Goal: Task Accomplishment & Management: Complete application form

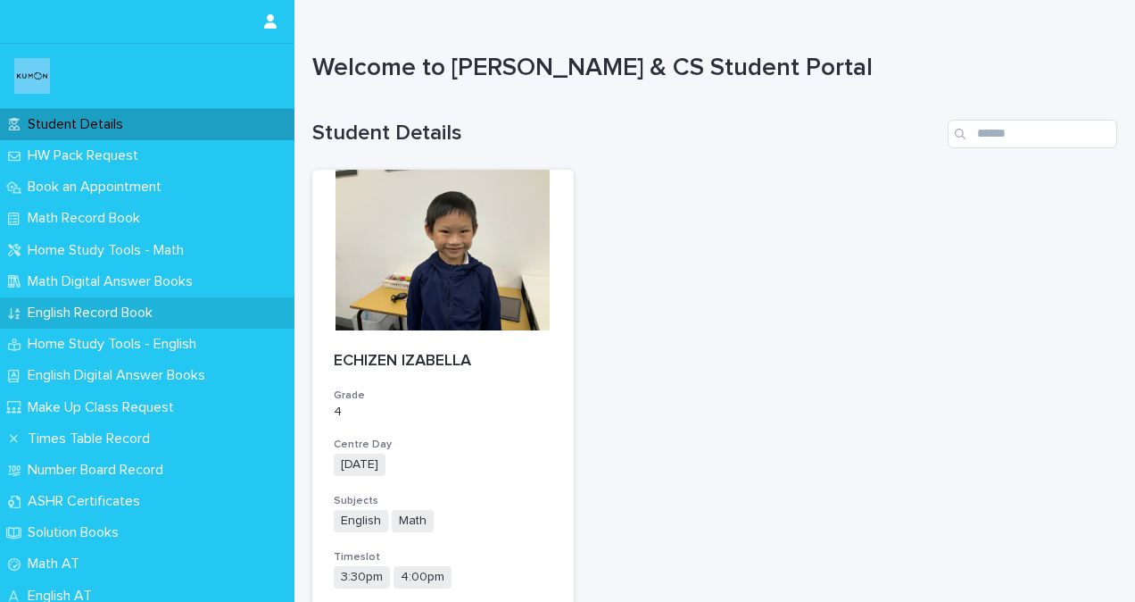
click at [114, 311] on p "English Record Book" at bounding box center [94, 312] width 146 height 17
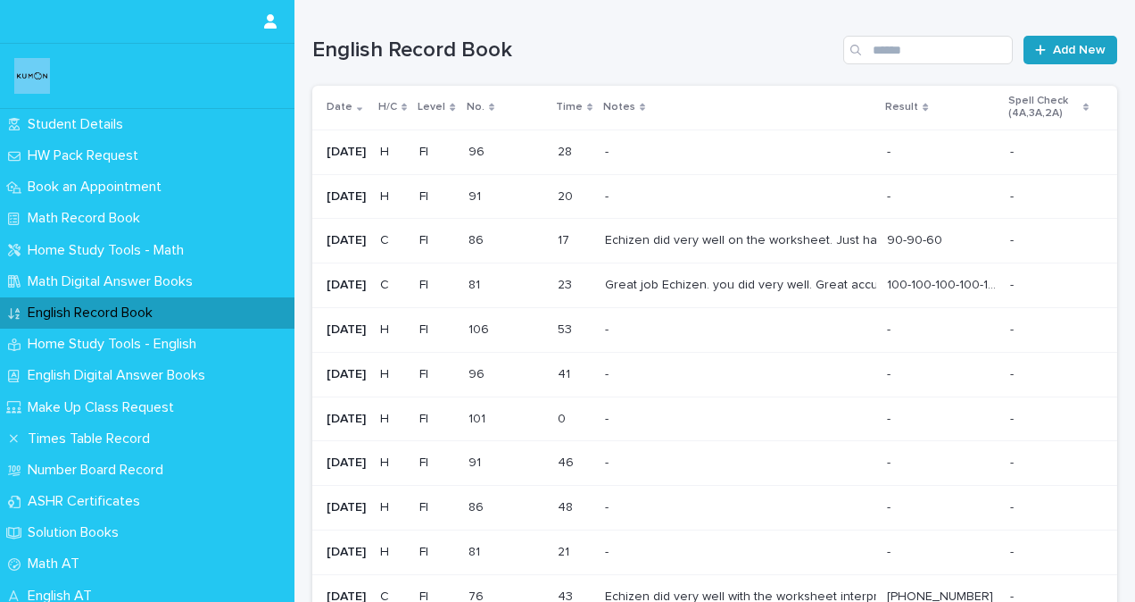
click at [1060, 48] on span "Add New" at bounding box center [1079, 50] width 53 height 12
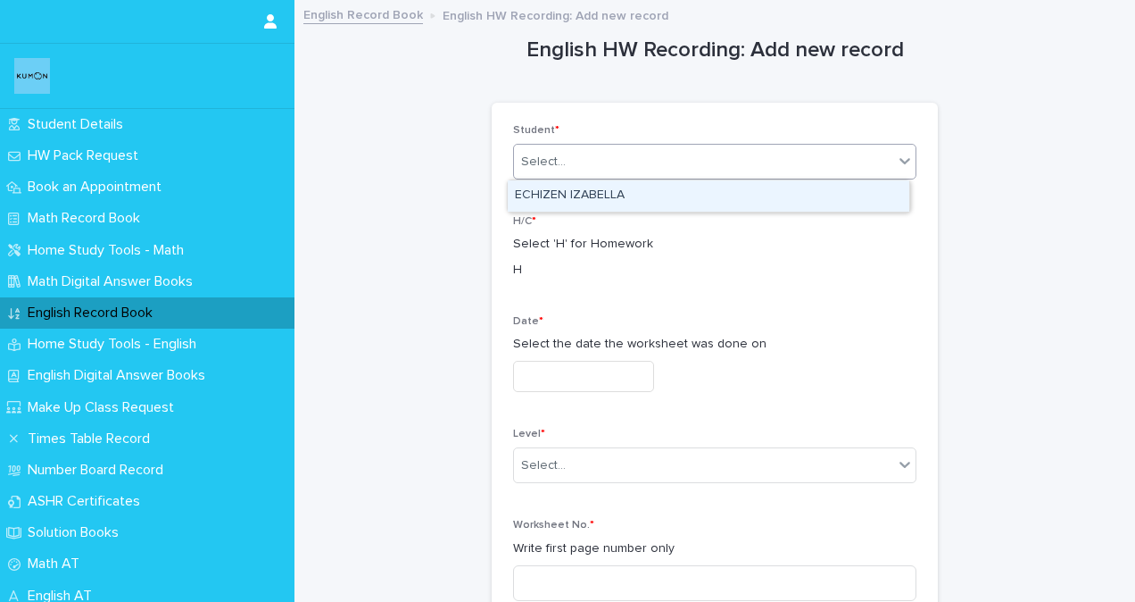
click at [567, 160] on div "Select..." at bounding box center [703, 161] width 379 height 29
click at [586, 197] on div "ECHIZEN IZABELLA" at bounding box center [709, 195] width 402 height 31
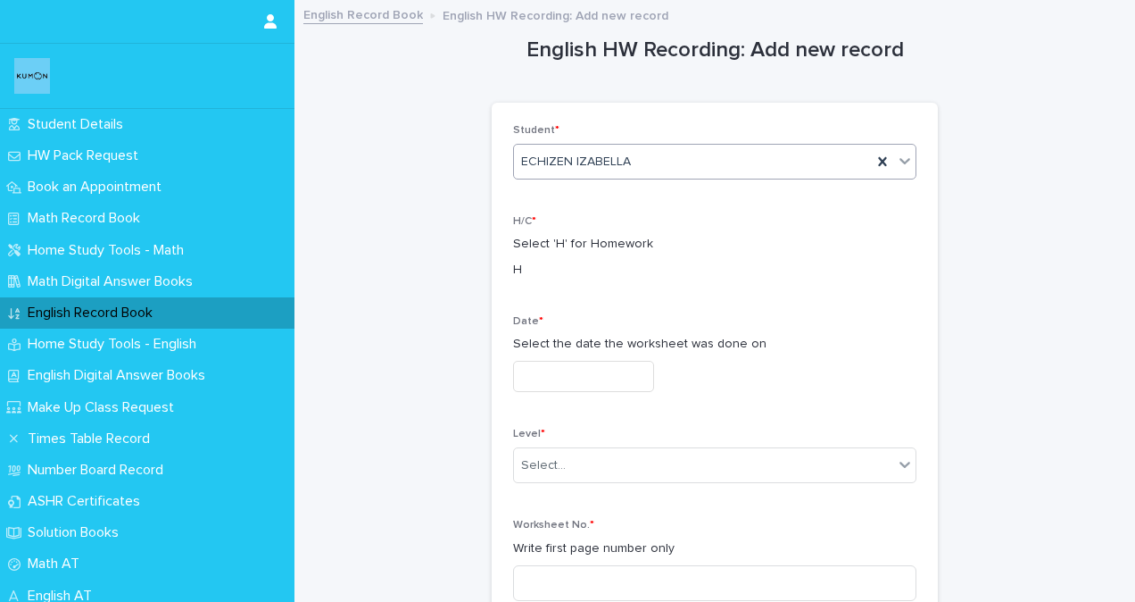
click at [526, 376] on input "text" at bounding box center [583, 376] width 141 height 31
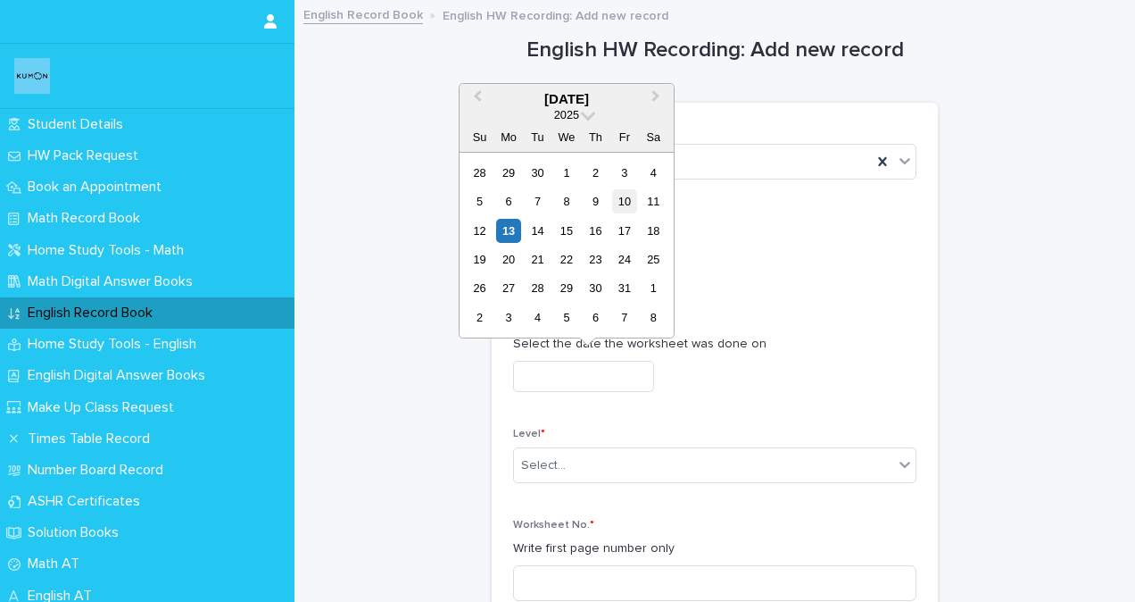
click at [627, 197] on div "10" at bounding box center [624, 201] width 24 height 24
type input "**********"
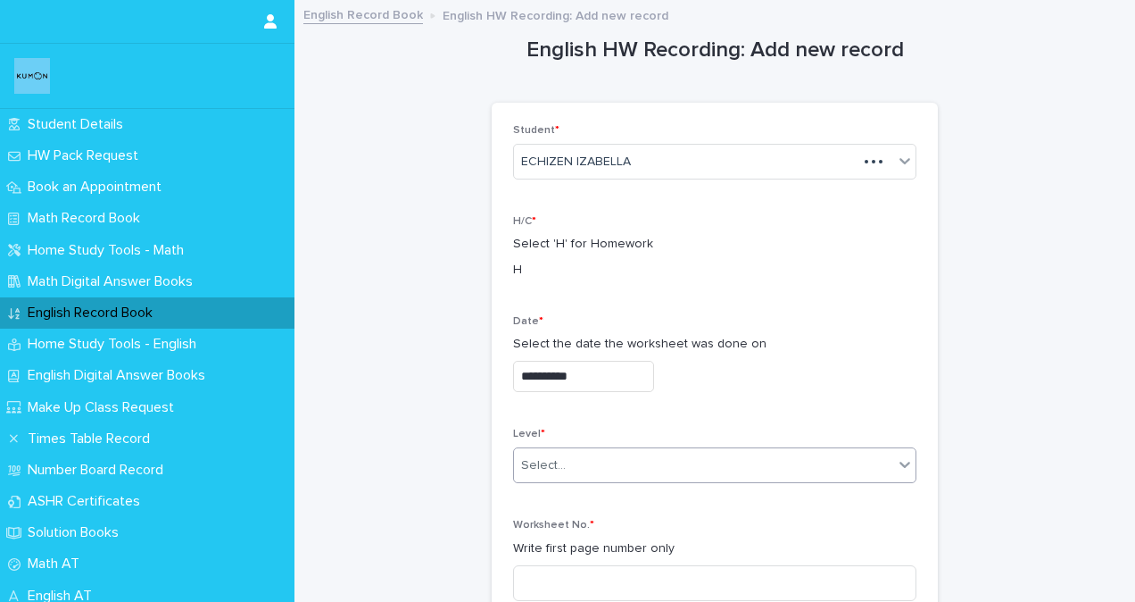
click at [556, 469] on div "Select..." at bounding box center [543, 465] width 45 height 19
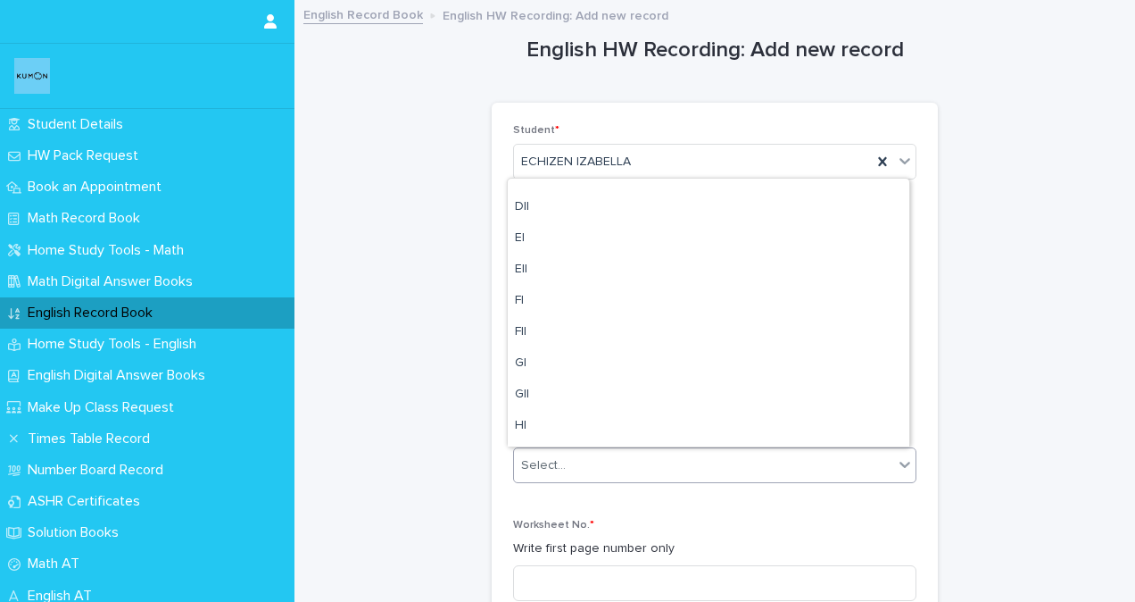
scroll to position [370, 0]
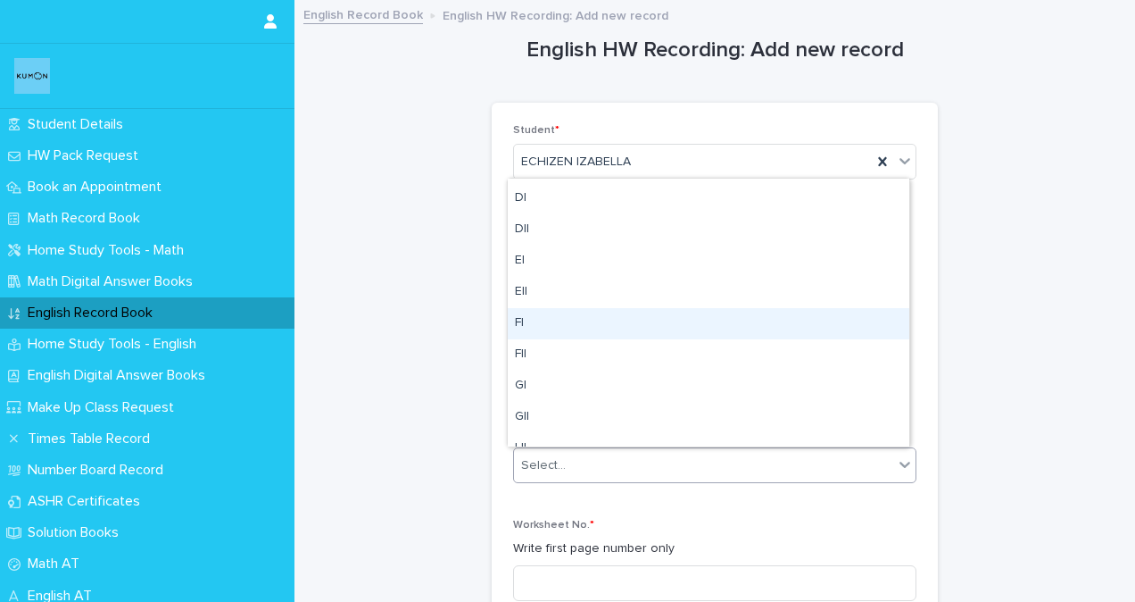
click at [524, 318] on div "FI" at bounding box center [709, 323] width 402 height 31
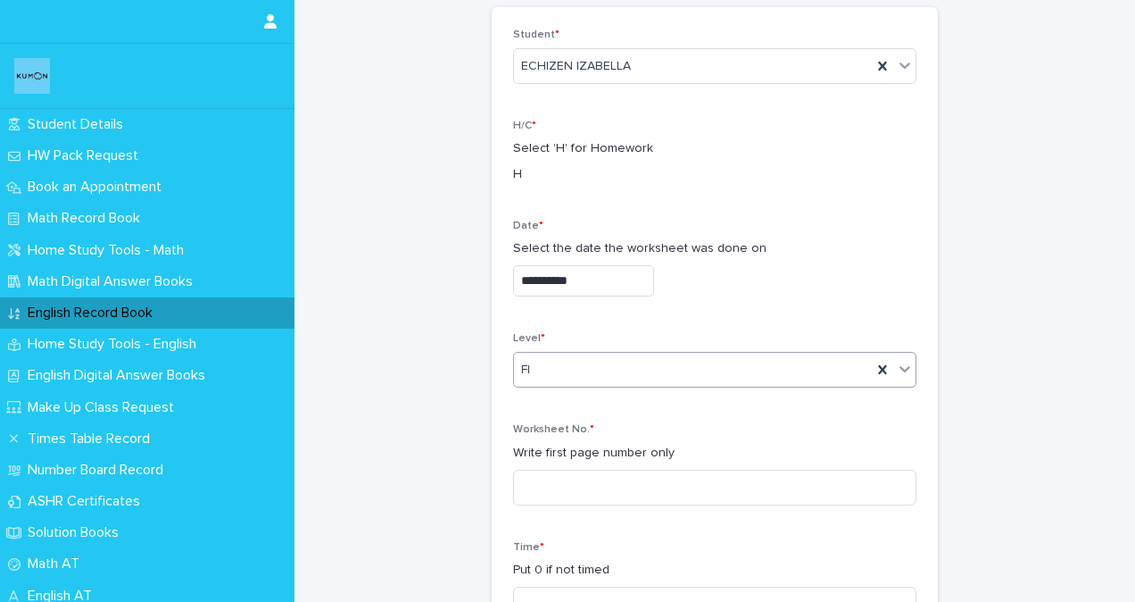
scroll to position [179, 0]
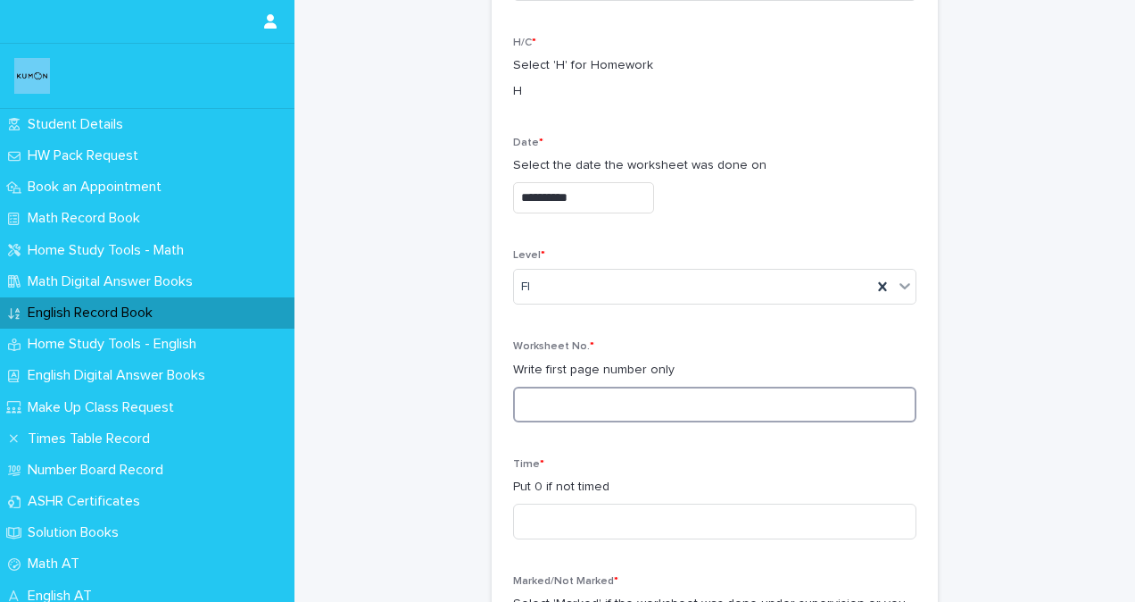
click at [546, 402] on input at bounding box center [714, 404] width 403 height 36
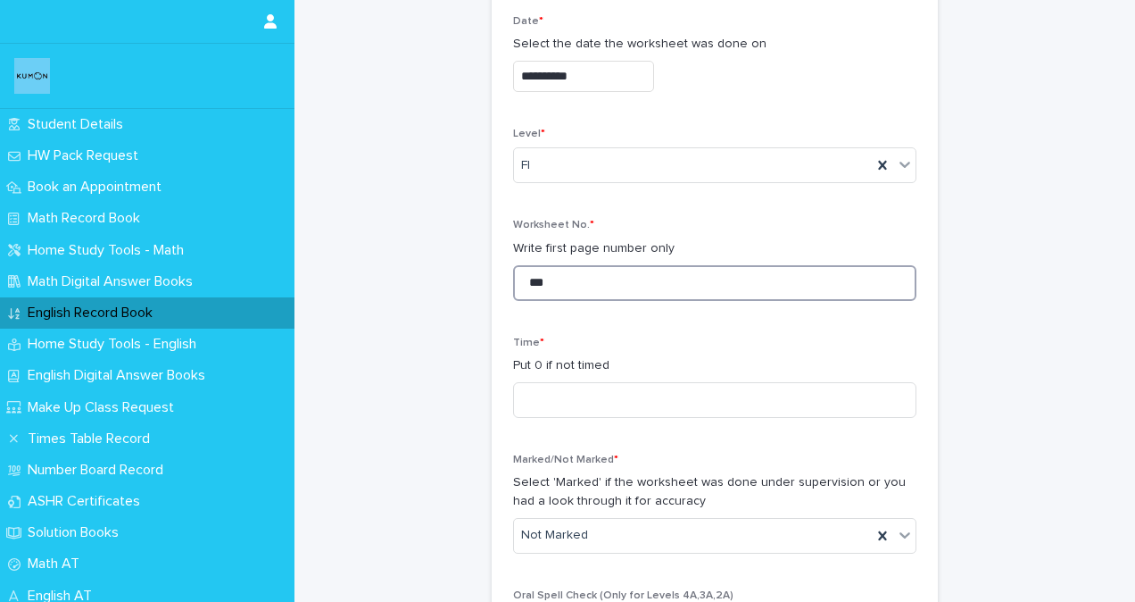
scroll to position [357, 0]
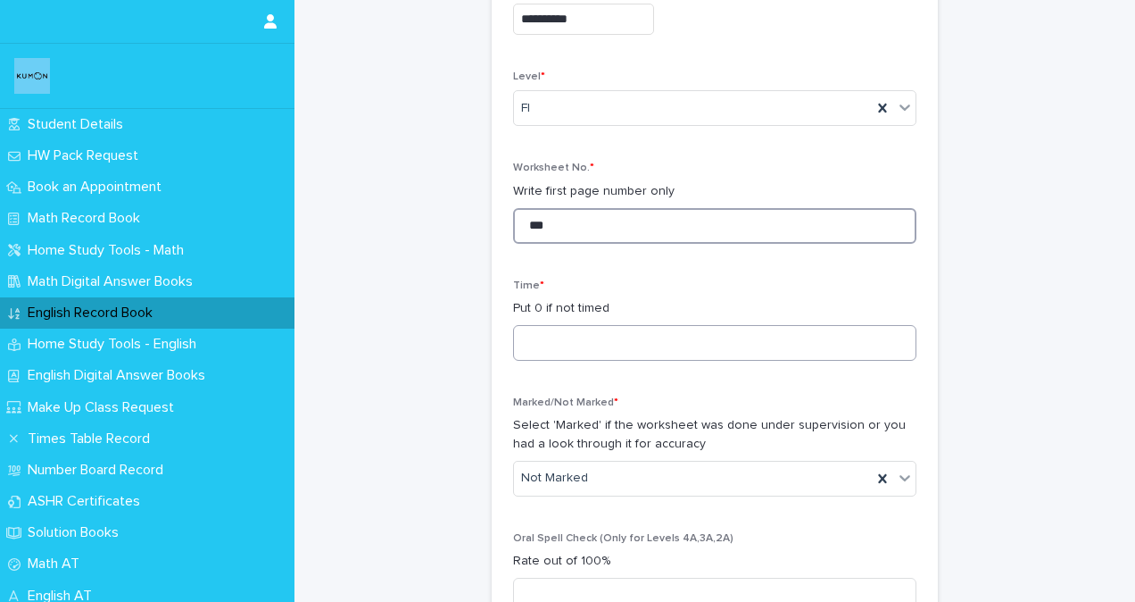
type input "***"
click at [551, 346] on input at bounding box center [714, 343] width 403 height 36
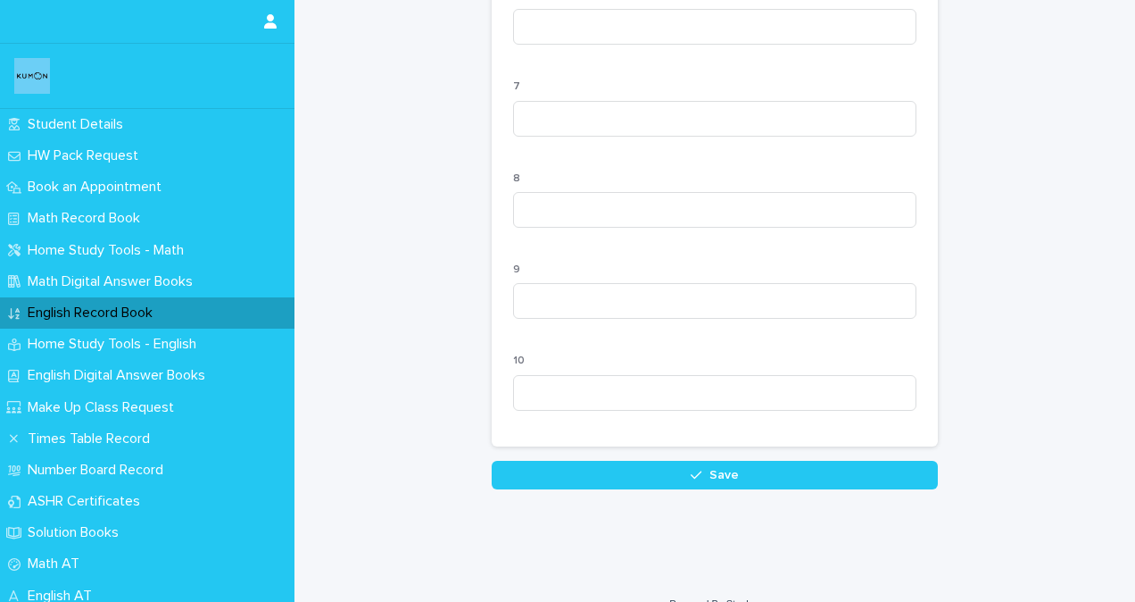
scroll to position [1822, 0]
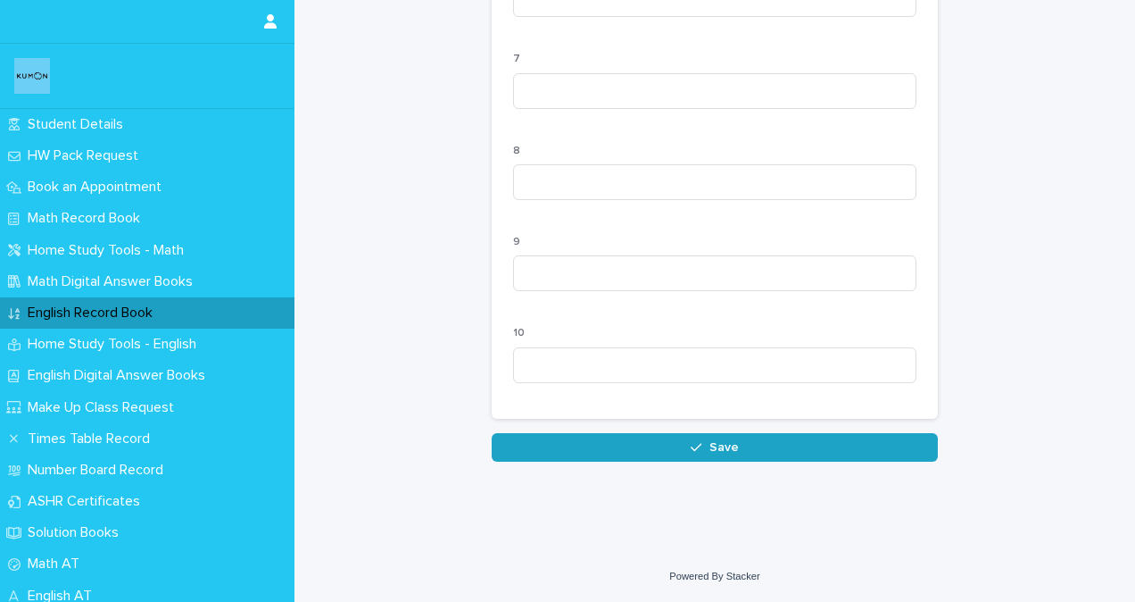
type input "**"
click at [592, 441] on button "Save" at bounding box center [715, 447] width 446 height 29
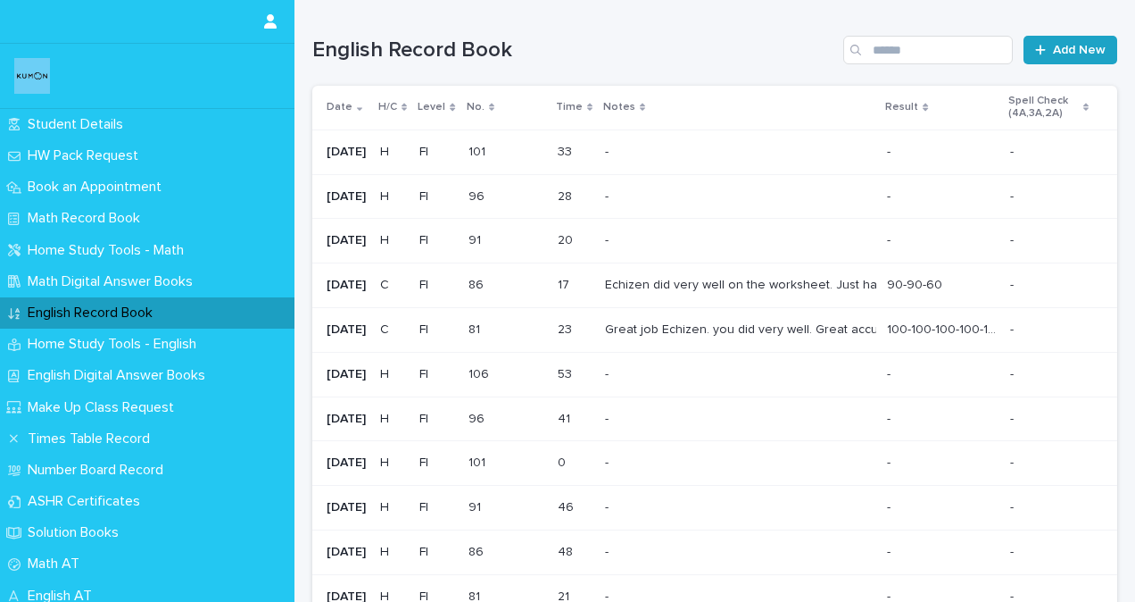
click at [1053, 45] on span "Add New" at bounding box center [1079, 50] width 53 height 12
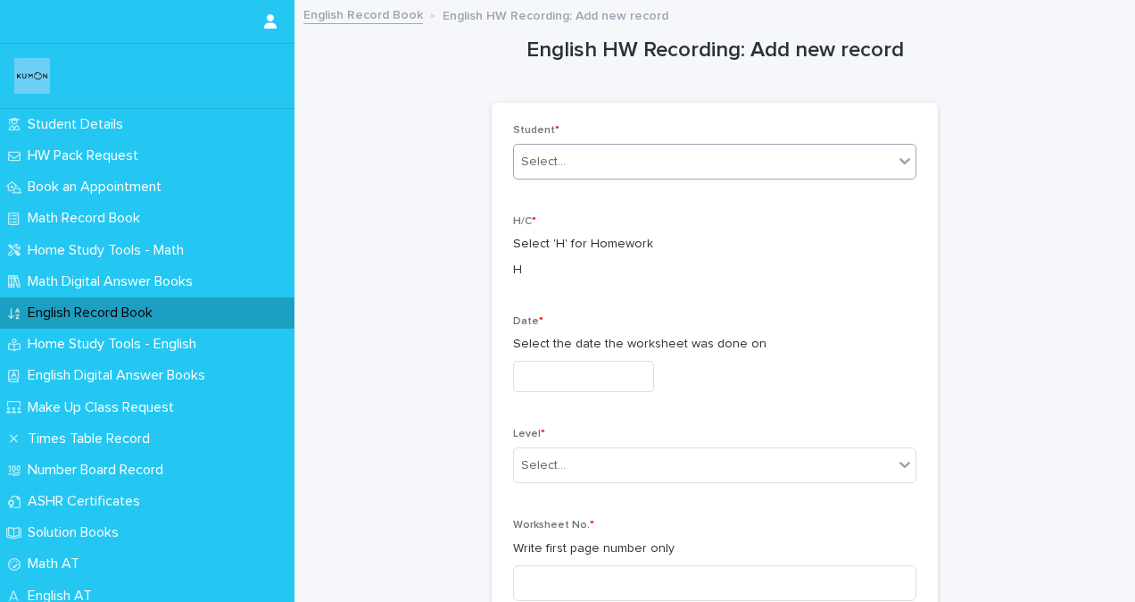
click at [661, 154] on div "Select..." at bounding box center [703, 161] width 379 height 29
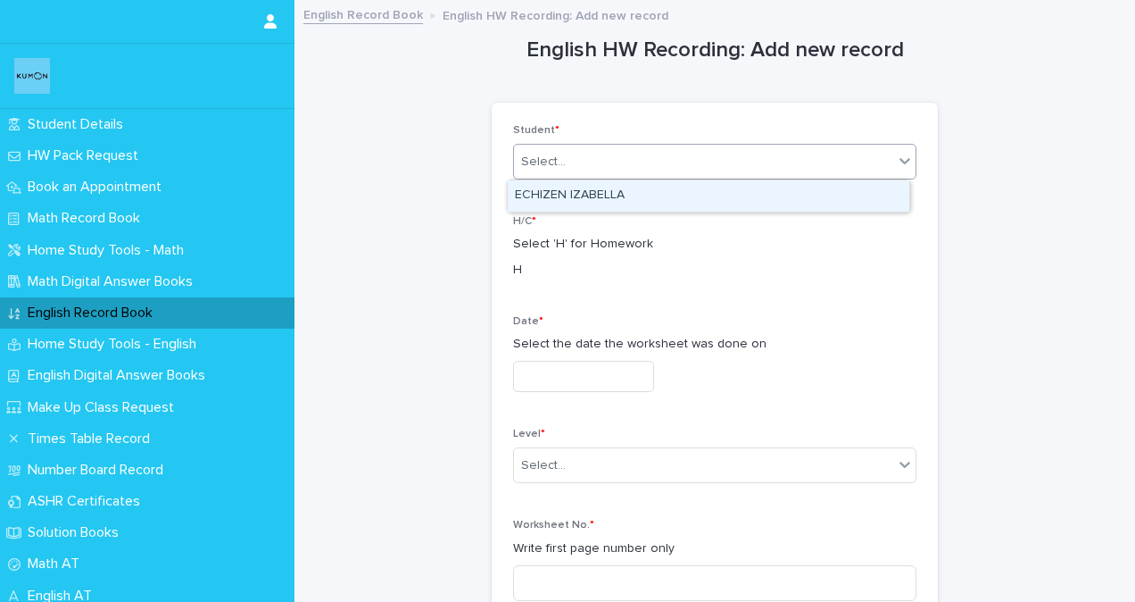
click at [608, 193] on div "ECHIZEN IZABELLA" at bounding box center [709, 195] width 402 height 31
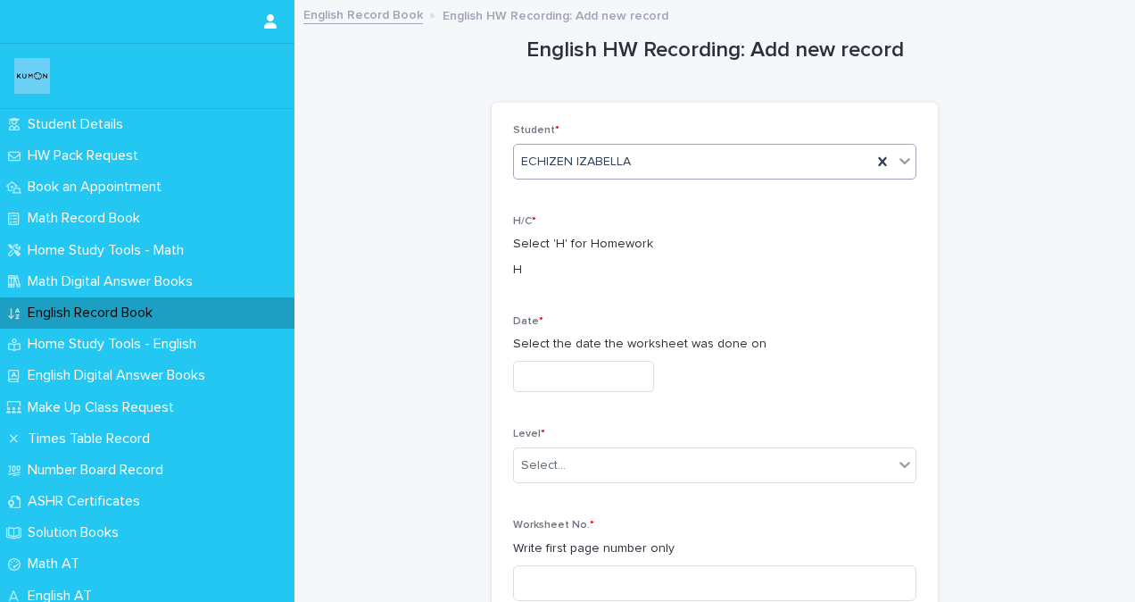
click at [529, 378] on input "text" at bounding box center [583, 376] width 141 height 31
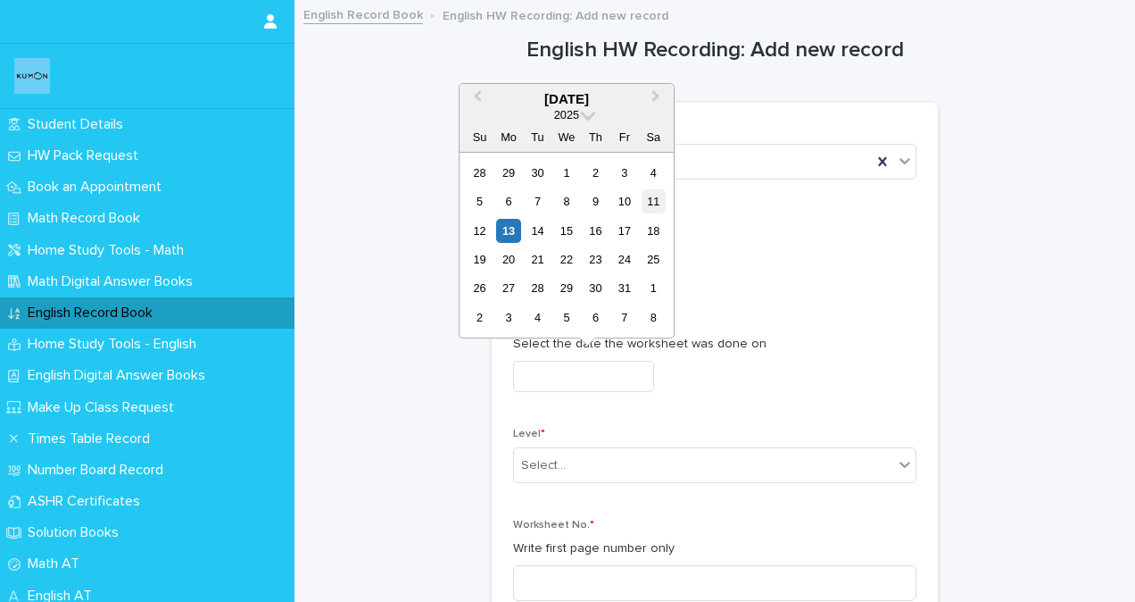
click at [657, 203] on div "11" at bounding box center [654, 201] width 24 height 24
type input "**********"
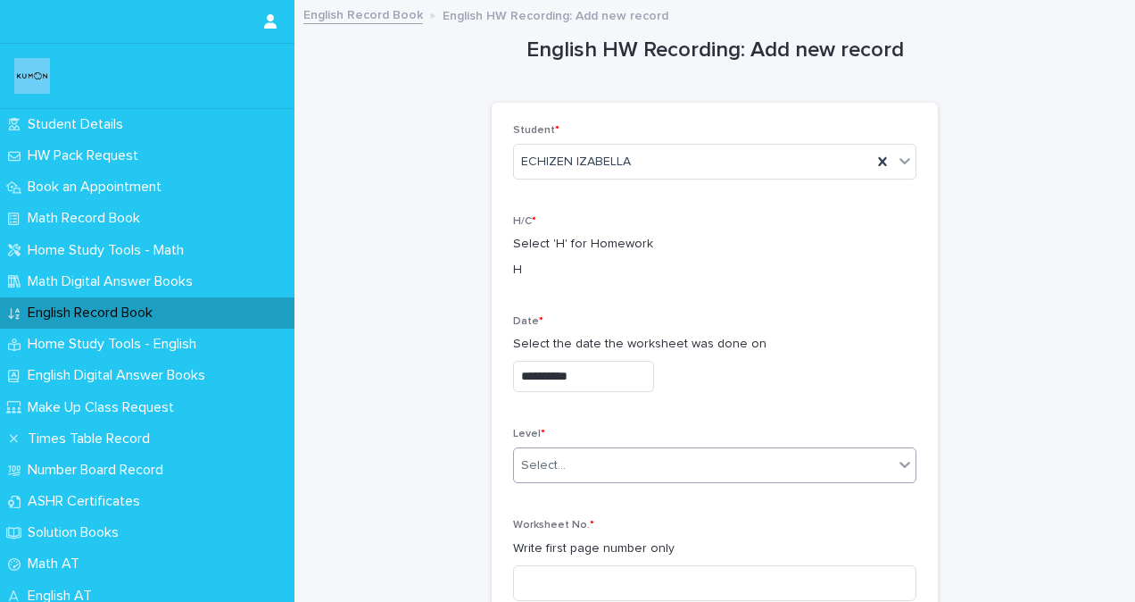
click at [527, 453] on div "Select..." at bounding box center [703, 465] width 379 height 29
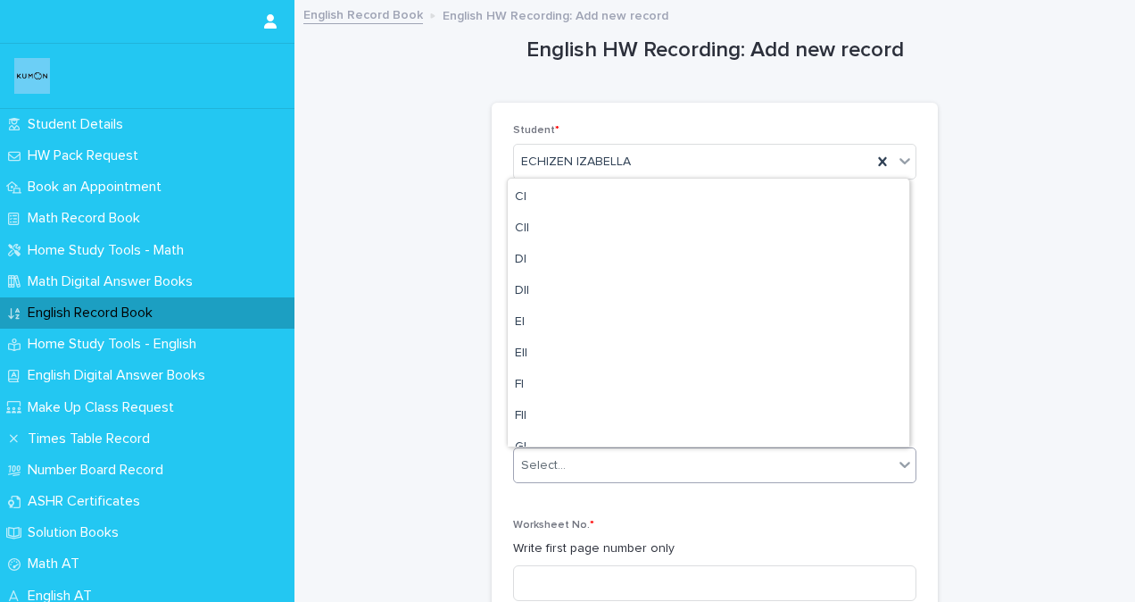
scroll to position [357, 0]
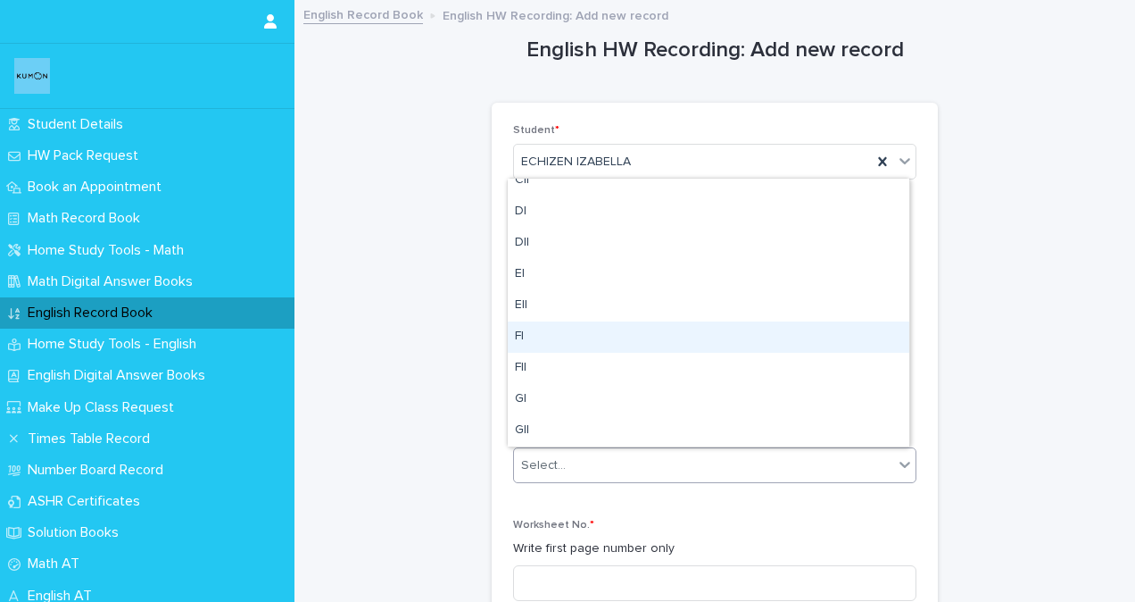
drag, startPoint x: 528, startPoint y: 355, endPoint x: 527, endPoint y: 341, distance: 14.3
click at [527, 341] on div "FI" at bounding box center [709, 336] width 402 height 31
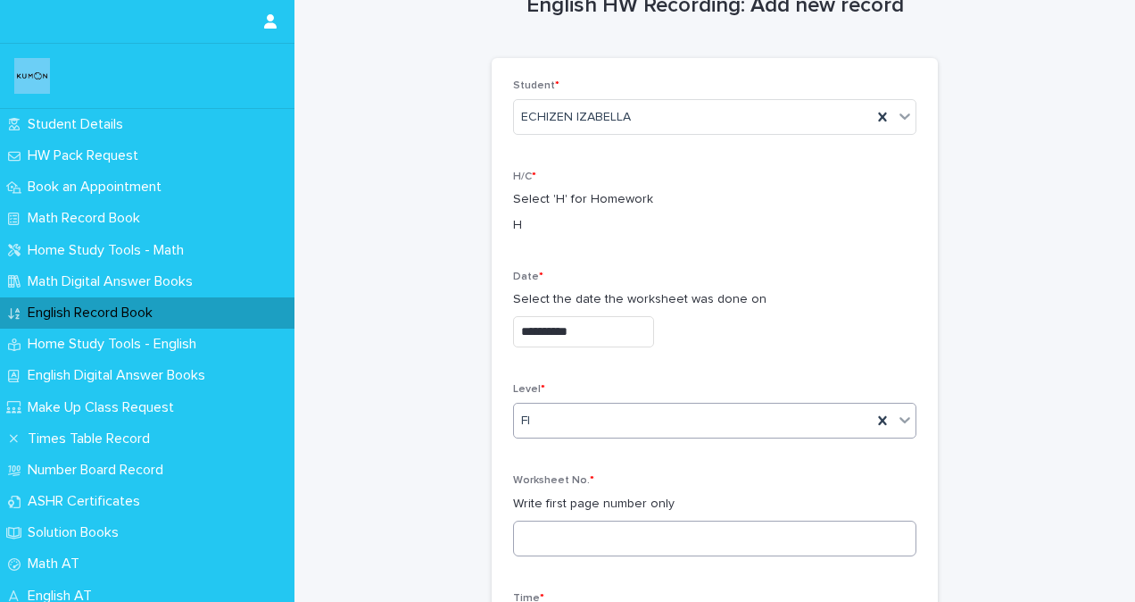
scroll to position [89, 0]
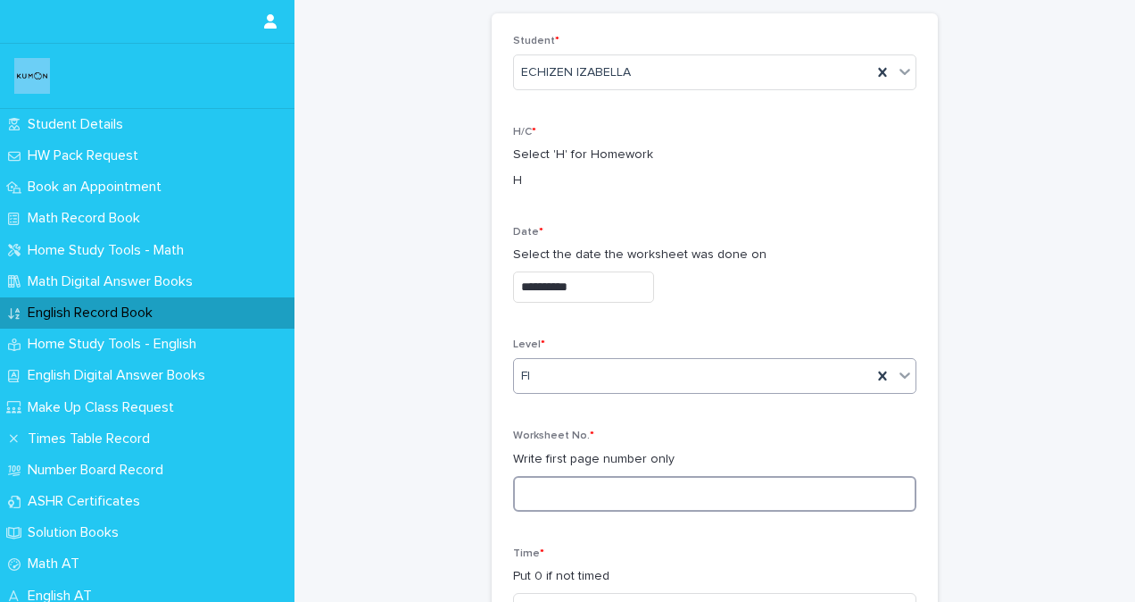
click at [527, 492] on input at bounding box center [714, 494] width 403 height 36
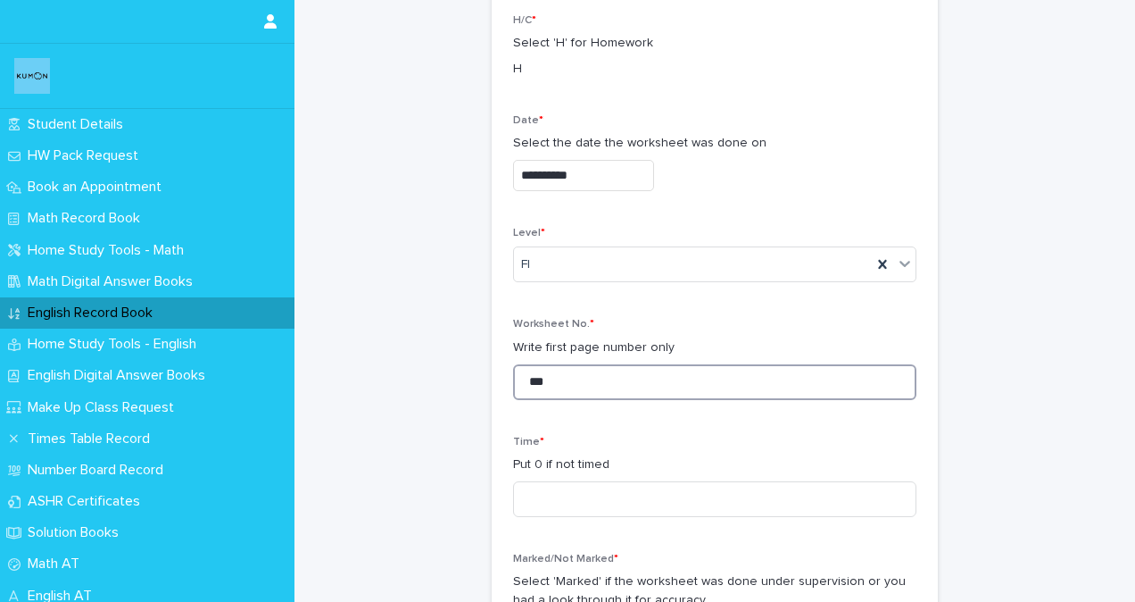
scroll to position [268, 0]
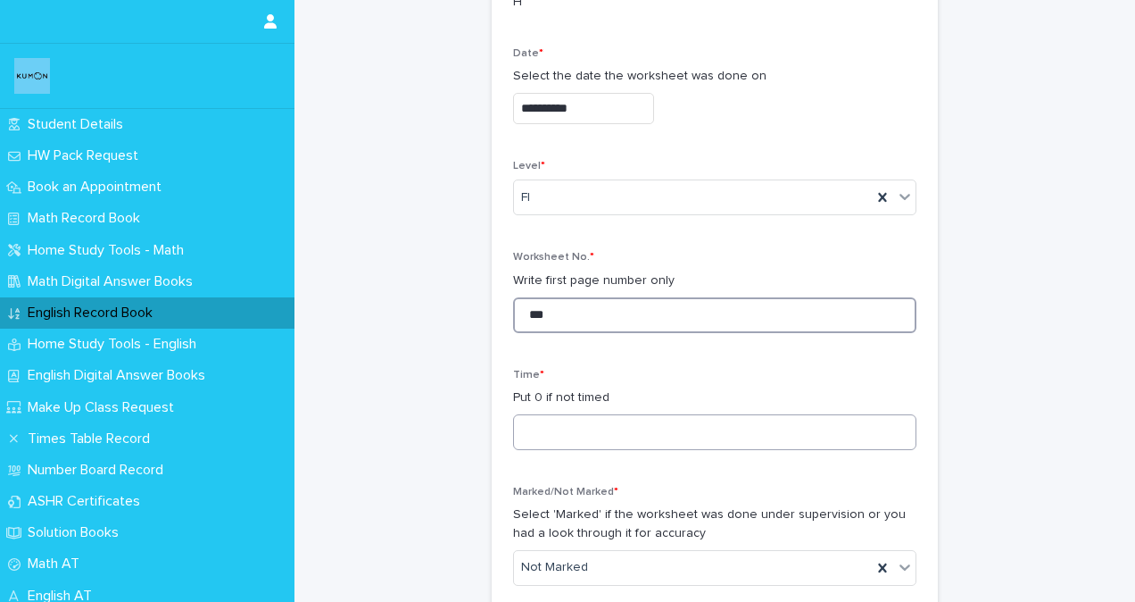
type input "***"
click at [619, 427] on input at bounding box center [714, 432] width 403 height 36
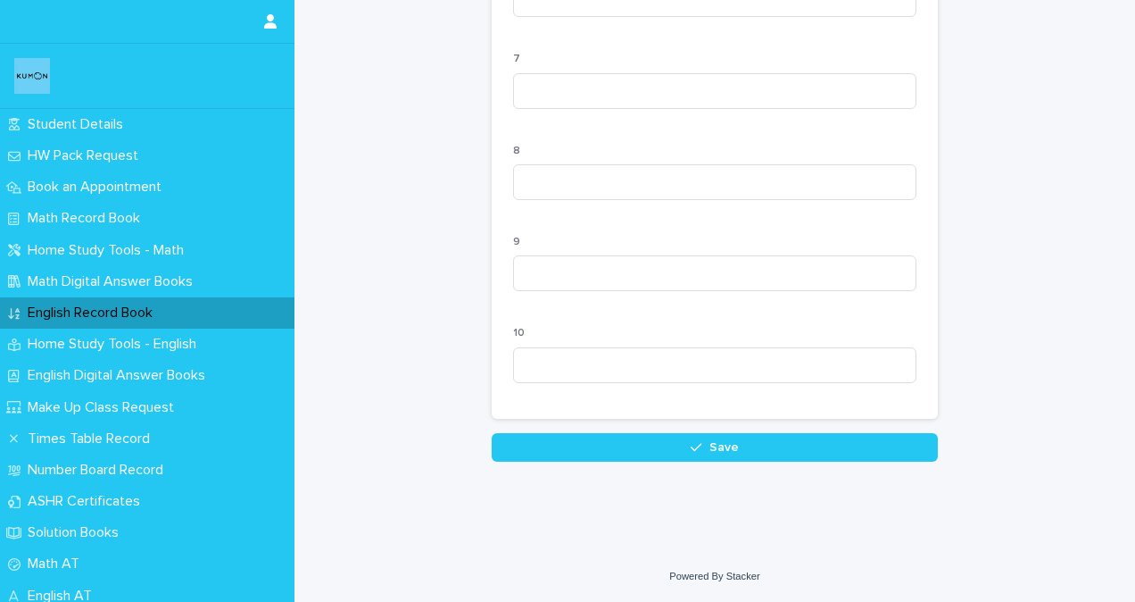
scroll to position [1822, 0]
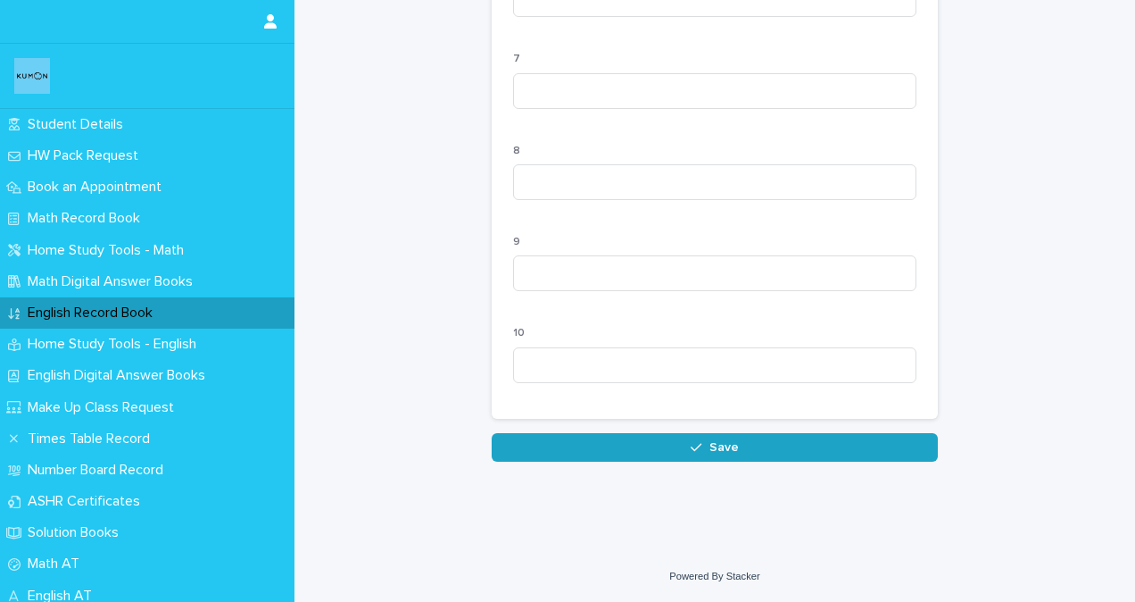
type input "**"
click at [624, 455] on button "Save" at bounding box center [715, 447] width 446 height 29
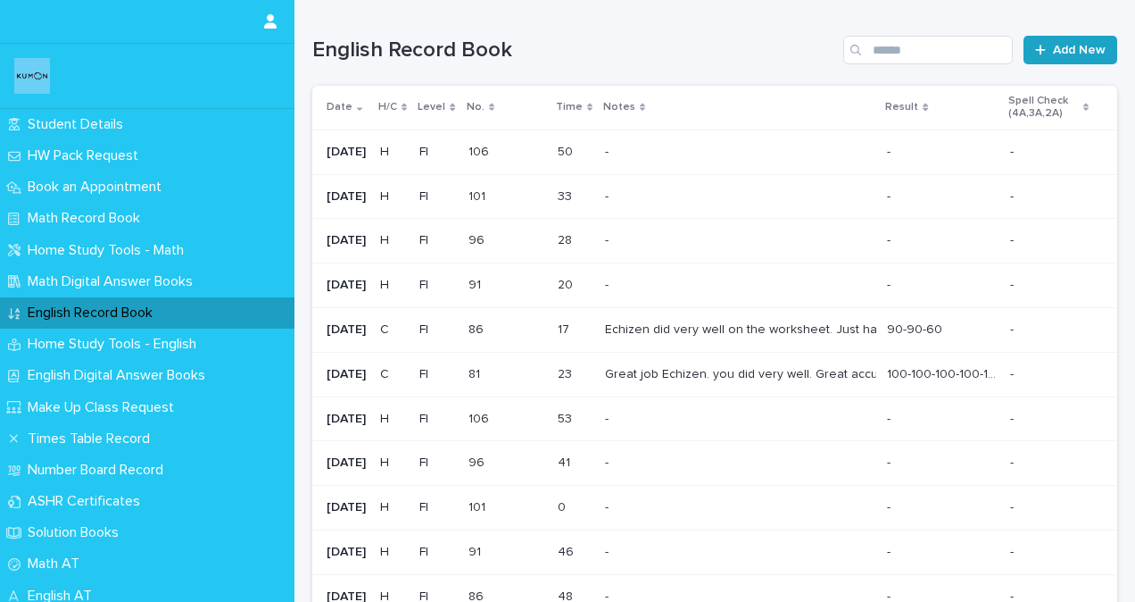
click at [1056, 46] on span "Add New" at bounding box center [1079, 50] width 53 height 12
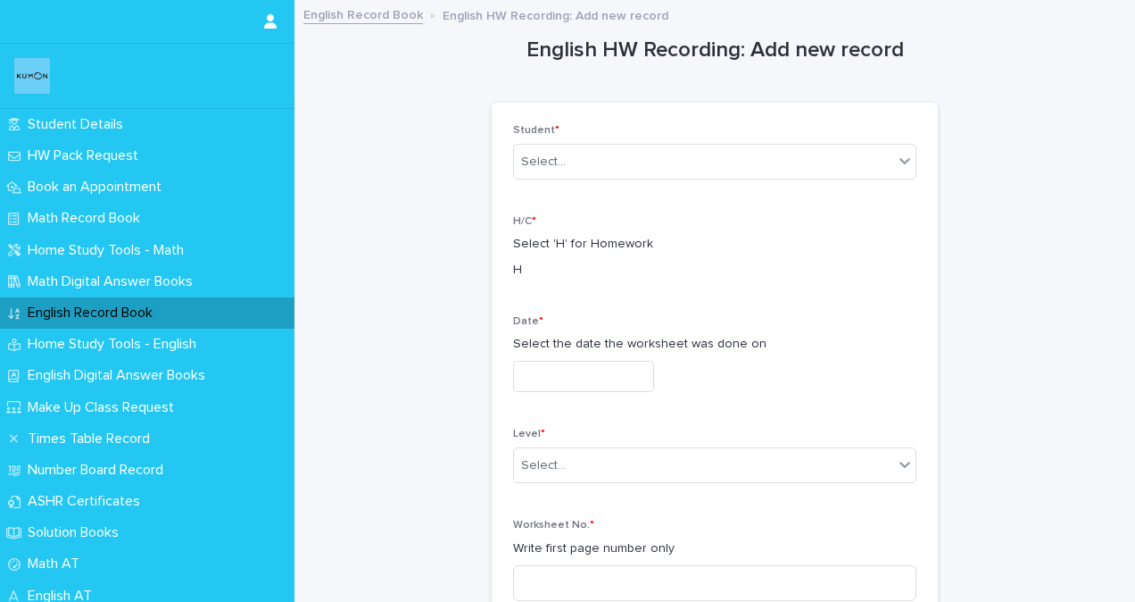
click at [656, 141] on div "Student * Select..." at bounding box center [714, 159] width 403 height 70
click at [644, 161] on div "Select..." at bounding box center [703, 161] width 379 height 29
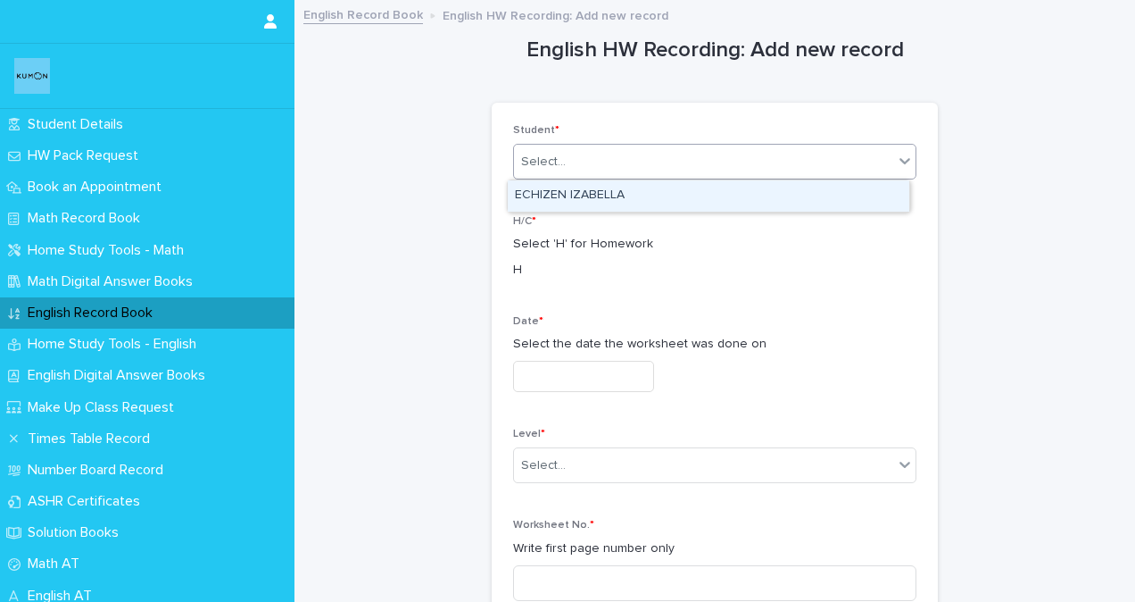
click at [615, 199] on div "ECHIZEN IZABELLA" at bounding box center [709, 195] width 402 height 31
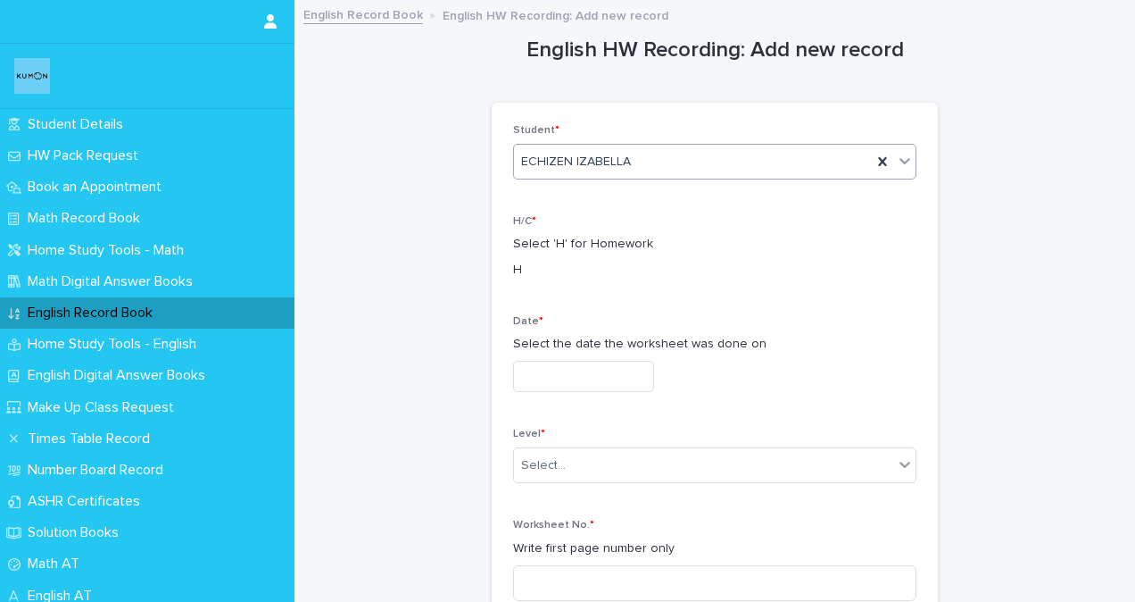
click at [543, 372] on input "text" at bounding box center [583, 376] width 141 height 31
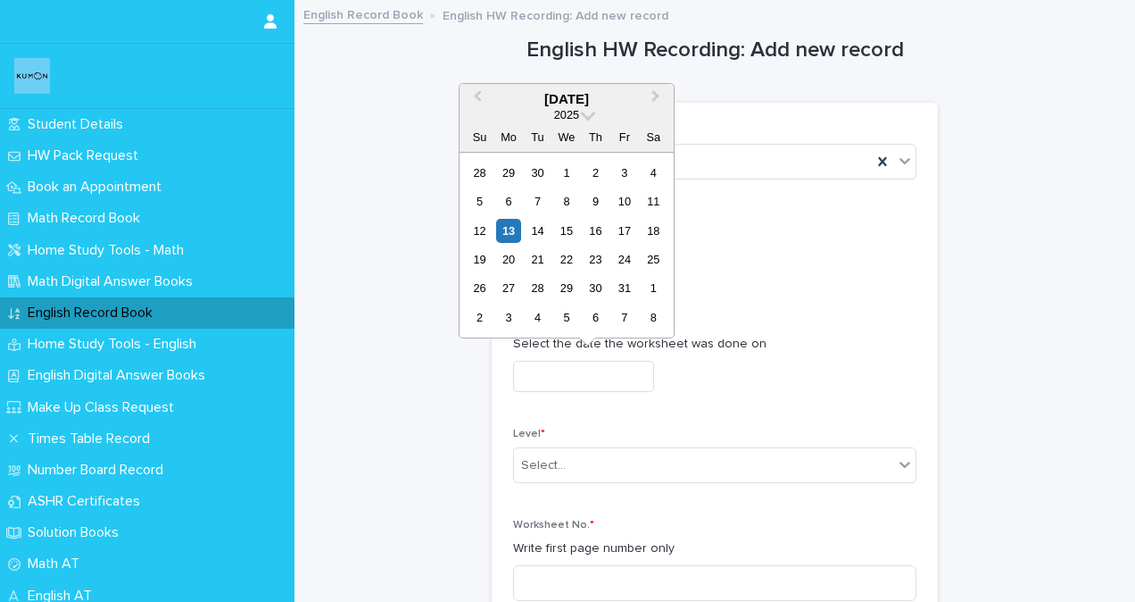
click at [478, 217] on div "12 13 14 15 16 17 18" at bounding box center [566, 230] width 203 height 29
click at [485, 231] on div "12" at bounding box center [480, 231] width 24 height 24
type input "**********"
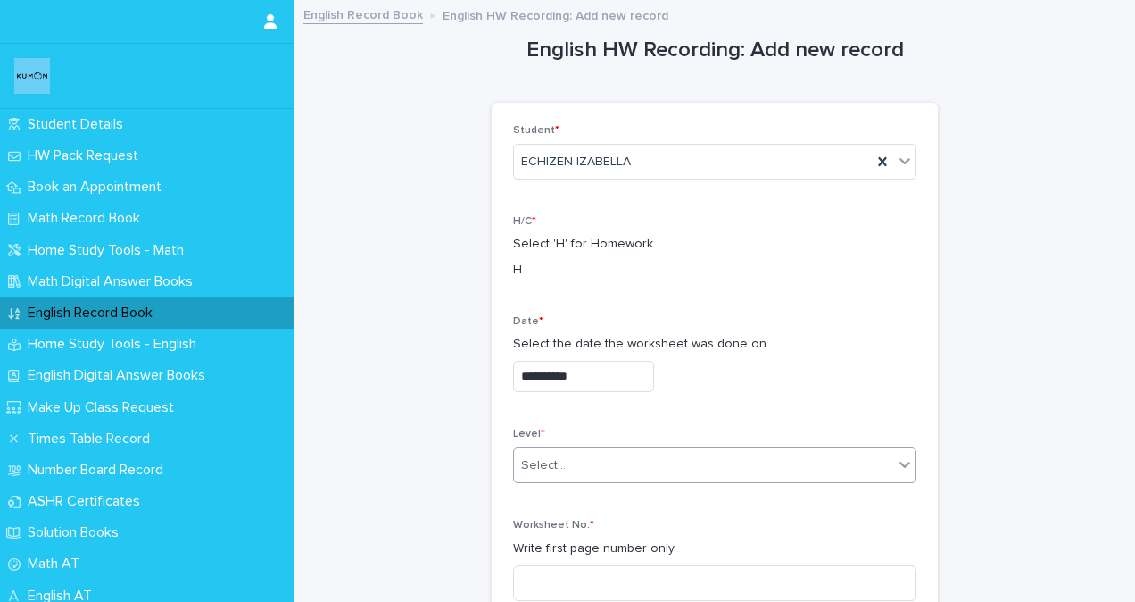
click at [542, 470] on div "Select..." at bounding box center [543, 465] width 45 height 19
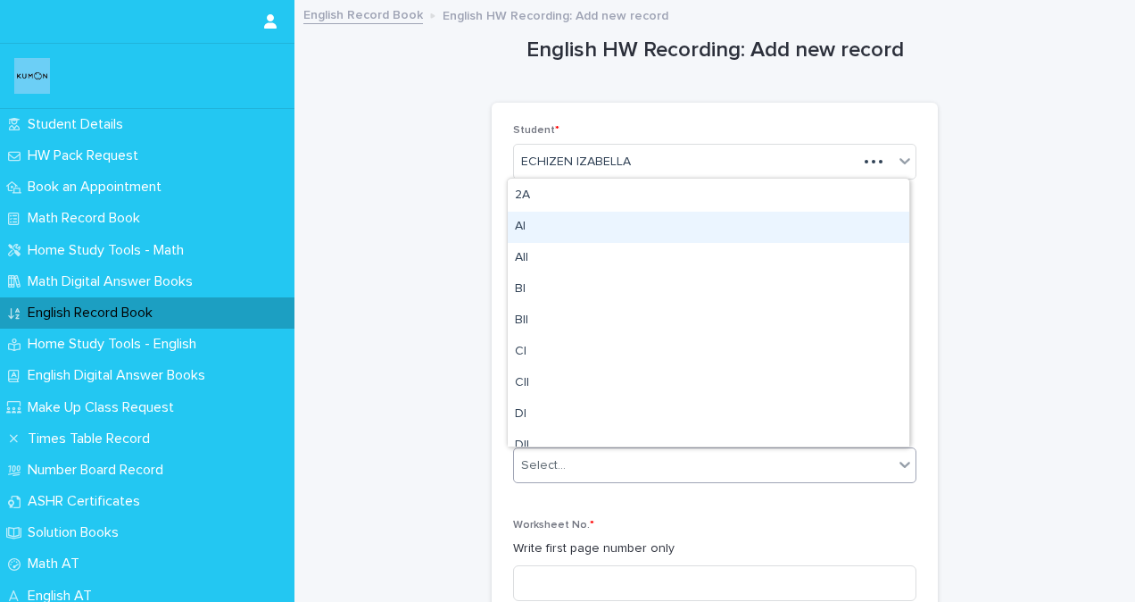
scroll to position [268, 0]
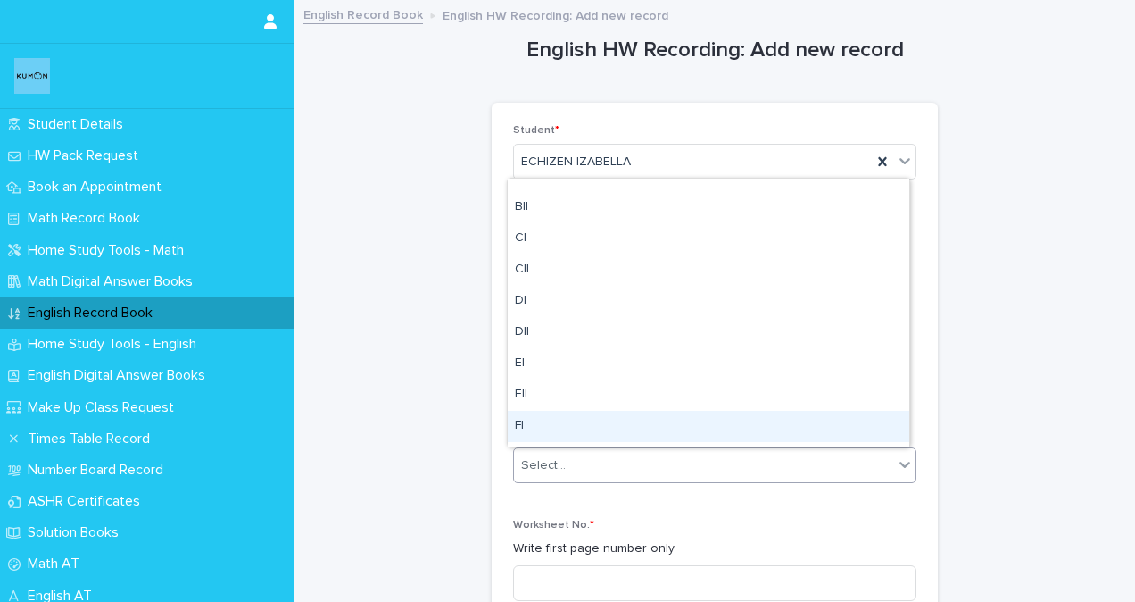
click at [519, 421] on div "FI" at bounding box center [709, 426] width 402 height 31
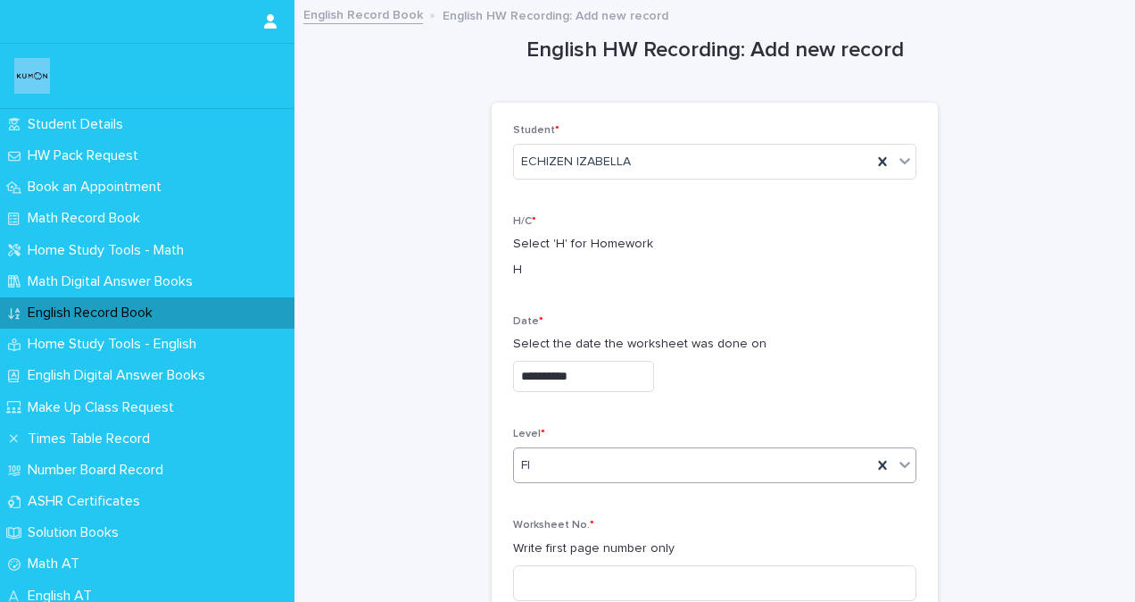
scroll to position [179, 0]
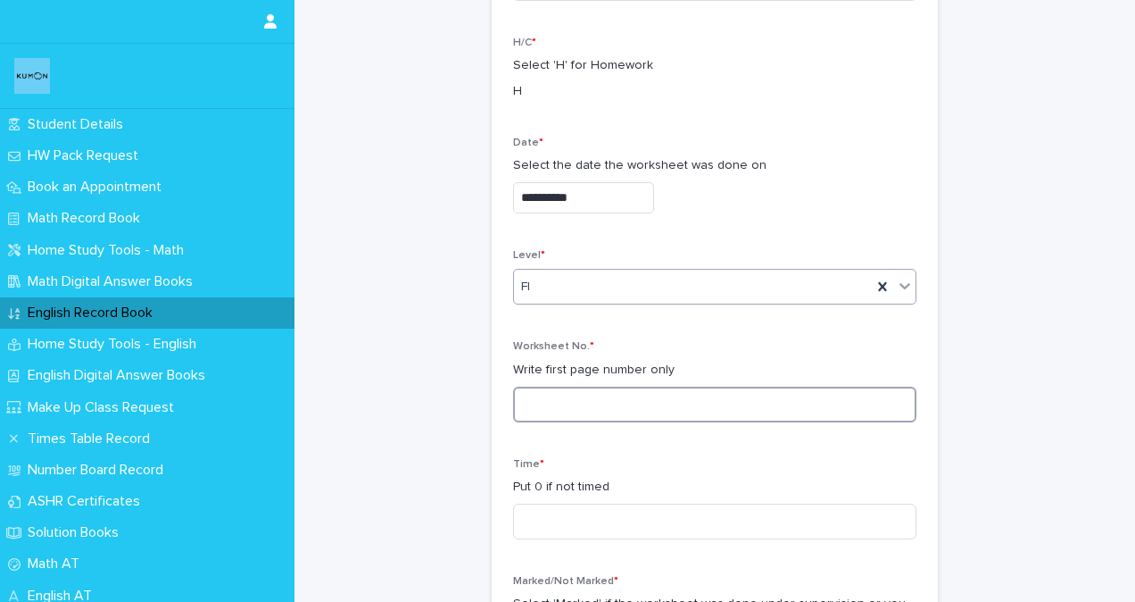
click at [545, 406] on input at bounding box center [714, 404] width 403 height 36
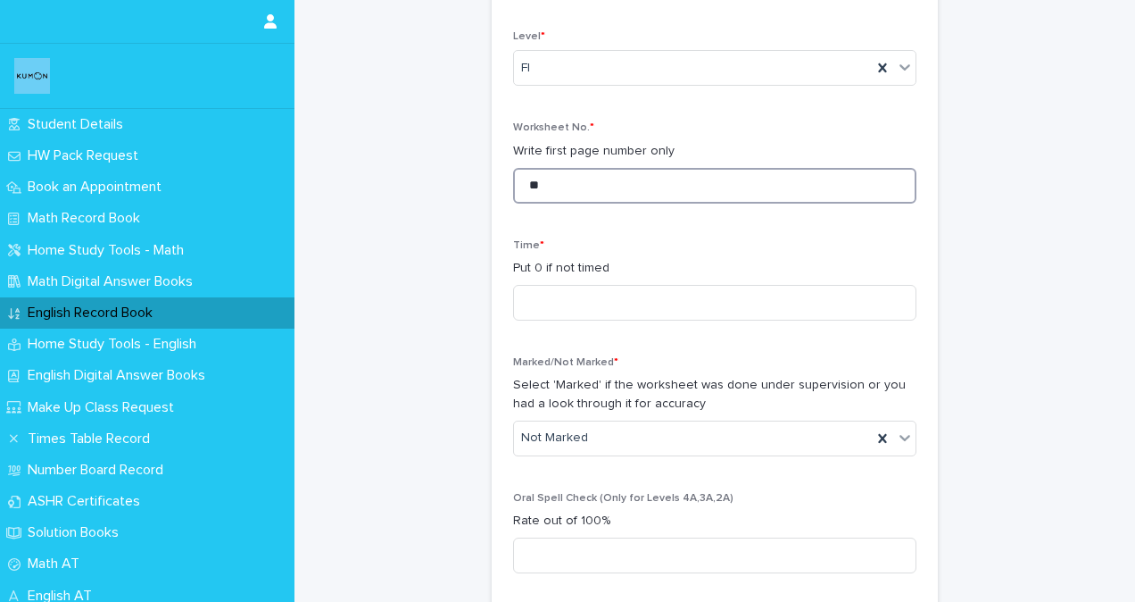
scroll to position [446, 0]
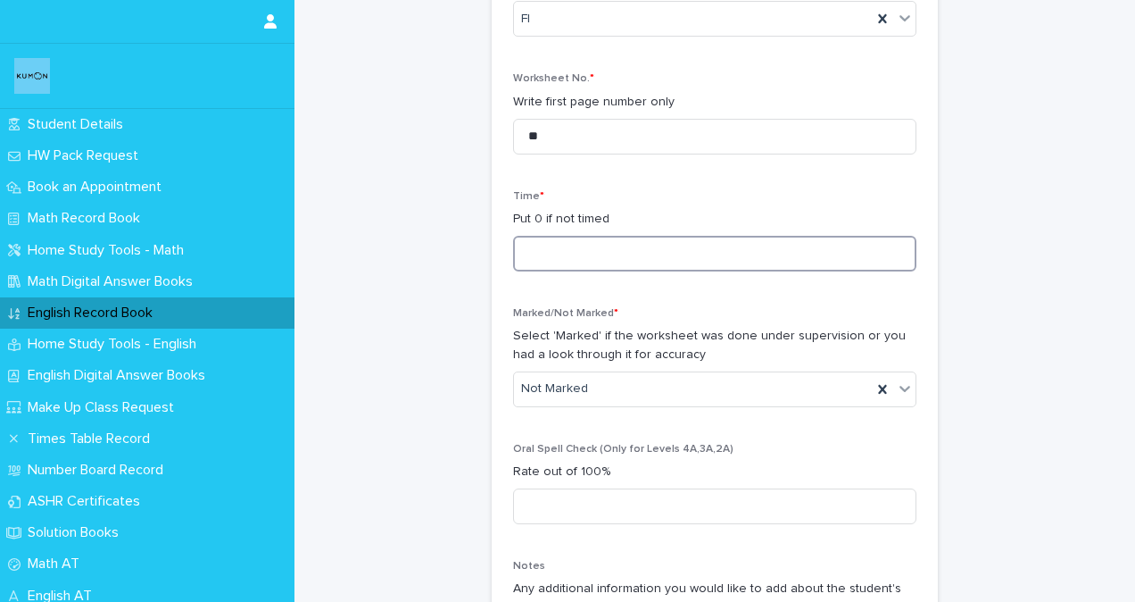
click at [578, 249] on input at bounding box center [714, 254] width 403 height 36
drag, startPoint x: 552, startPoint y: 129, endPoint x: 502, endPoint y: 133, distance: 50.1
click at [502, 133] on div "**********" at bounding box center [715, 177] width 446 height 1042
type input "***"
click at [552, 248] on input at bounding box center [714, 254] width 403 height 36
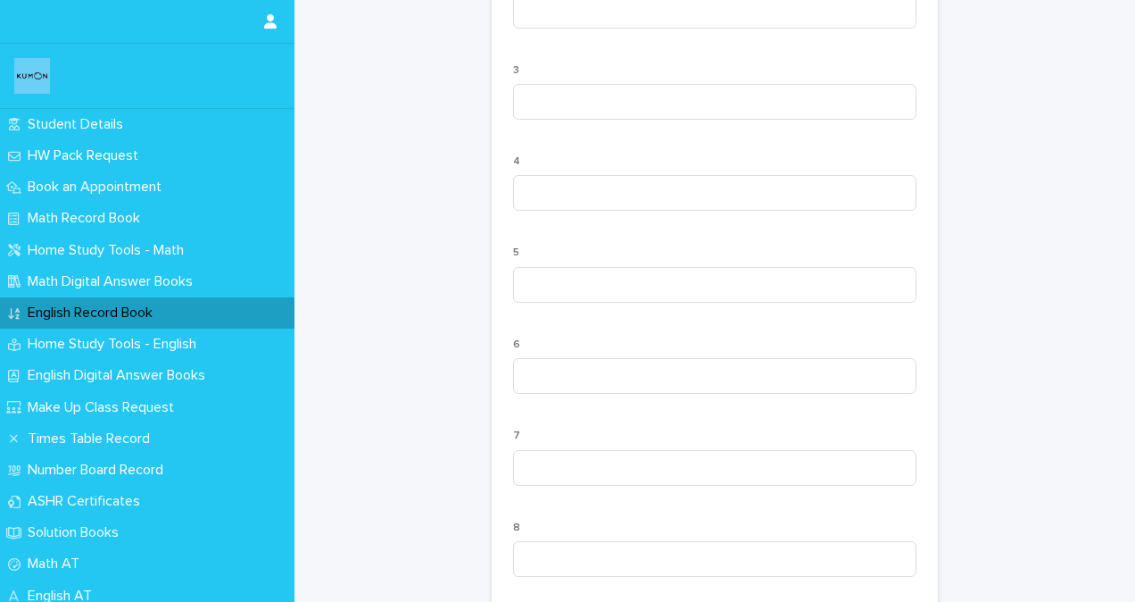
scroll to position [1822, 0]
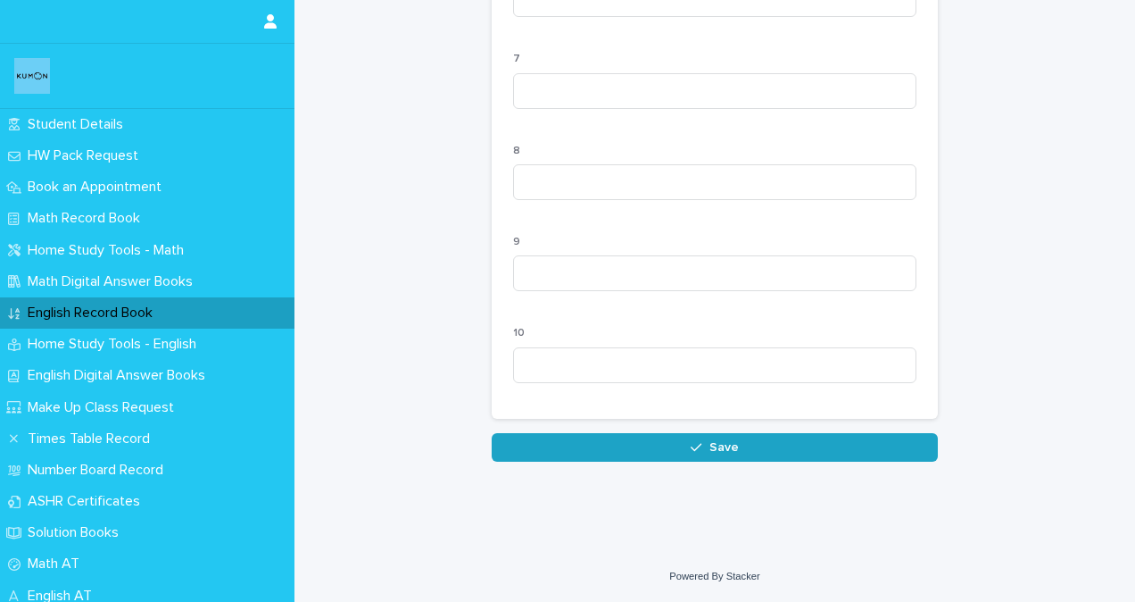
type input "**"
click at [594, 449] on button "Save" at bounding box center [715, 447] width 446 height 29
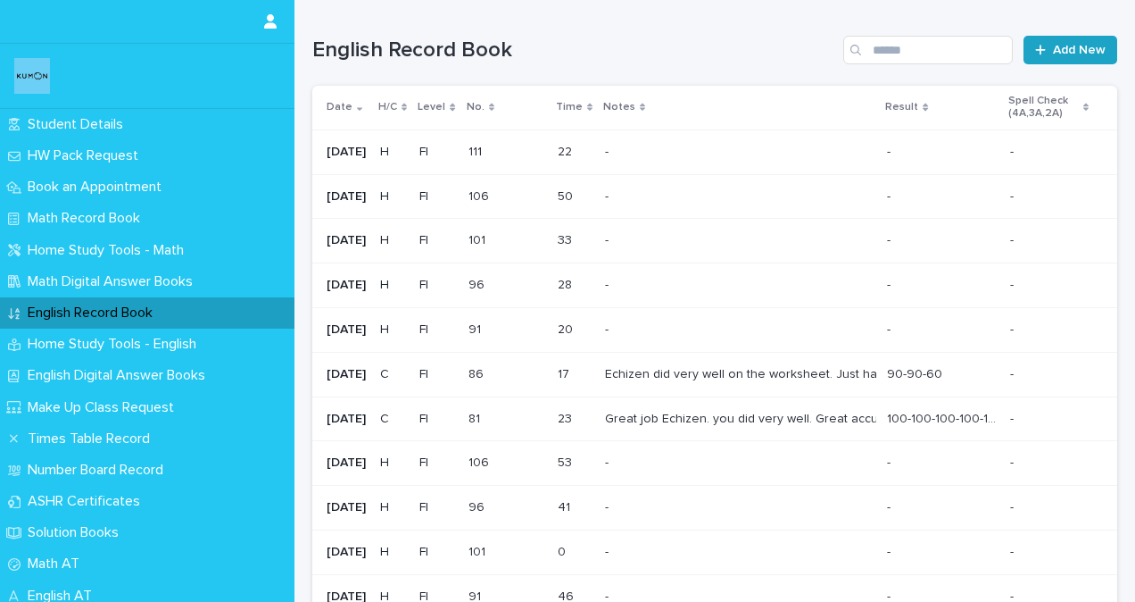
click at [1057, 40] on link "Add New" at bounding box center [1071, 50] width 94 height 29
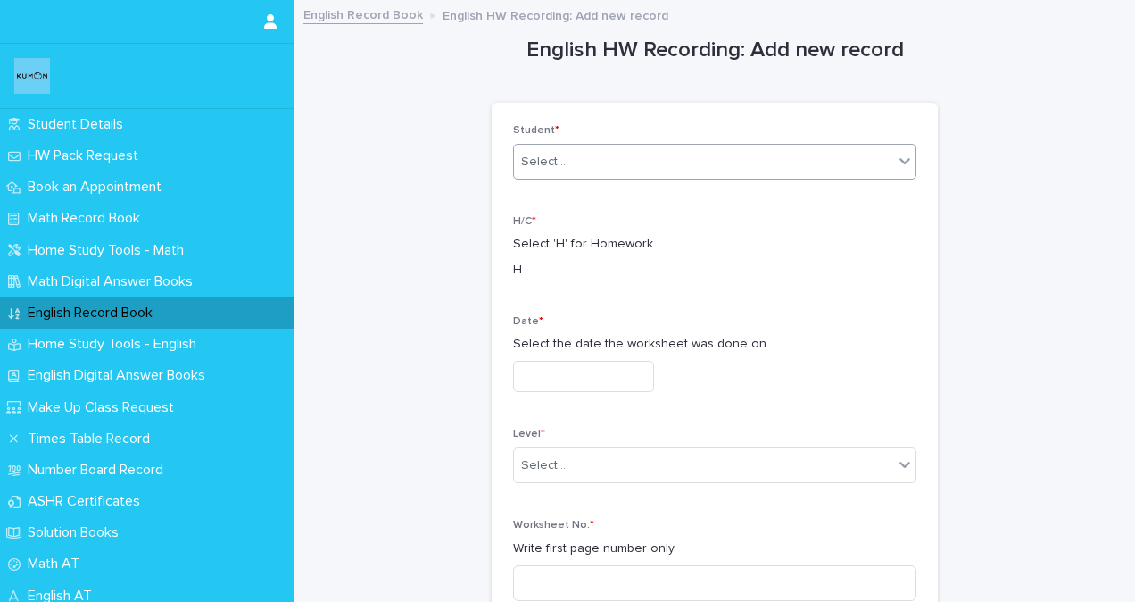
click at [685, 166] on div "Select..." at bounding box center [703, 161] width 379 height 29
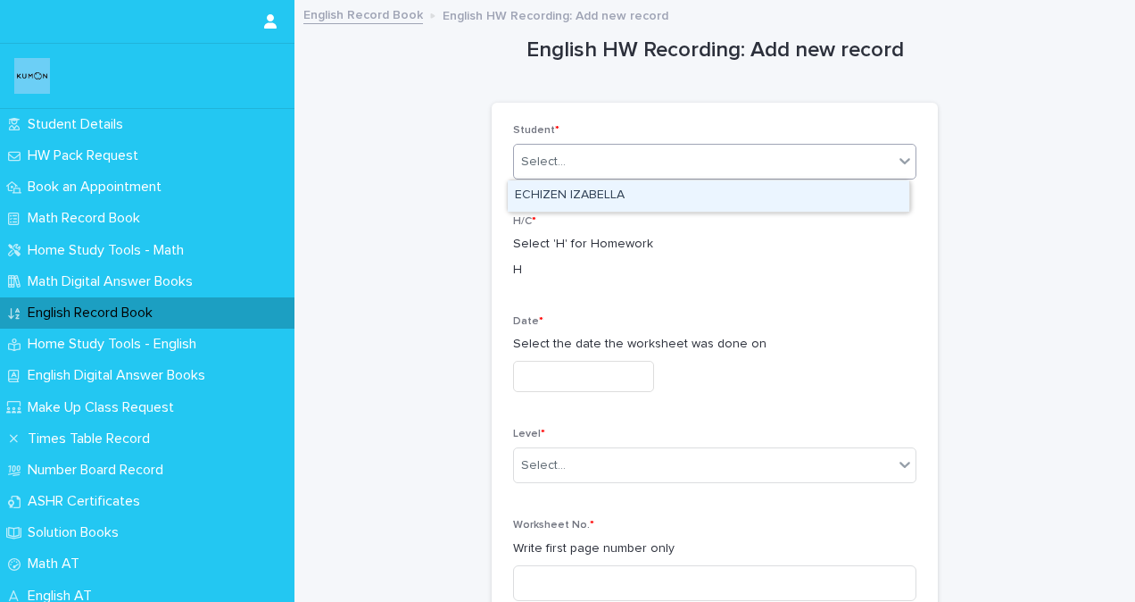
click at [646, 194] on div "ECHIZEN IZABELLA" at bounding box center [709, 195] width 402 height 31
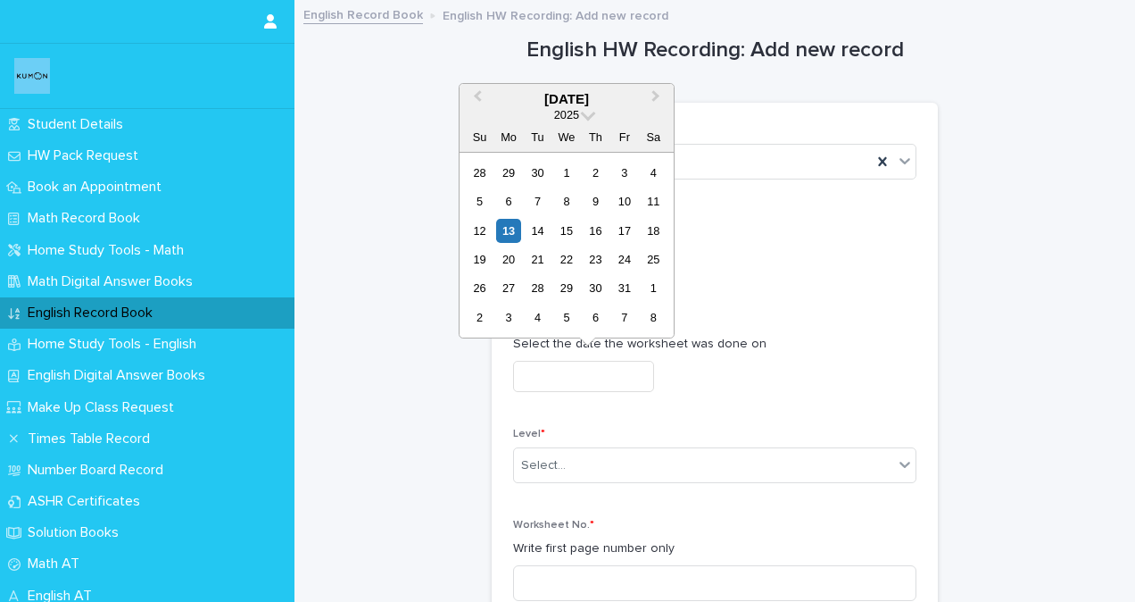
click at [519, 371] on input "text" at bounding box center [583, 376] width 141 height 31
click at [507, 228] on div "13" at bounding box center [508, 231] width 24 height 24
type input "**********"
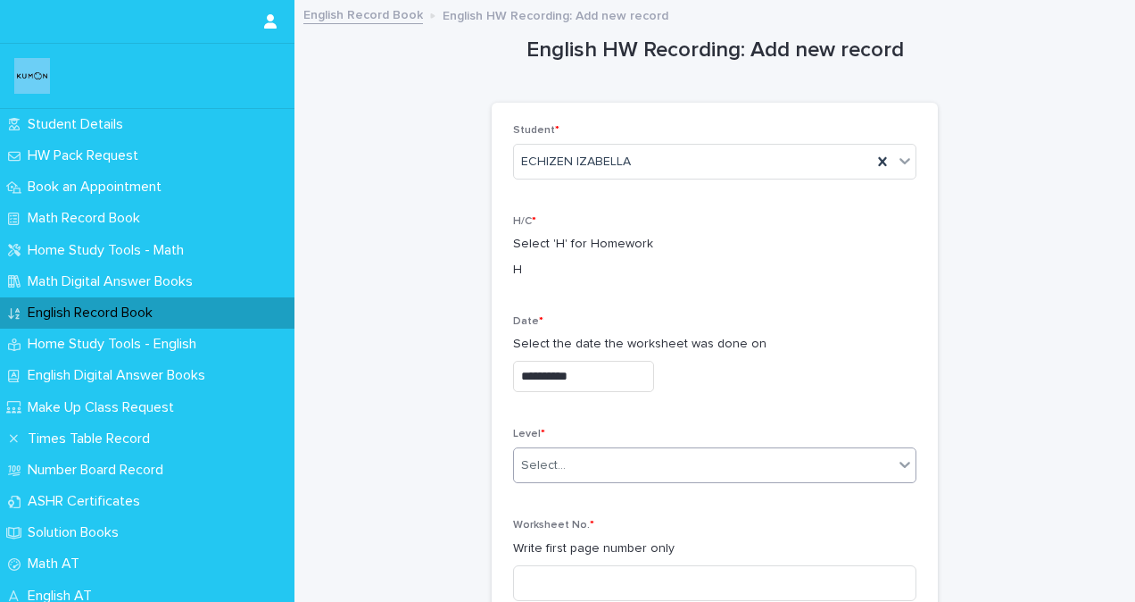
click at [554, 466] on div "Select..." at bounding box center [543, 465] width 45 height 19
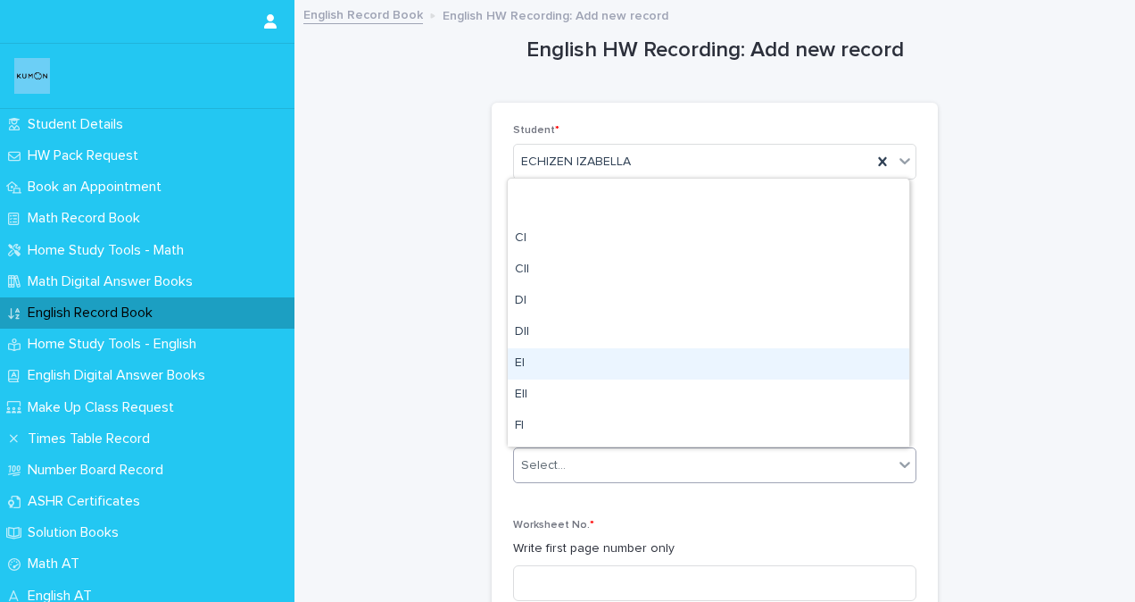
scroll to position [446, 0]
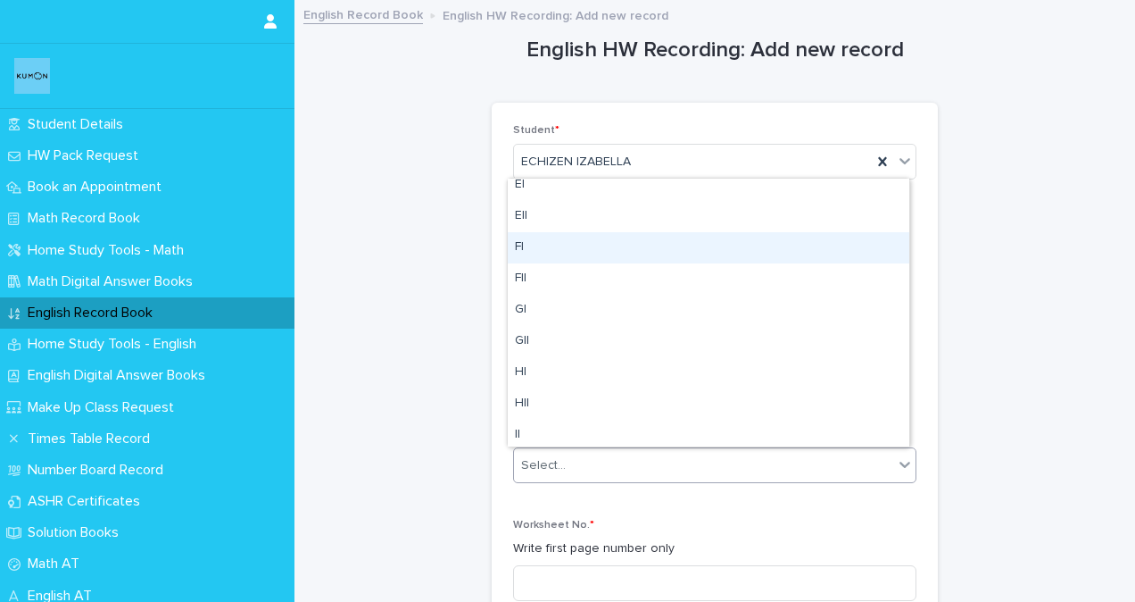
click at [524, 249] on div "FI" at bounding box center [709, 247] width 402 height 31
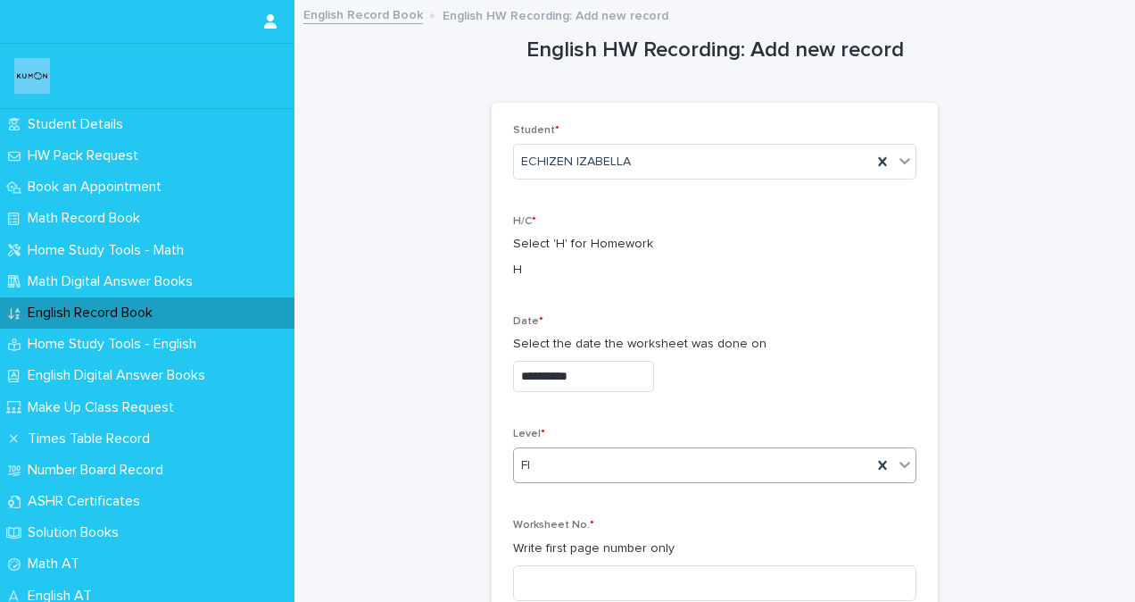
scroll to position [179, 0]
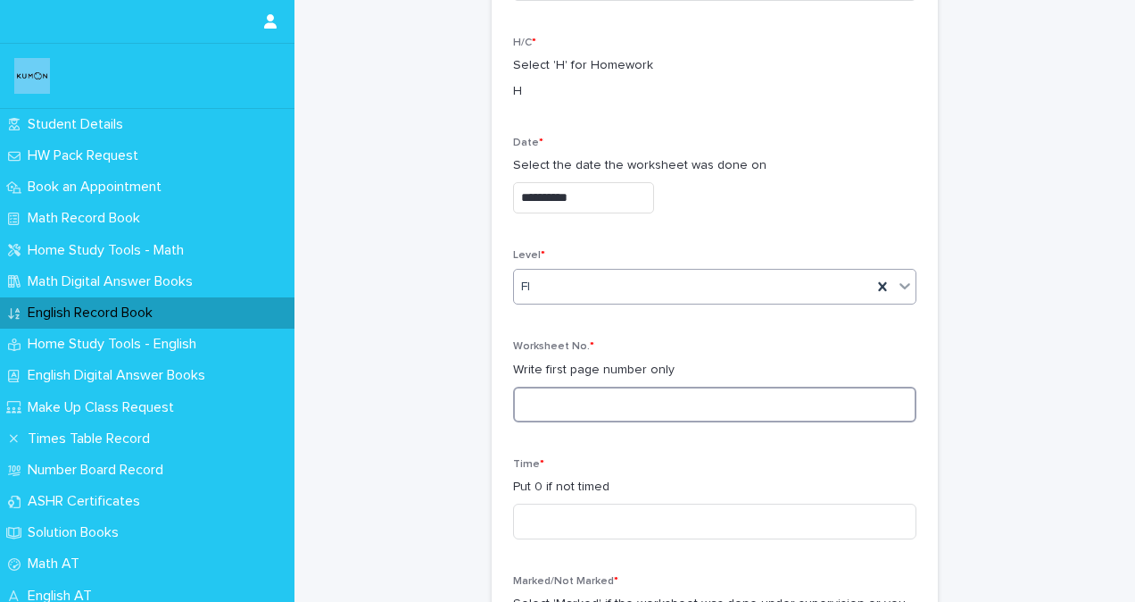
click at [548, 405] on input at bounding box center [714, 404] width 403 height 36
type input "***"
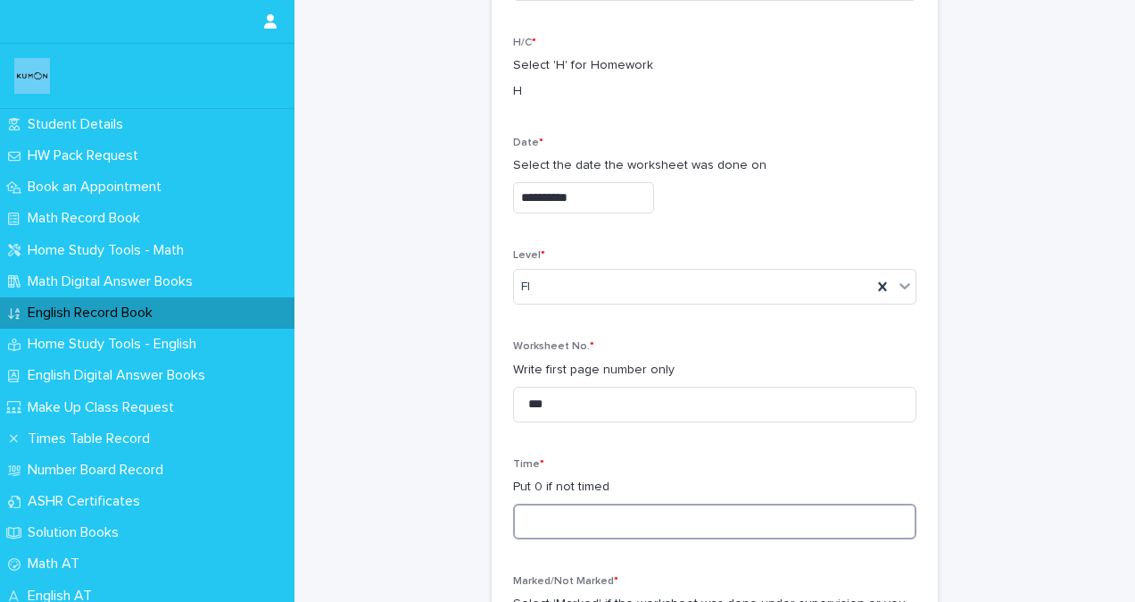
click at [560, 519] on input at bounding box center [714, 521] width 403 height 36
type input "**"
click at [685, 488] on p "Put 0 if not timed" at bounding box center [714, 487] width 403 height 19
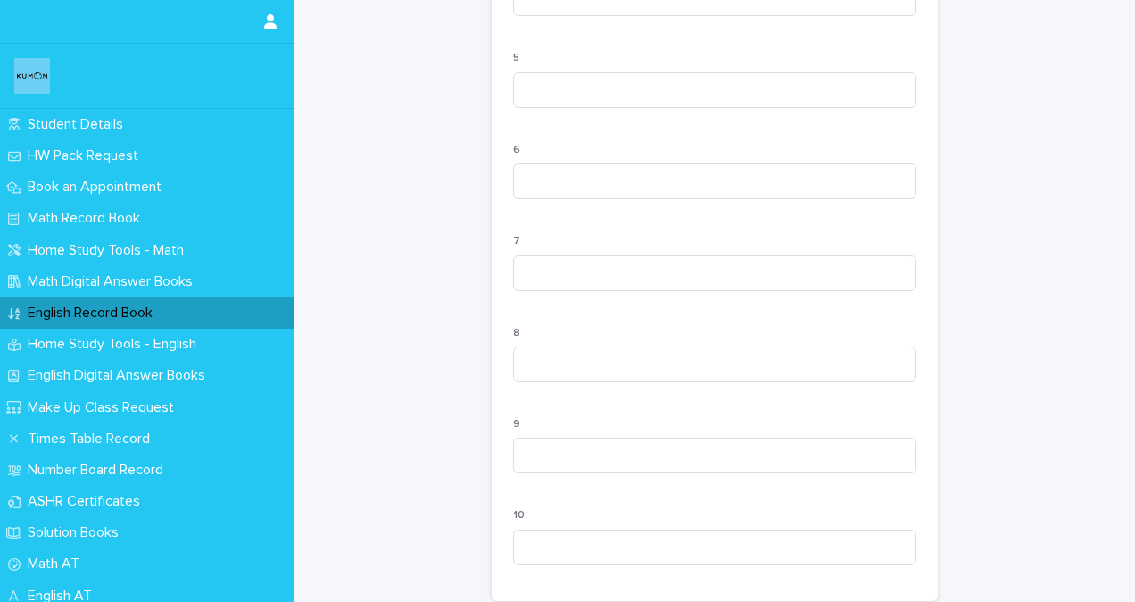
scroll to position [1785, 0]
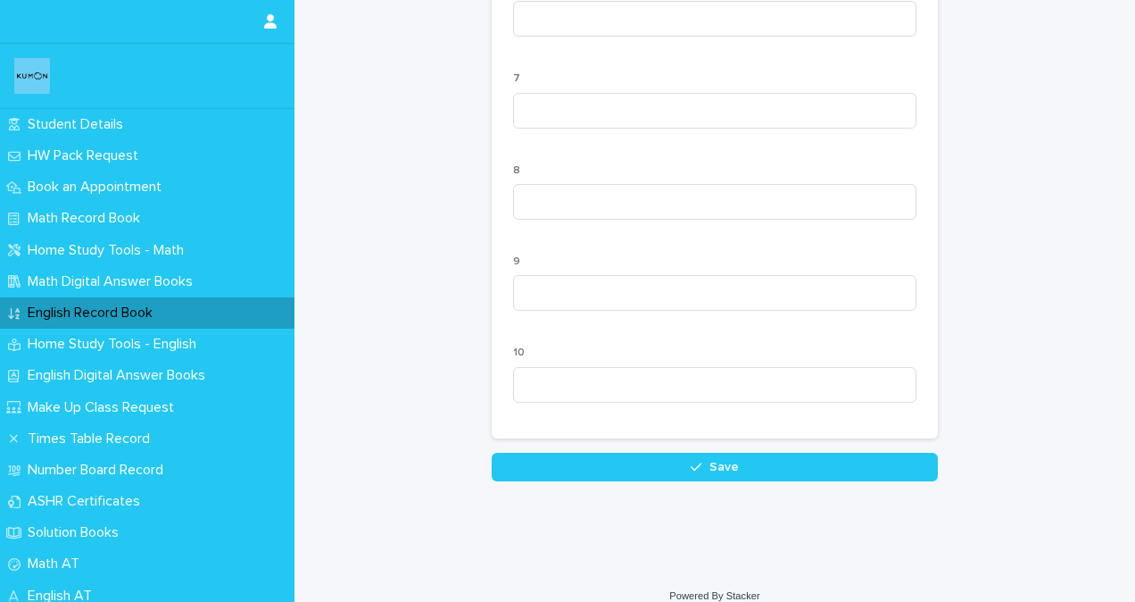
click at [785, 481] on button "Save" at bounding box center [715, 467] width 446 height 29
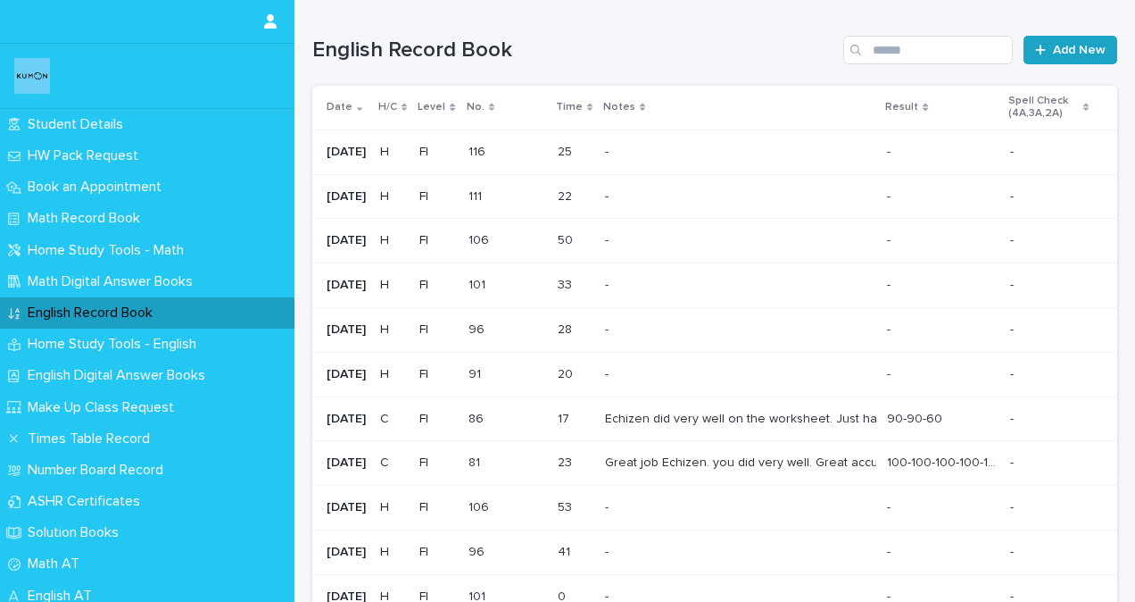
click at [1078, 48] on span "Add New" at bounding box center [1079, 50] width 53 height 12
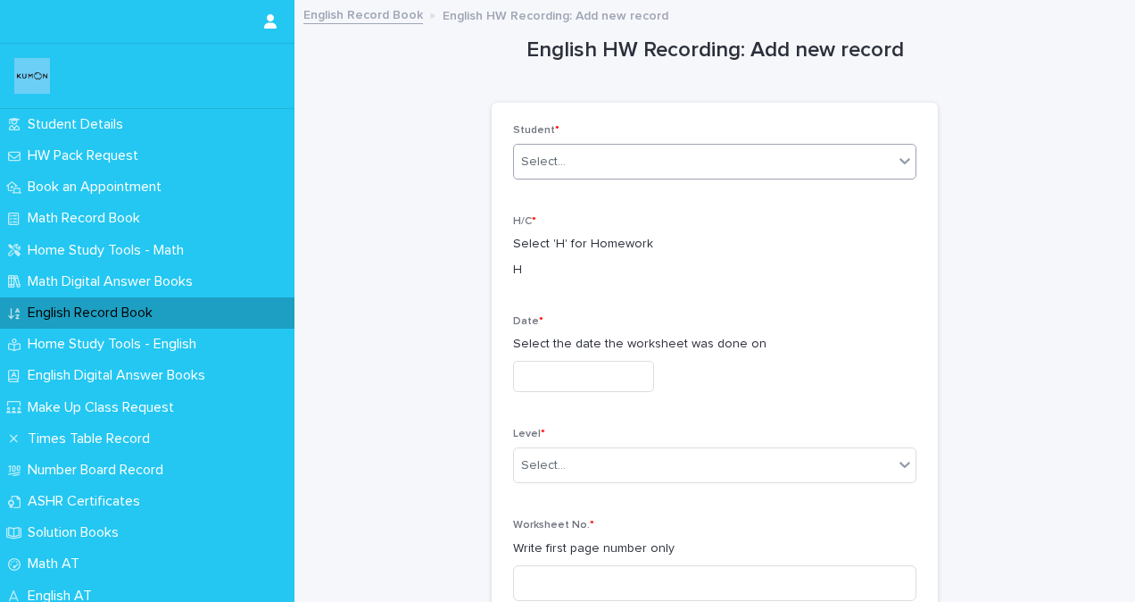
click at [697, 169] on div "Select..." at bounding box center [703, 161] width 379 height 29
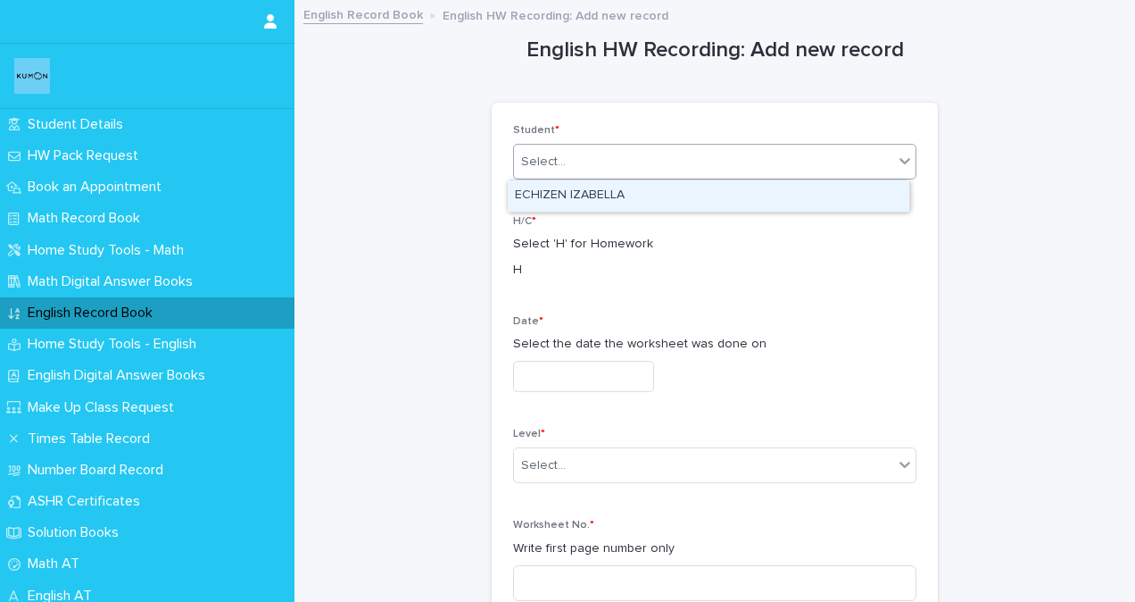
click at [649, 197] on div "ECHIZEN IZABELLA" at bounding box center [709, 195] width 402 height 31
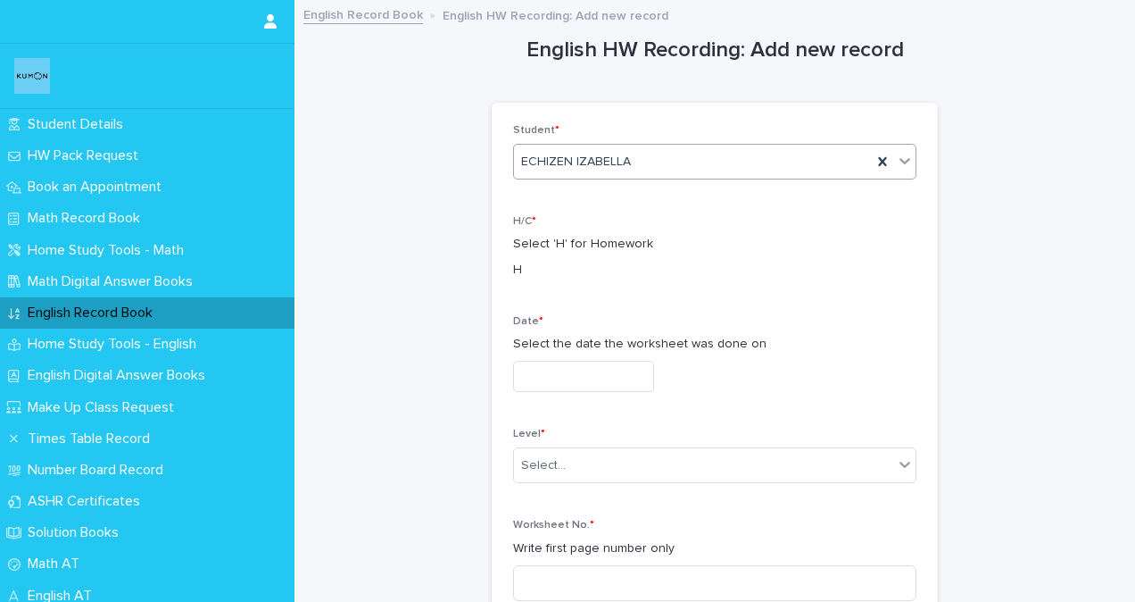
click at [549, 384] on input "text" at bounding box center [583, 376] width 141 height 31
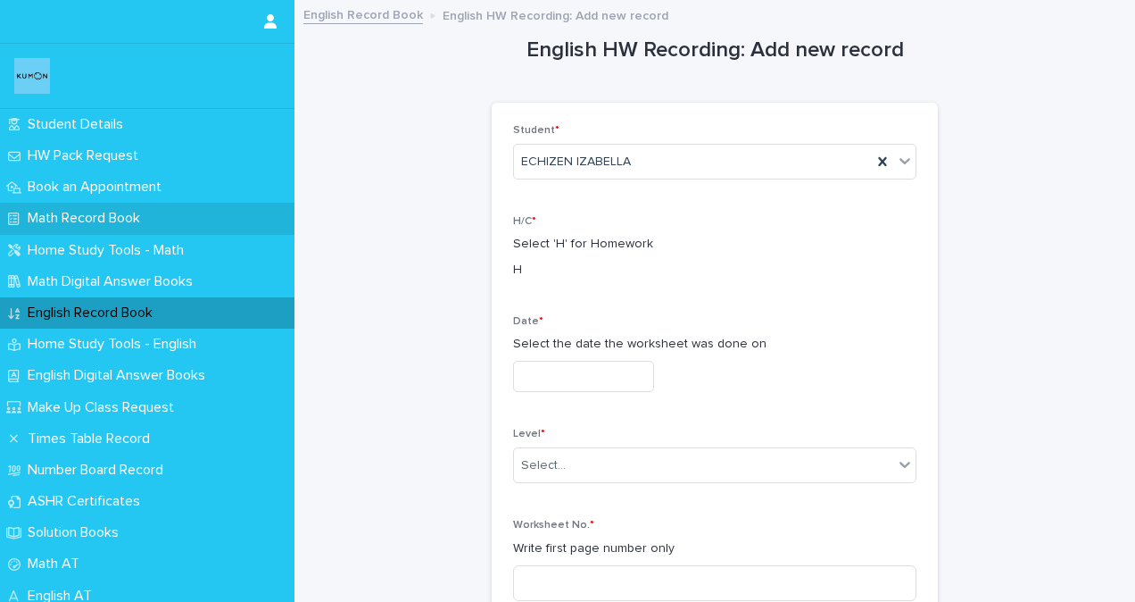
click at [72, 220] on p "Math Record Book" at bounding box center [88, 218] width 134 height 17
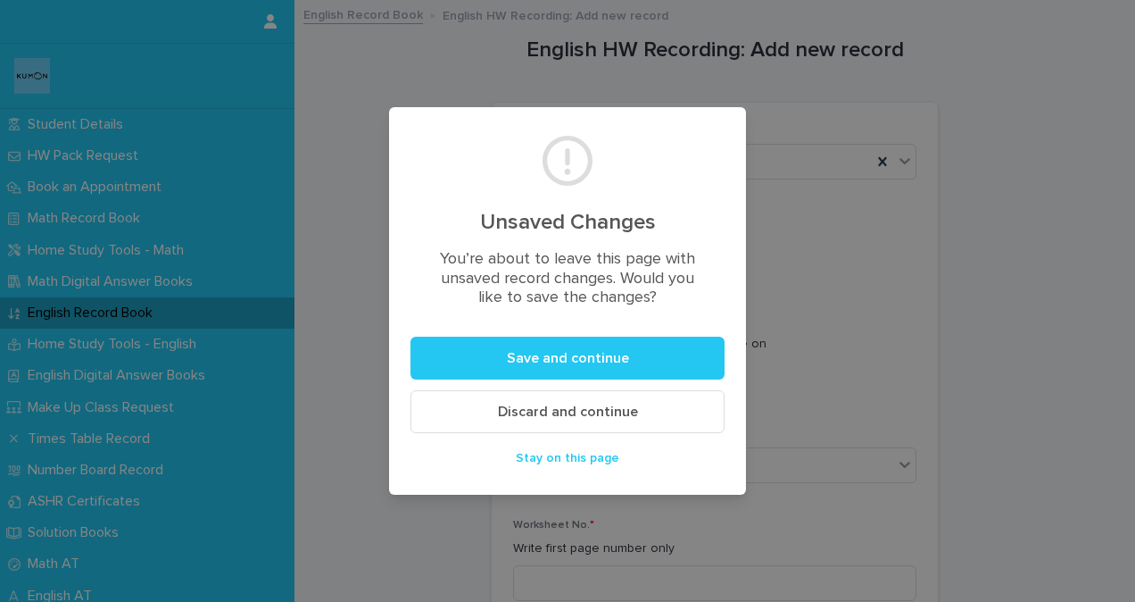
click at [501, 408] on span "Discard and continue" at bounding box center [568, 411] width 140 height 14
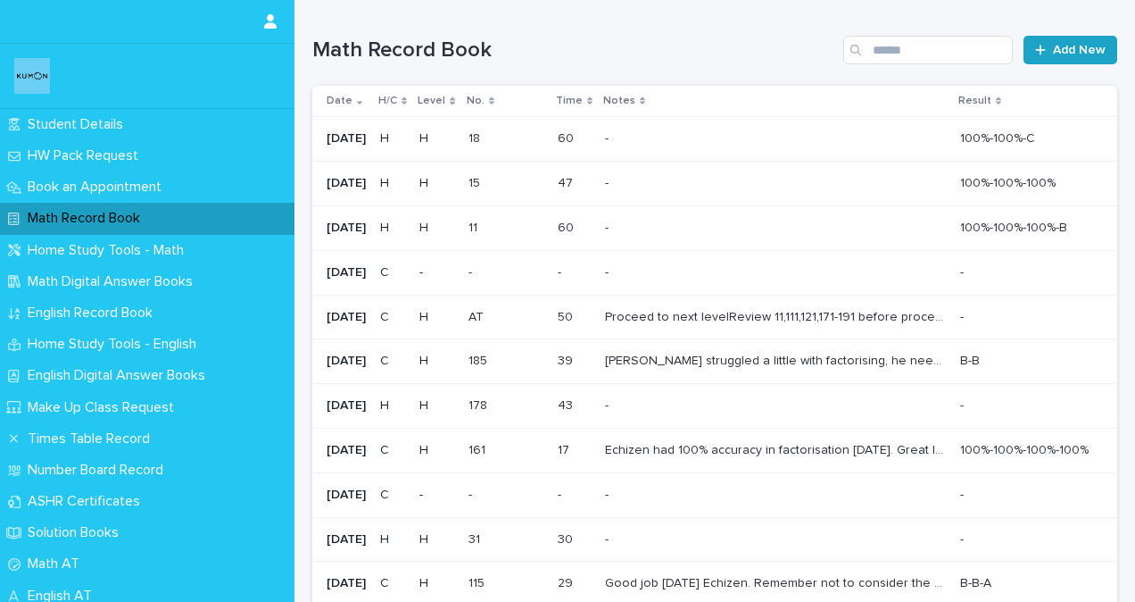
click at [1067, 41] on link "Add New" at bounding box center [1071, 50] width 94 height 29
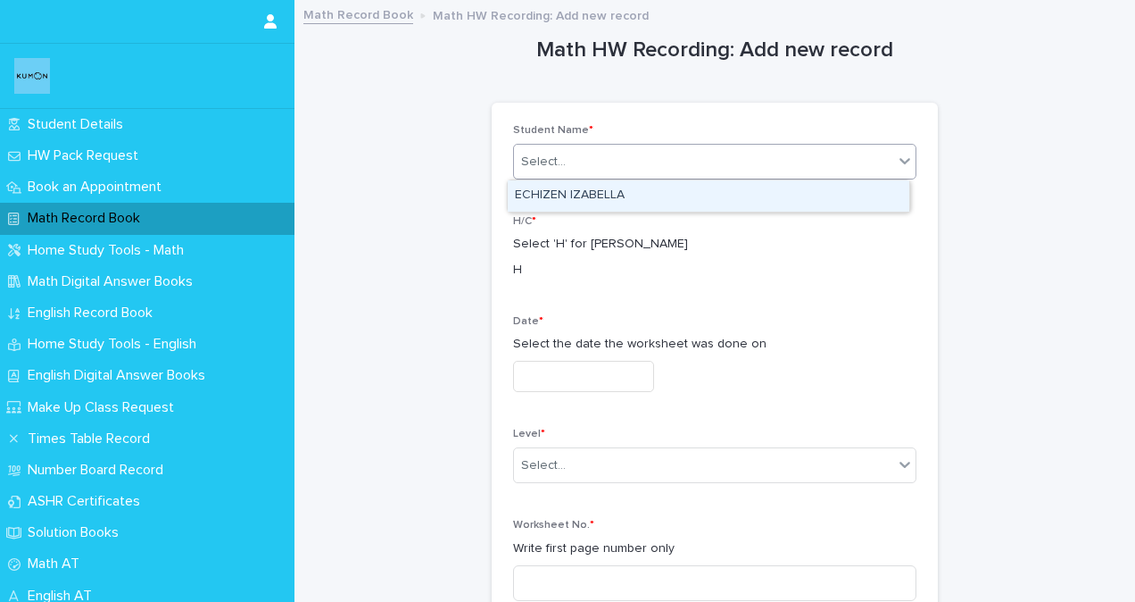
click at [650, 160] on div "Select..." at bounding box center [703, 161] width 379 height 29
click at [599, 193] on div "ECHIZEN IZABELLA" at bounding box center [709, 195] width 402 height 31
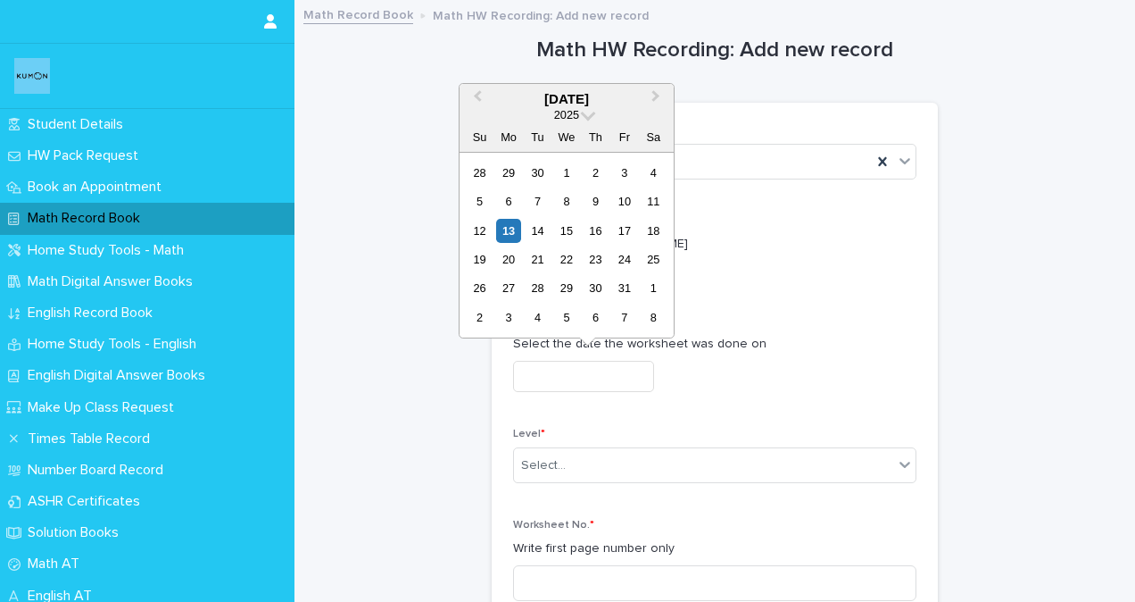
click at [548, 385] on input "text" at bounding box center [583, 376] width 141 height 31
click at [658, 201] on div "11" at bounding box center [654, 201] width 24 height 24
type input "**********"
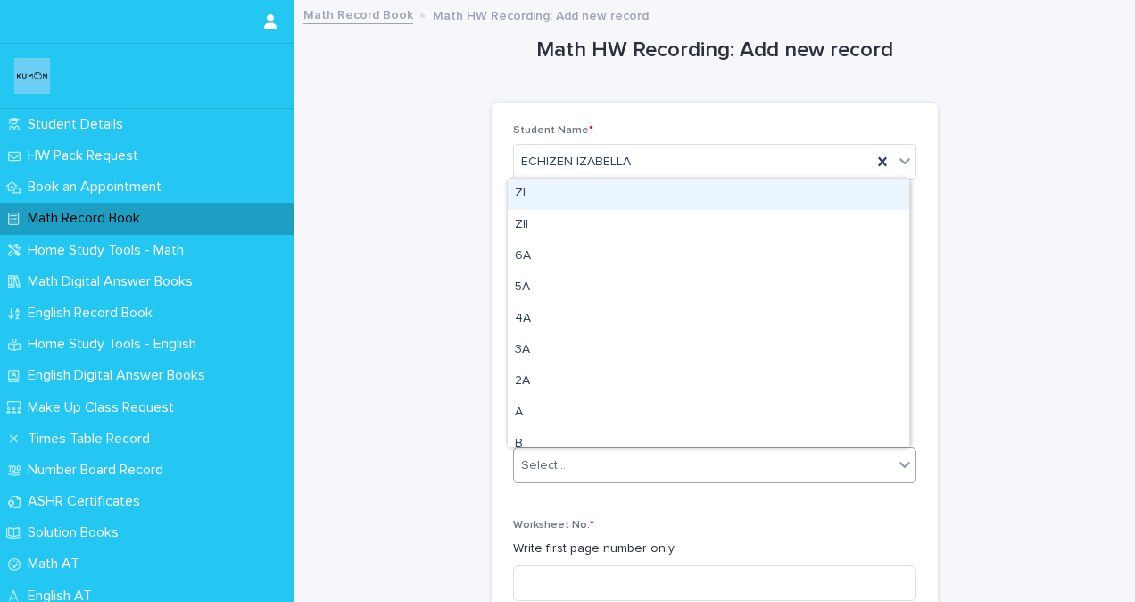
click at [557, 469] on div "Select..." at bounding box center [703, 465] width 379 height 29
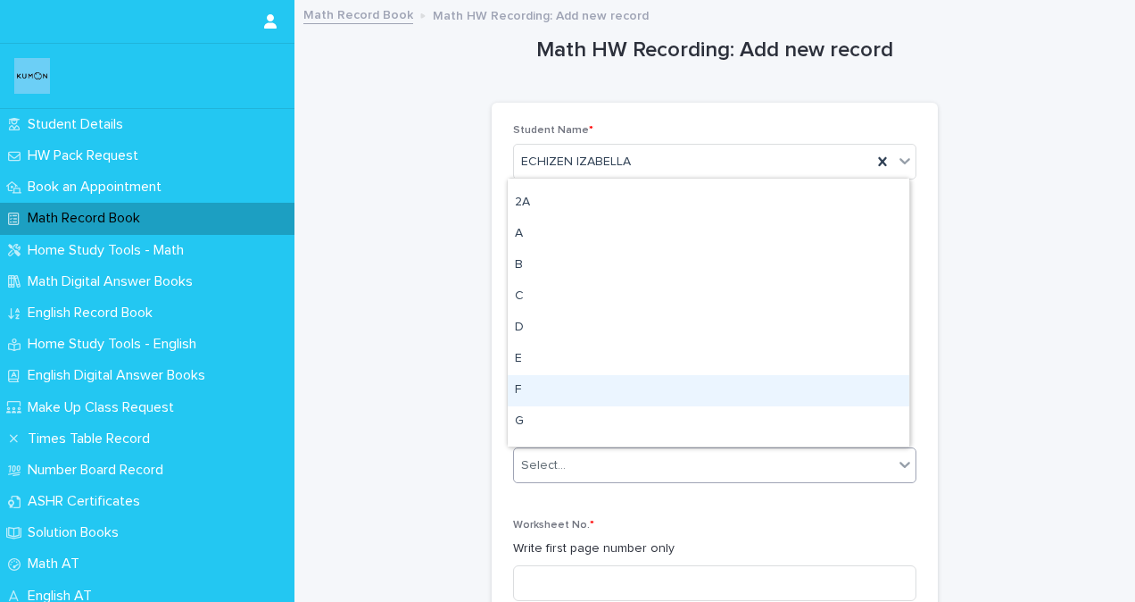
scroll to position [268, 0]
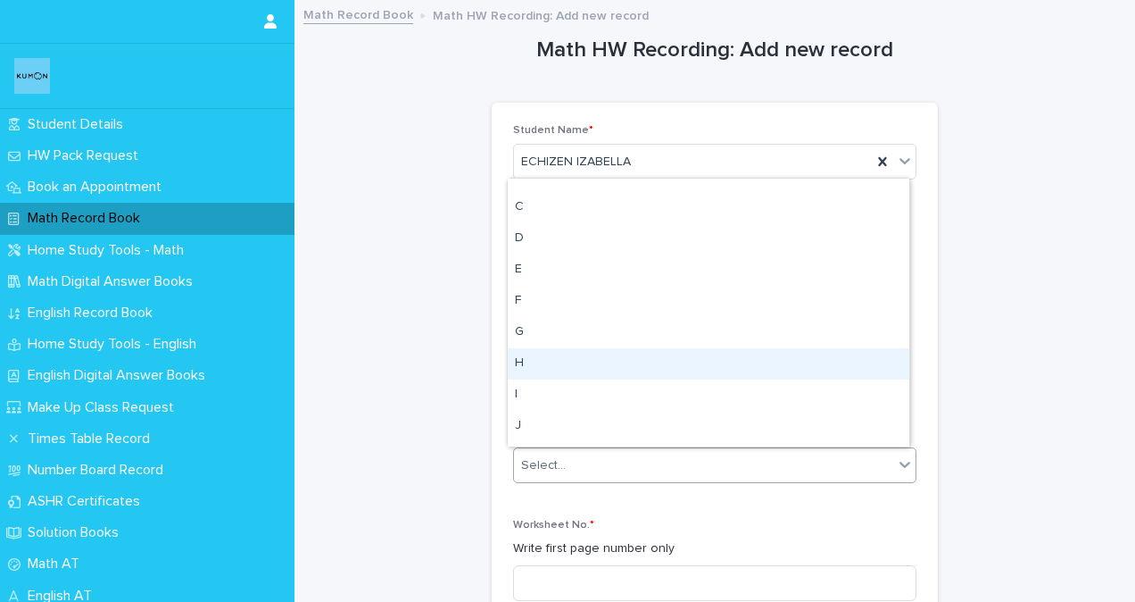
click at [526, 365] on div "H" at bounding box center [709, 363] width 402 height 31
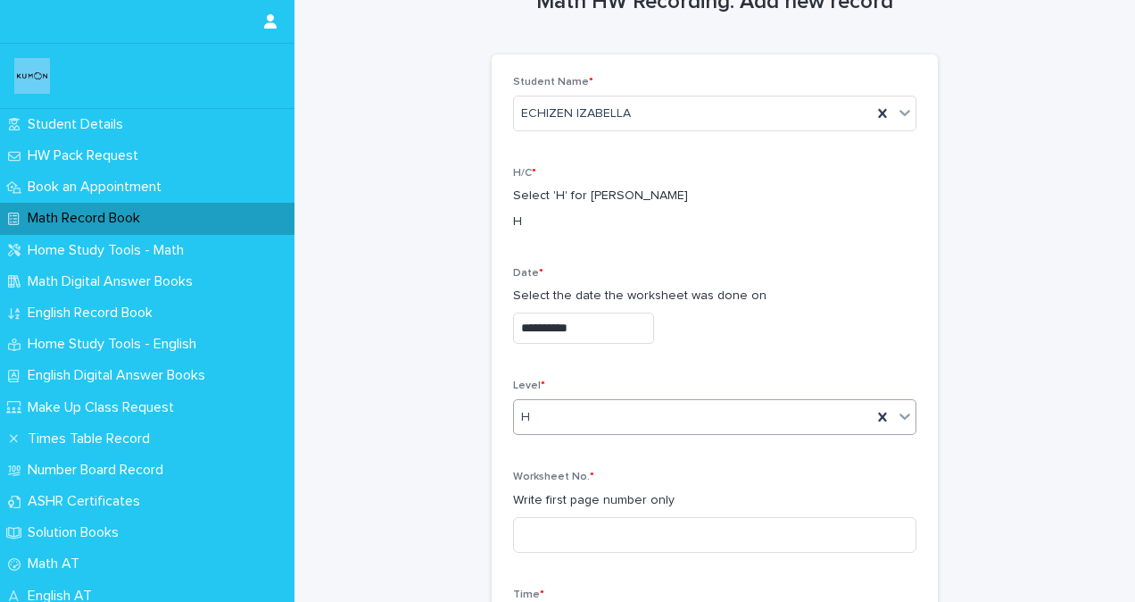
scroll to position [179, 0]
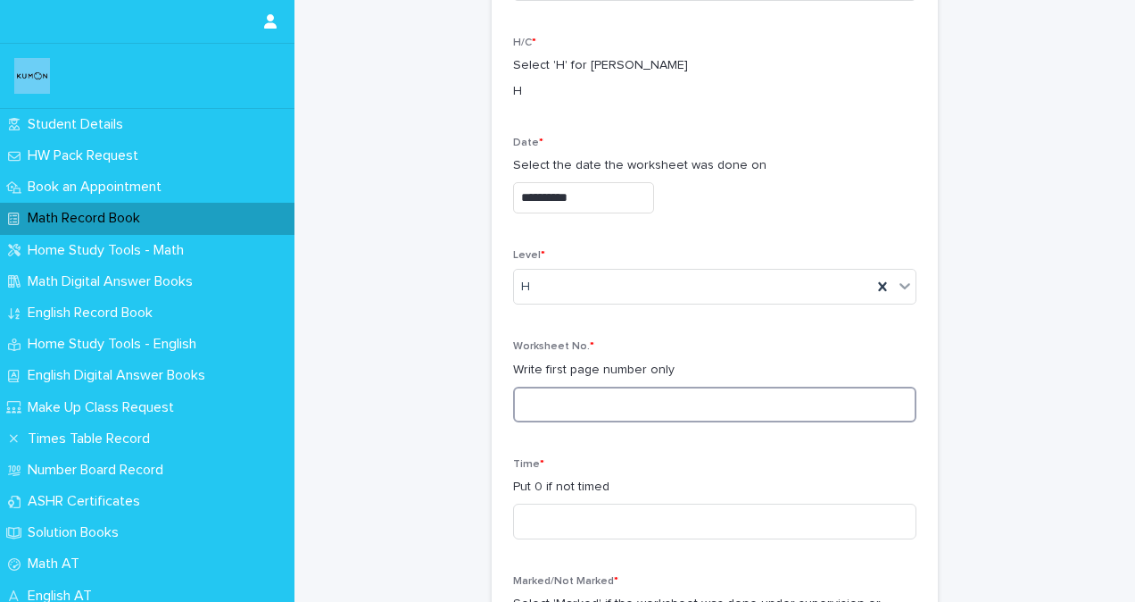
click at [542, 411] on input at bounding box center [714, 404] width 403 height 36
type input "***"
click at [551, 543] on div "Time * Put 0 if not timed" at bounding box center [714, 506] width 403 height 96
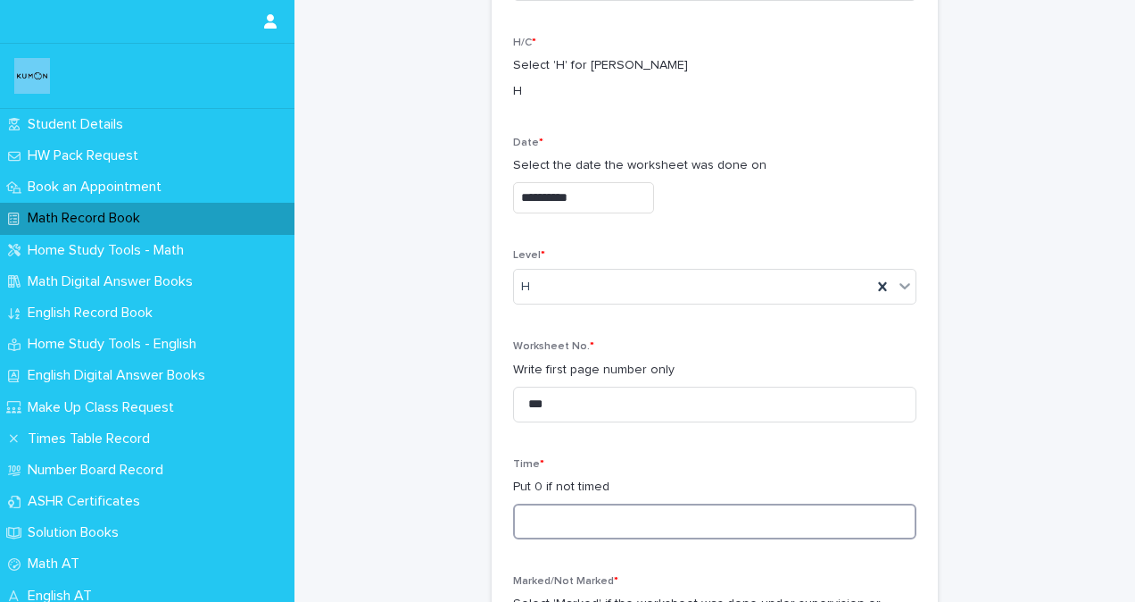
click at [526, 512] on input at bounding box center [714, 521] width 403 height 36
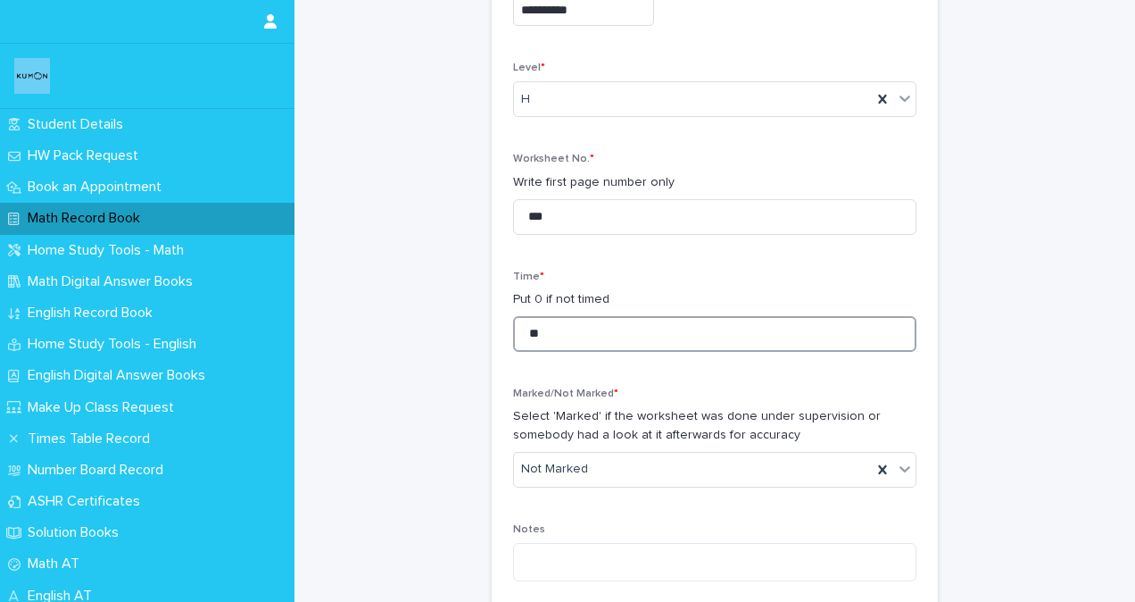
scroll to position [446, 0]
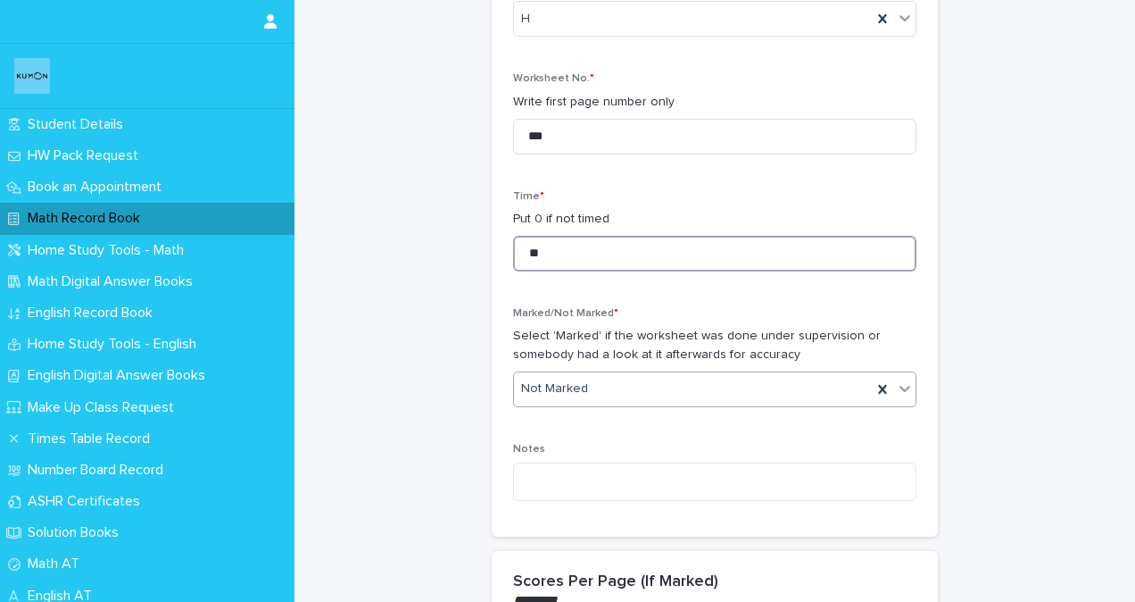
type input "**"
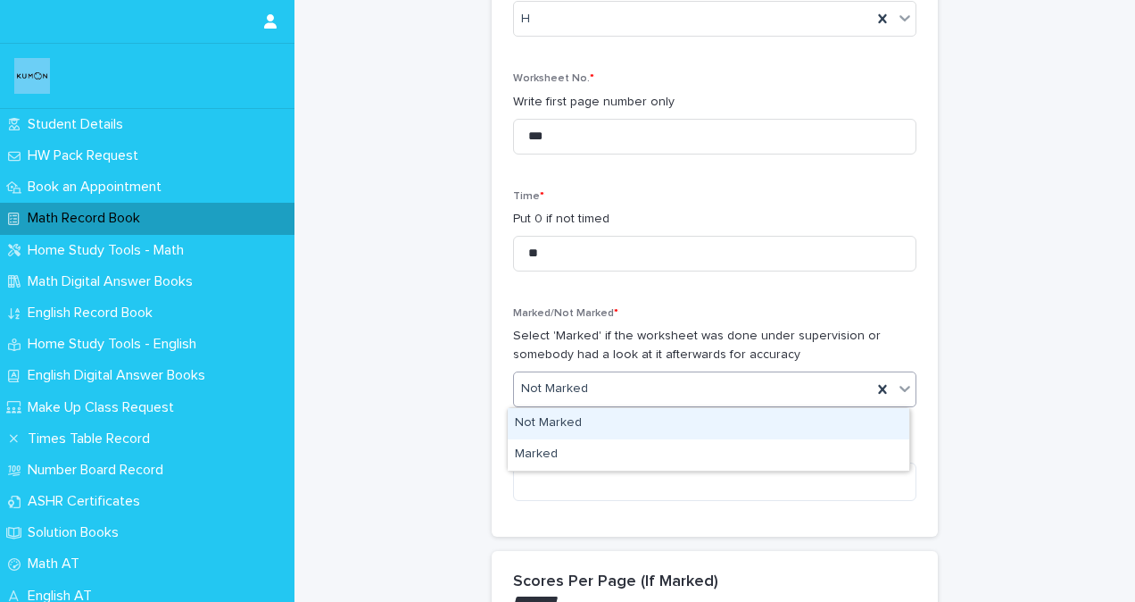
click at [628, 382] on div "Not Marked" at bounding box center [693, 388] width 358 height 29
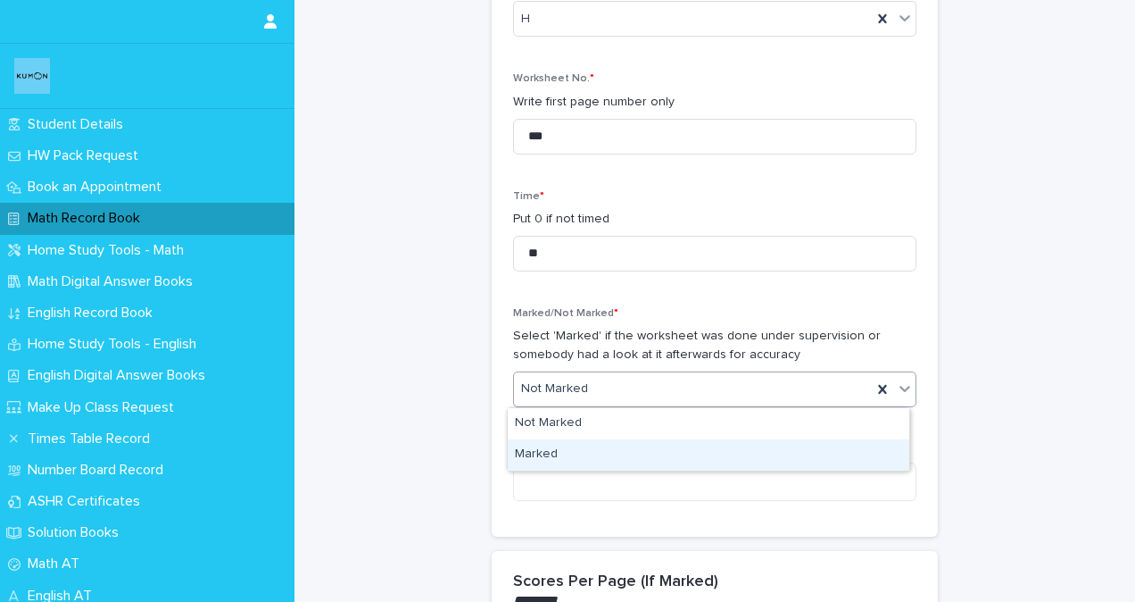
click at [604, 455] on div "Marked" at bounding box center [709, 454] width 402 height 31
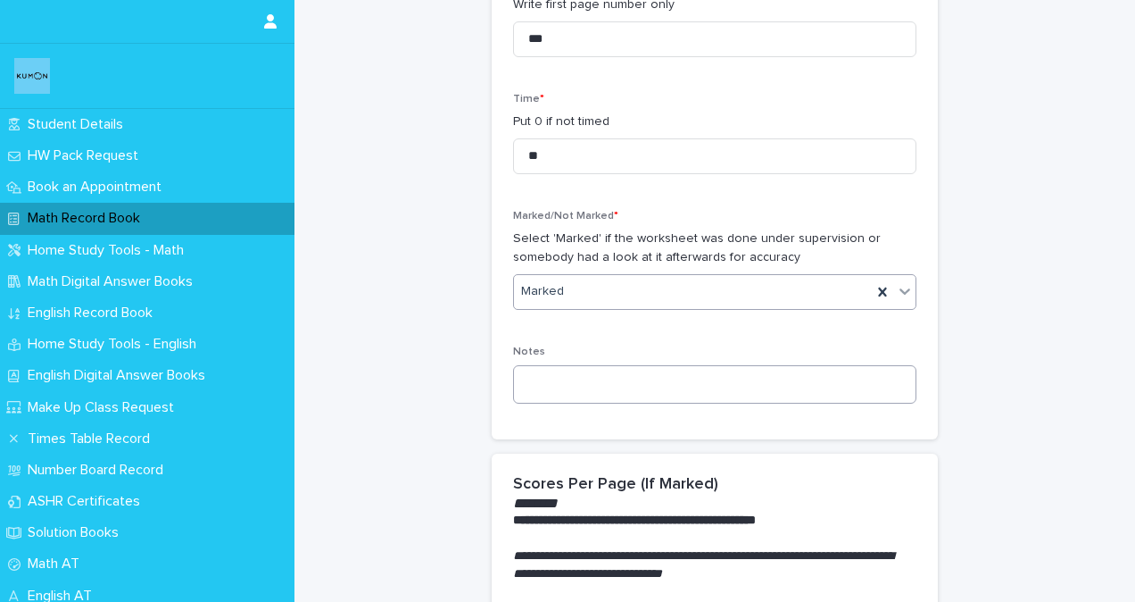
scroll to position [714, 0]
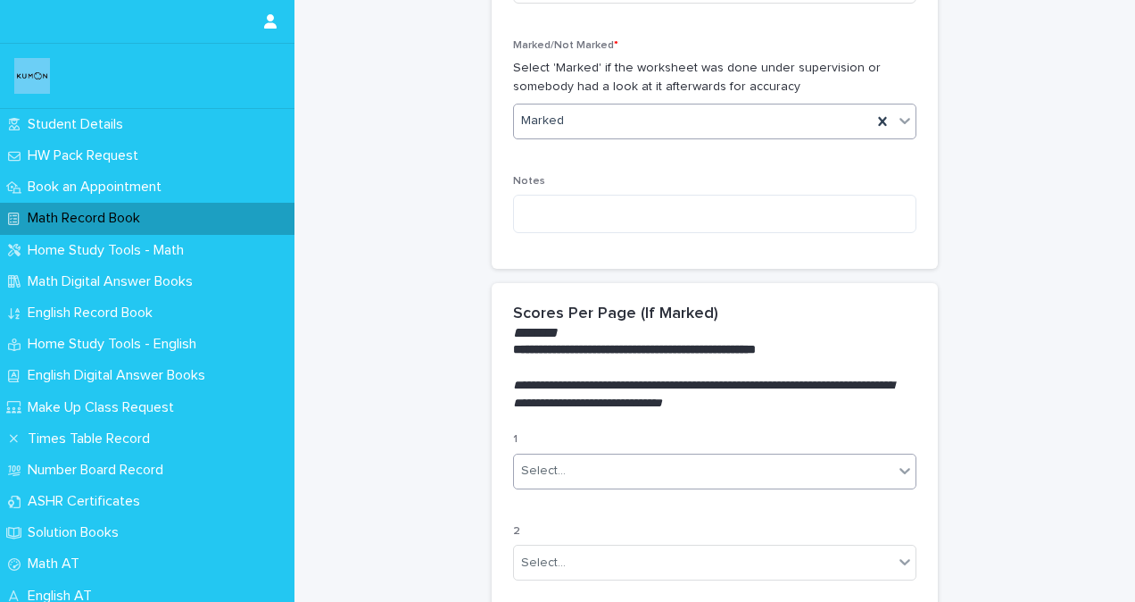
click at [644, 468] on div "Select..." at bounding box center [703, 470] width 379 height 29
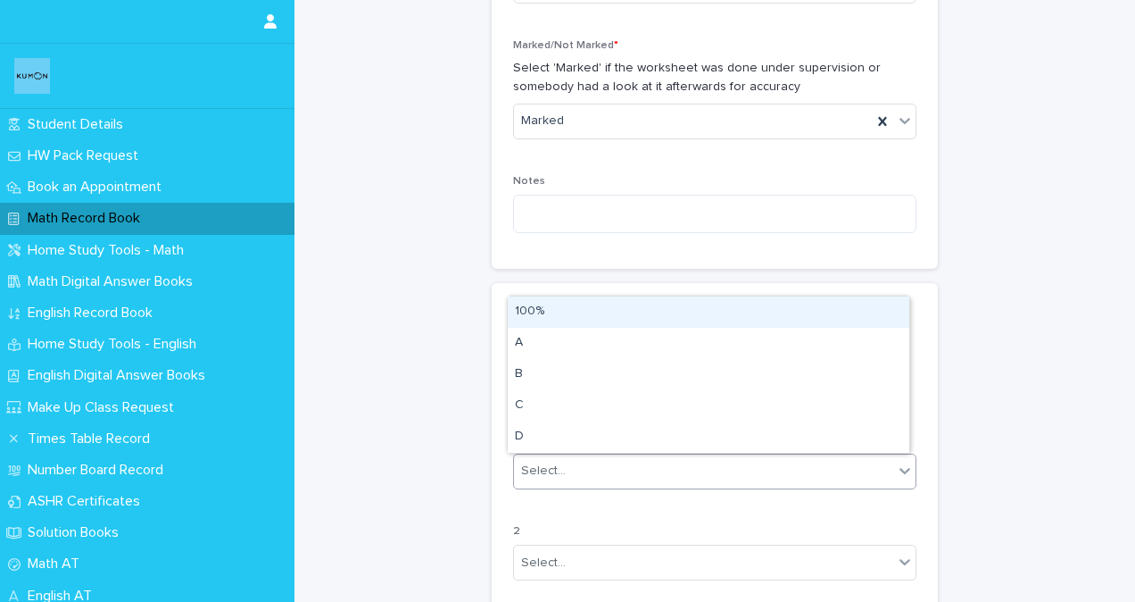
drag, startPoint x: 602, startPoint y: 427, endPoint x: 574, endPoint y: 300, distance: 129.9
click at [574, 300] on div "100%" at bounding box center [709, 311] width 402 height 31
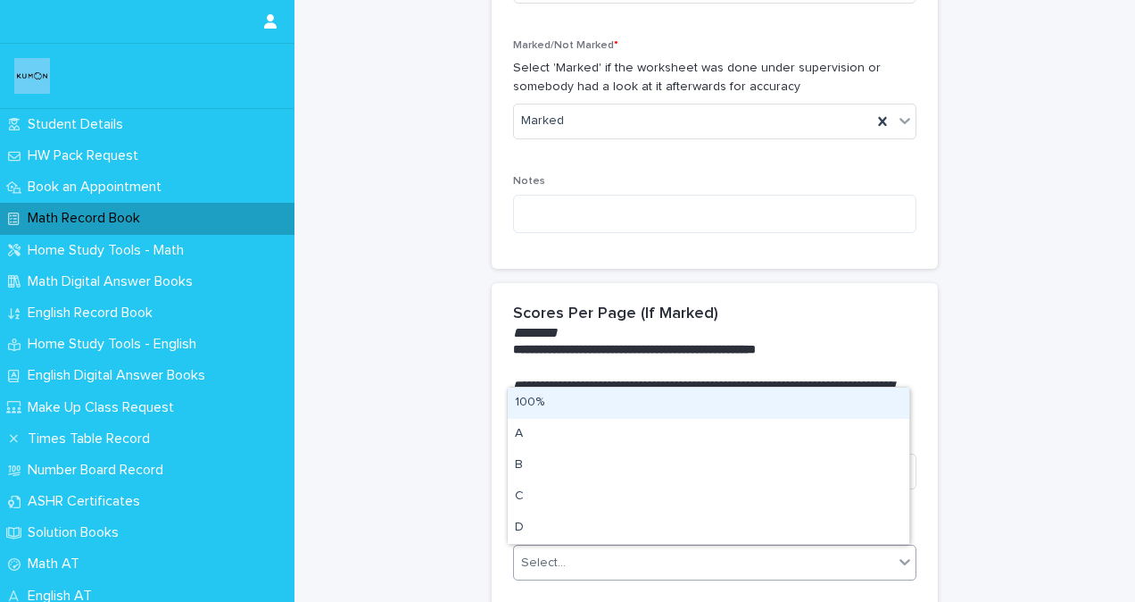
click at [527, 561] on div "Select..." at bounding box center [543, 562] width 45 height 19
click at [556, 405] on div "100%" at bounding box center [709, 402] width 402 height 31
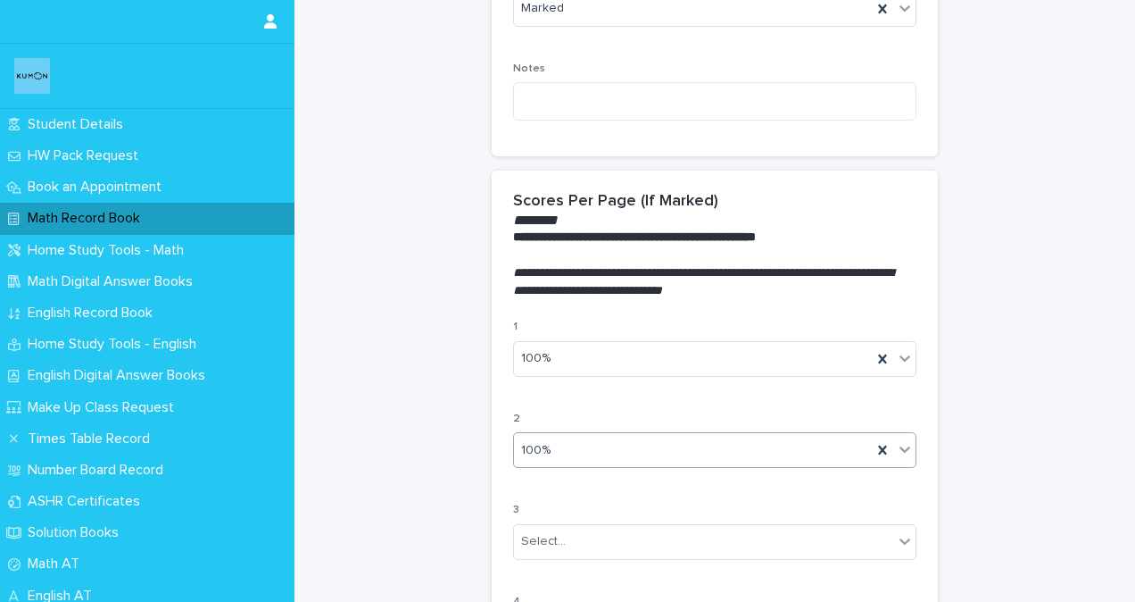
scroll to position [982, 0]
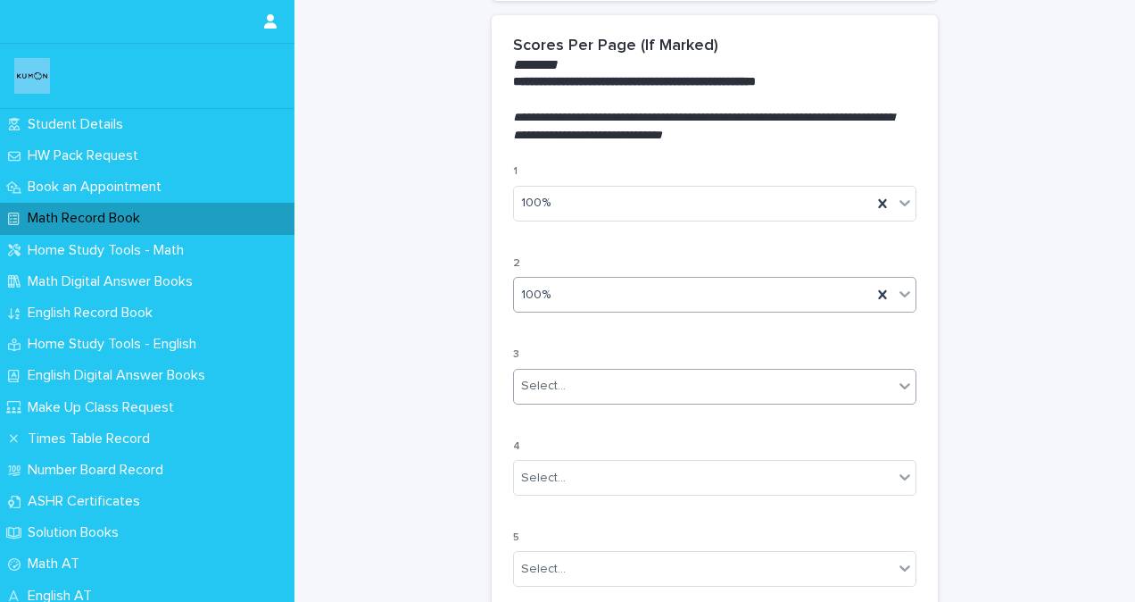
click at [540, 390] on div "Select..." at bounding box center [543, 386] width 45 height 19
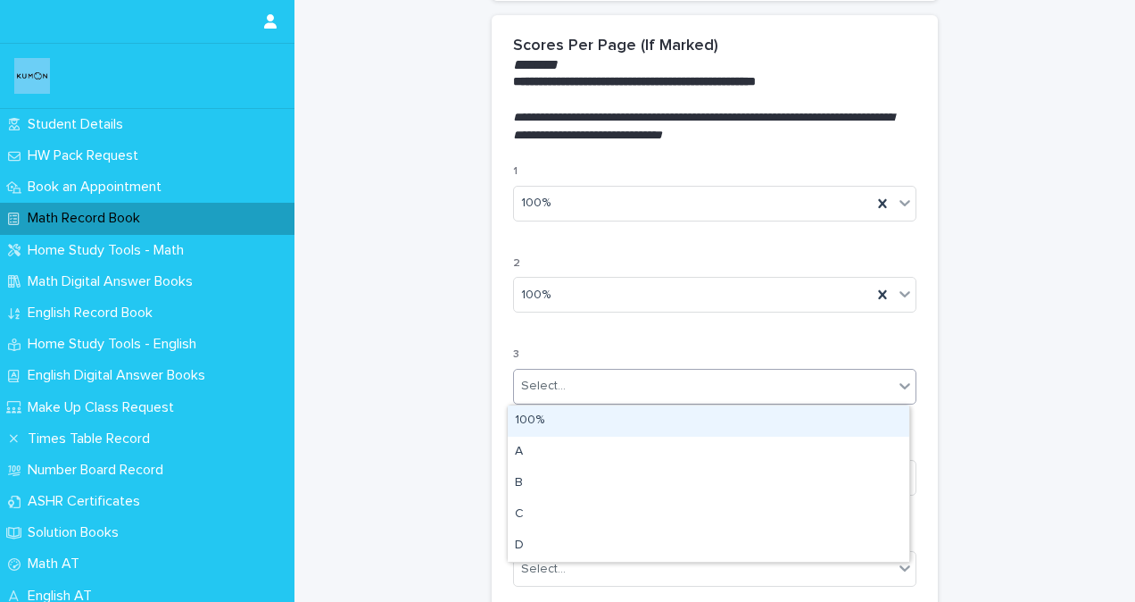
click at [524, 422] on div "100%" at bounding box center [709, 420] width 402 height 31
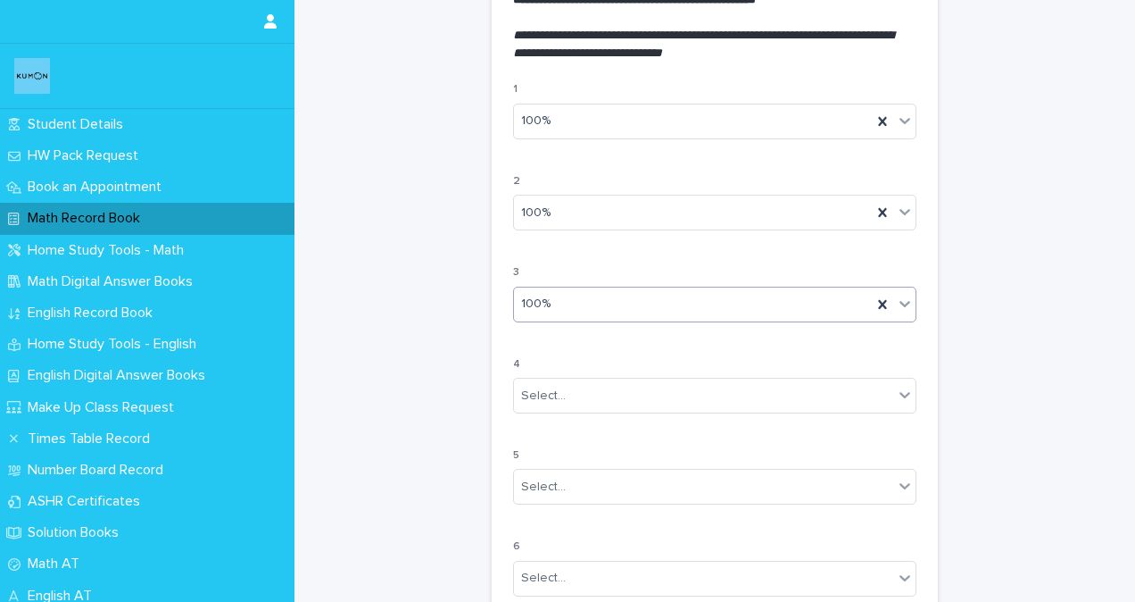
scroll to position [1160, 0]
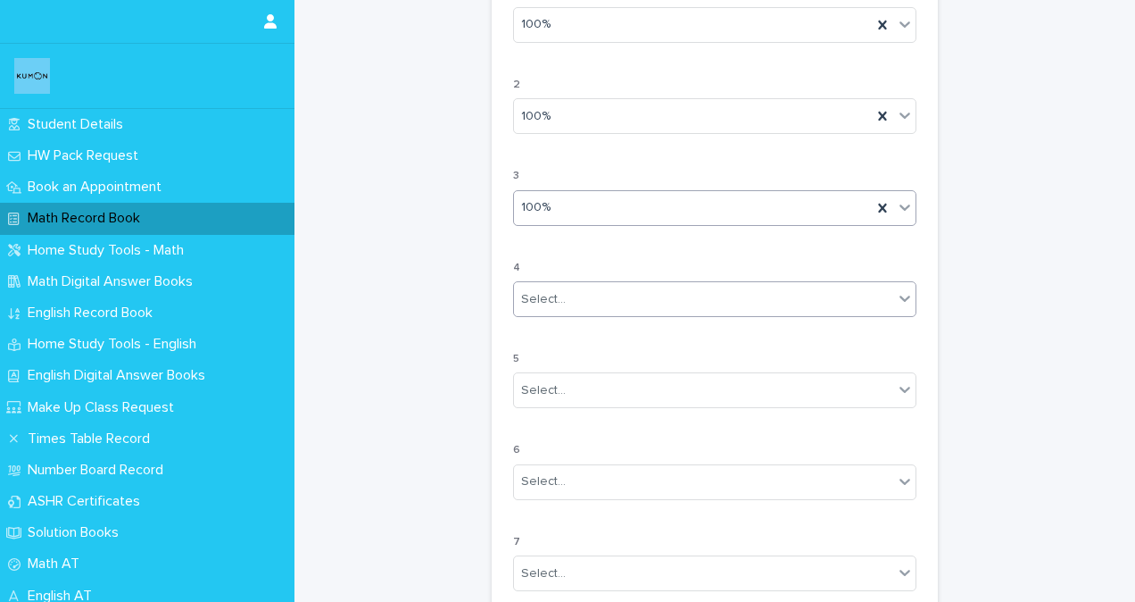
click at [571, 298] on div "Select..." at bounding box center [703, 299] width 379 height 29
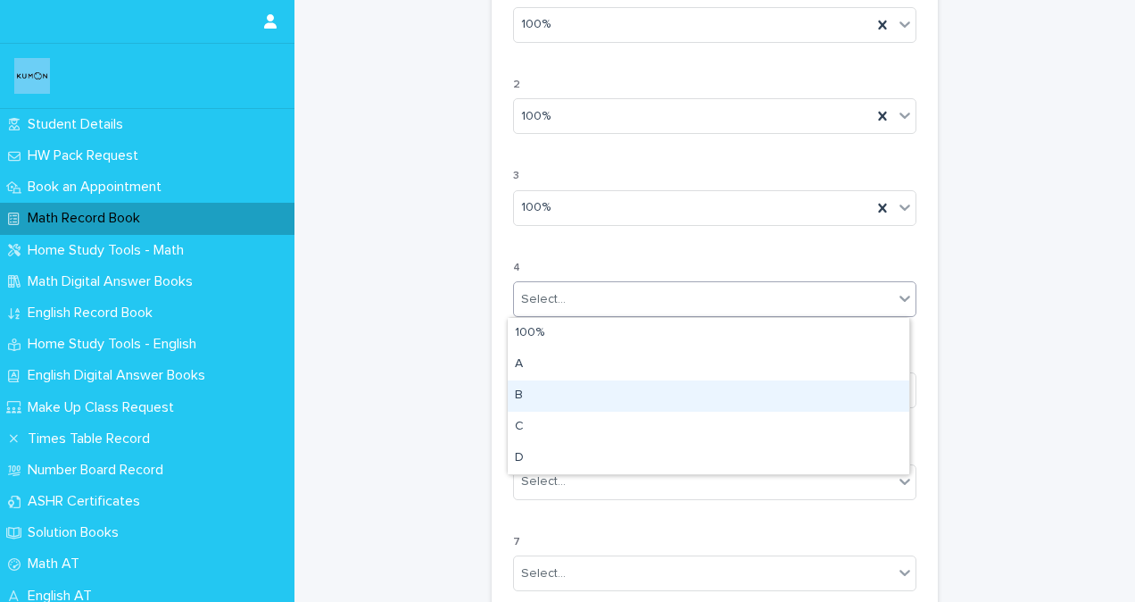
click at [516, 396] on div "B" at bounding box center [709, 395] width 402 height 31
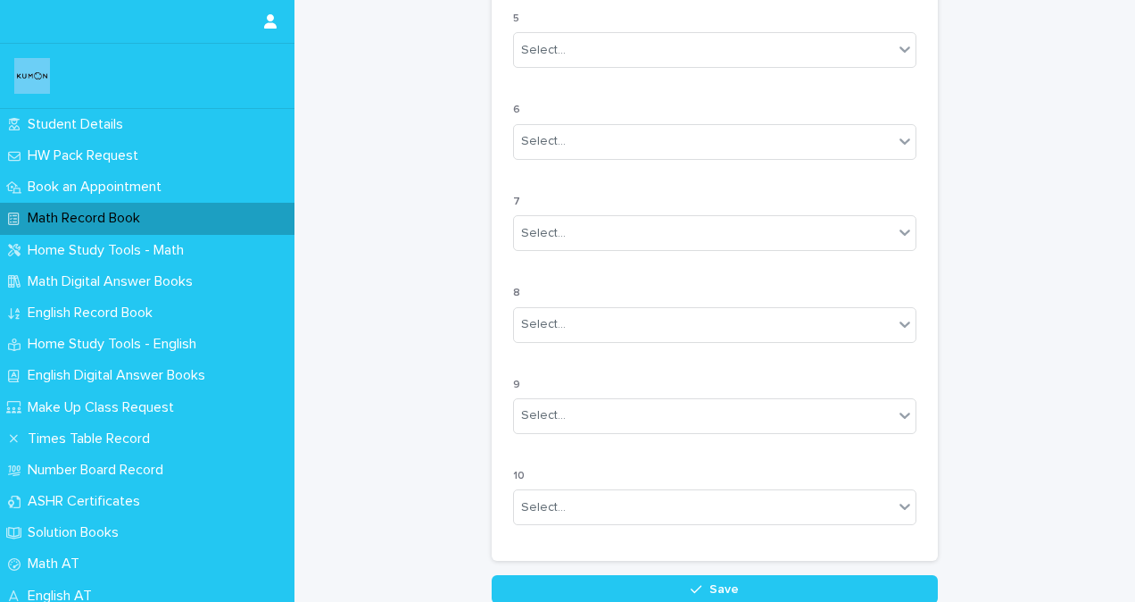
scroll to position [1642, 0]
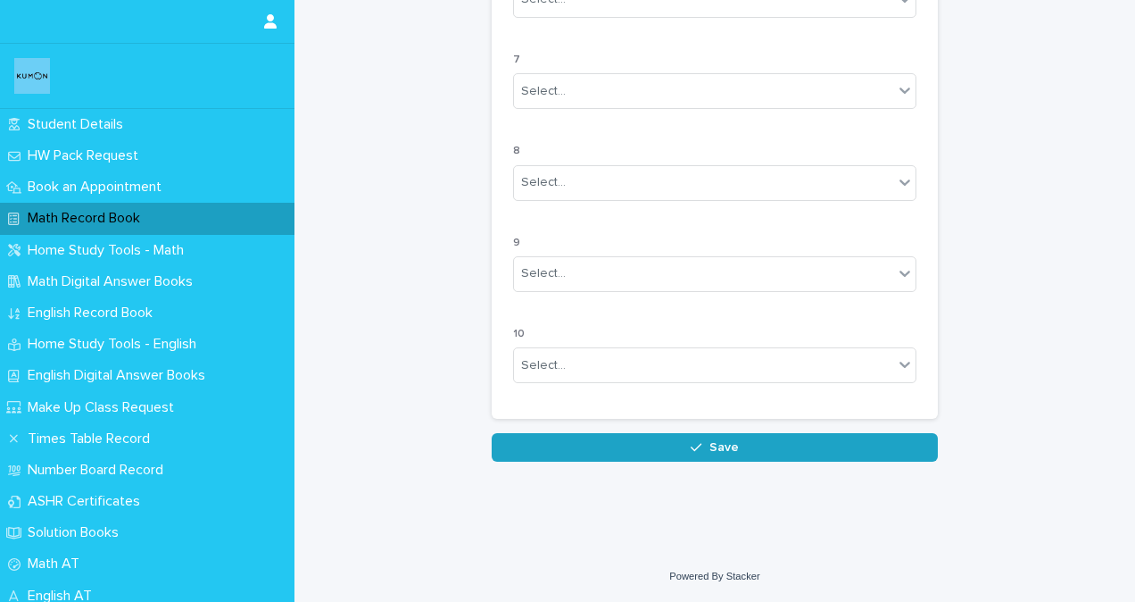
click at [734, 450] on button "Save" at bounding box center [715, 447] width 446 height 29
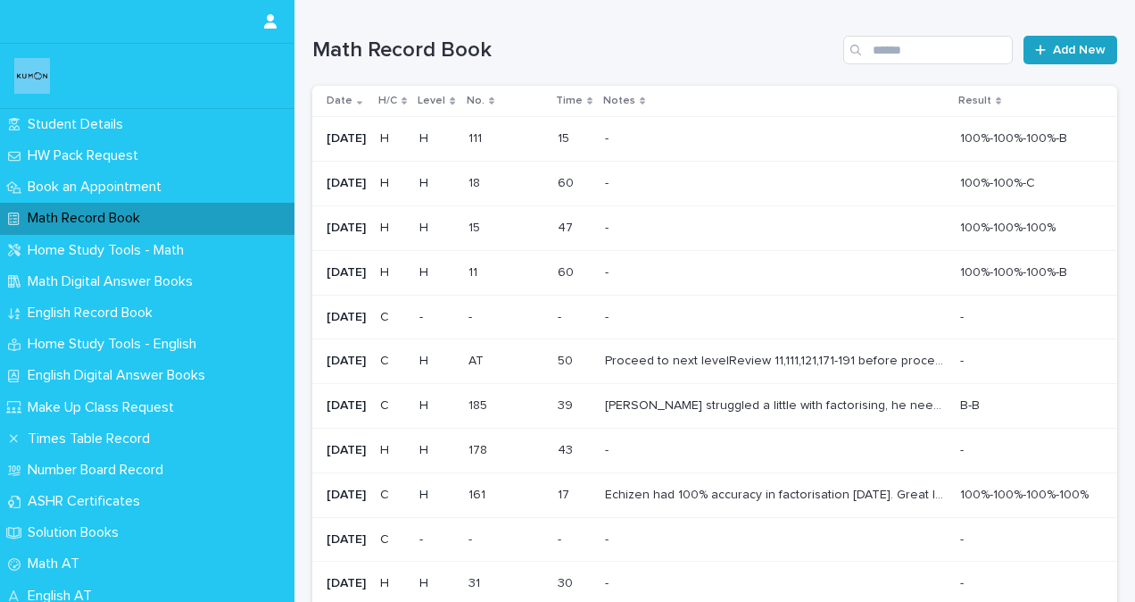
click at [1073, 49] on span "Add New" at bounding box center [1079, 50] width 53 height 12
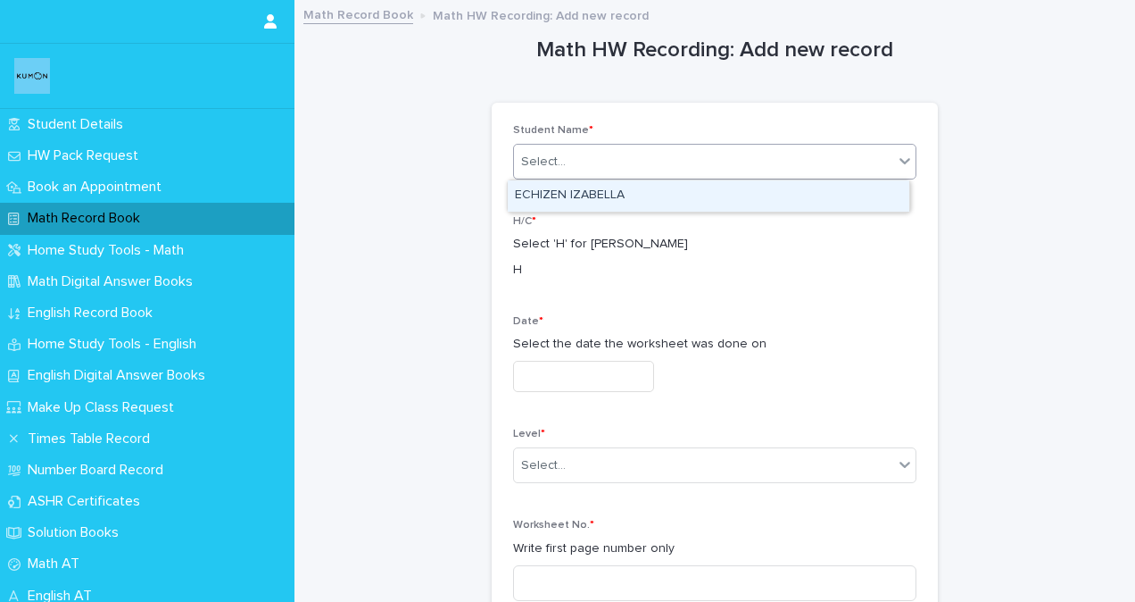
click at [760, 167] on div "Select..." at bounding box center [703, 161] width 379 height 29
click at [711, 194] on div "ECHIZEN IZABELLA" at bounding box center [709, 195] width 402 height 31
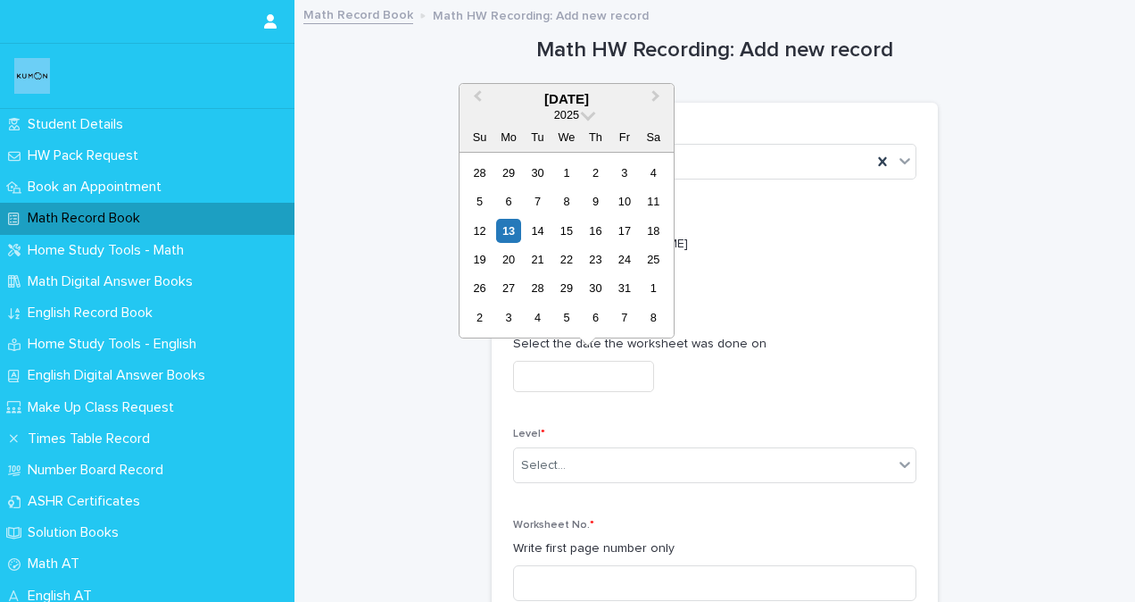
click at [574, 376] on input "text" at bounding box center [583, 376] width 141 height 31
click at [483, 232] on div "12" at bounding box center [480, 231] width 24 height 24
type input "**********"
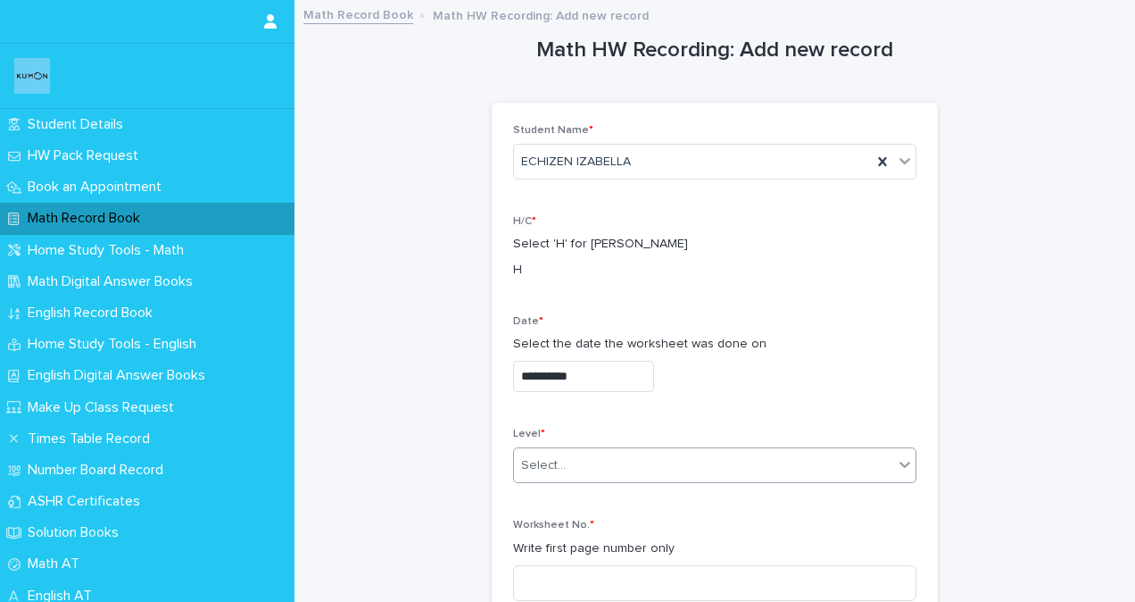
click at [541, 466] on div "Select..." at bounding box center [543, 465] width 45 height 19
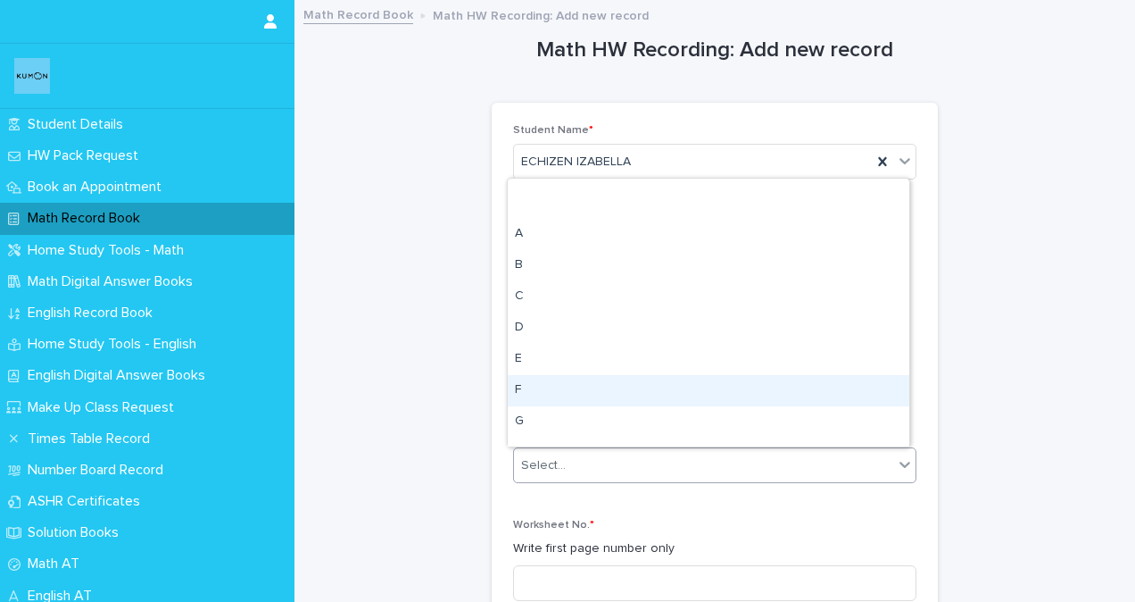
scroll to position [357, 0]
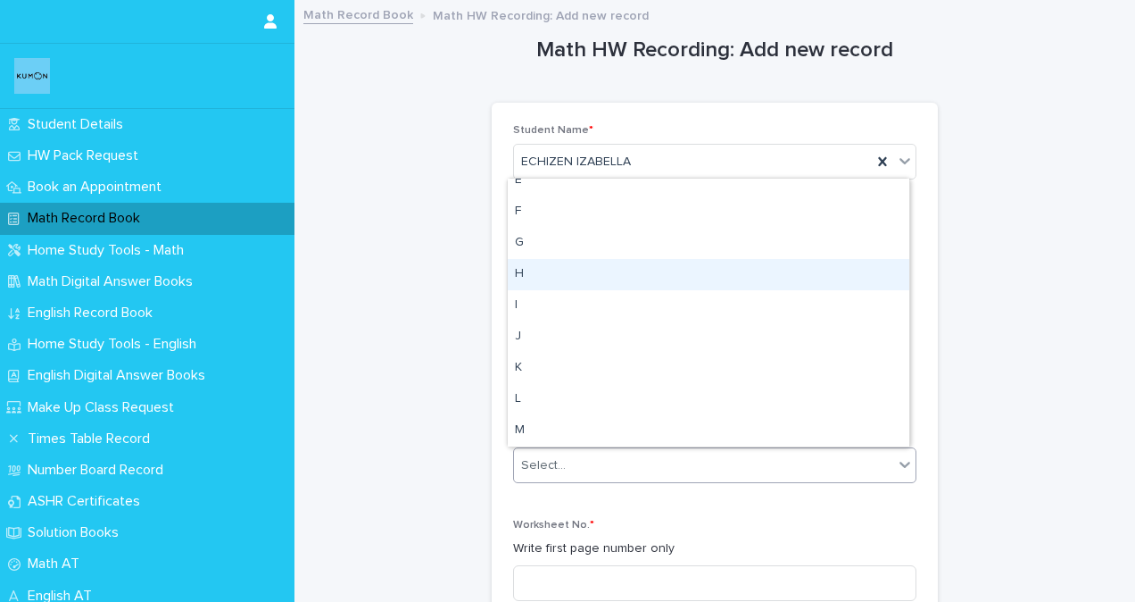
click at [532, 270] on div "H" at bounding box center [709, 274] width 402 height 31
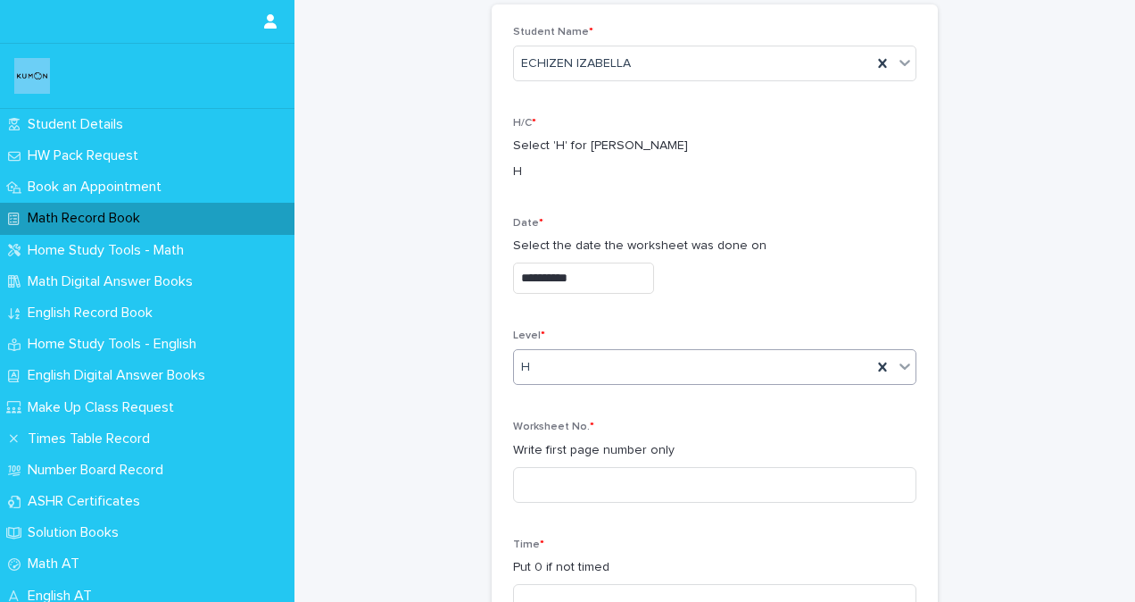
scroll to position [179, 0]
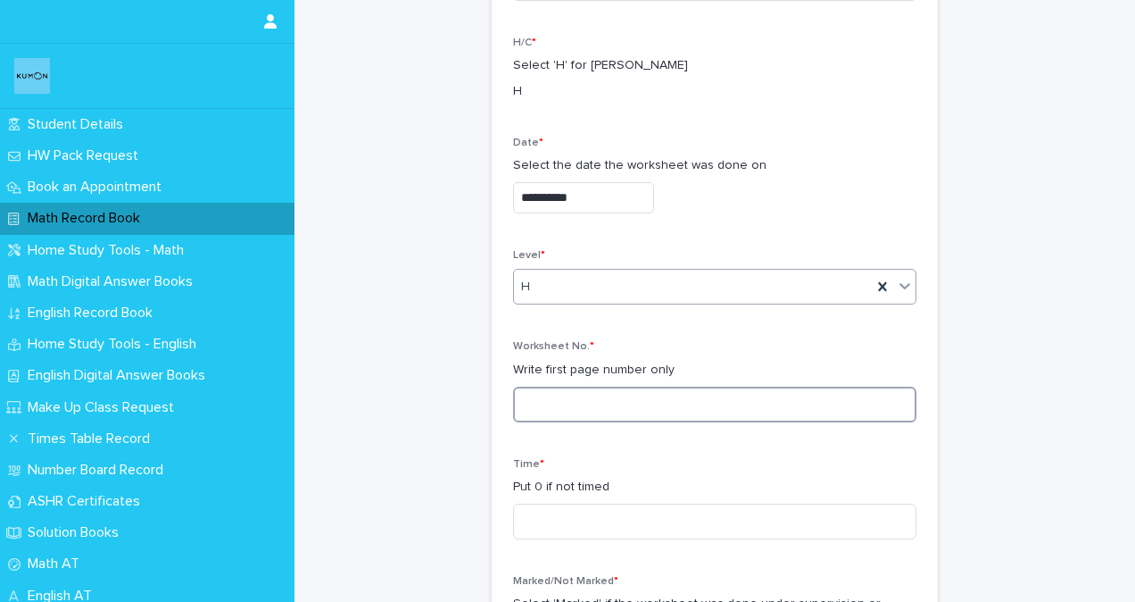
click at [564, 403] on input at bounding box center [714, 404] width 403 height 36
type input "***"
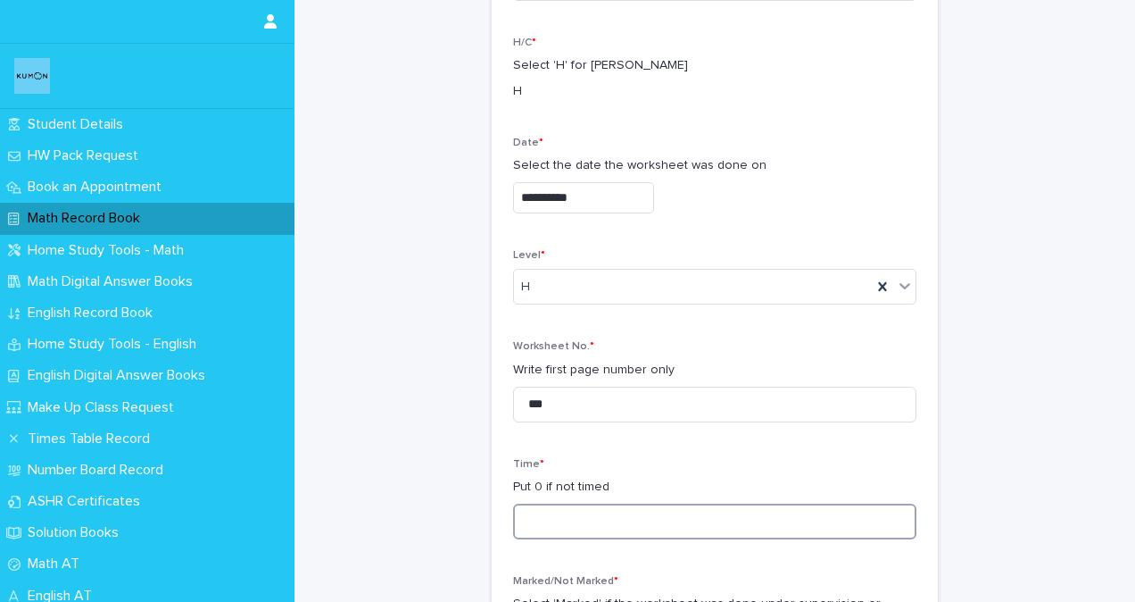
click at [557, 527] on input at bounding box center [714, 521] width 403 height 36
type input "**"
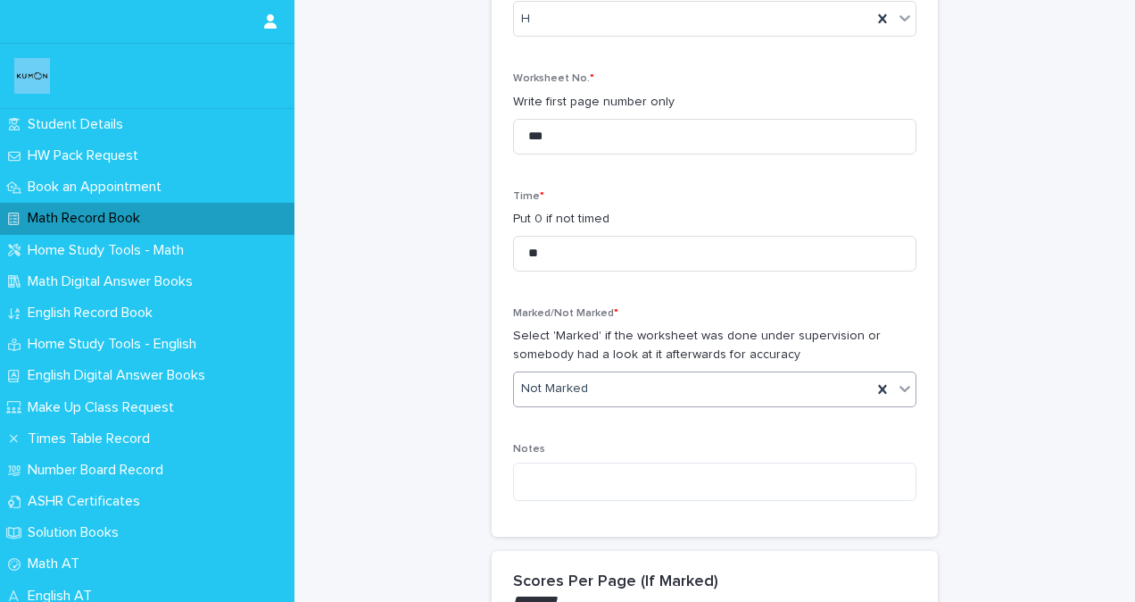
click at [594, 386] on div "Not Marked" at bounding box center [693, 388] width 358 height 29
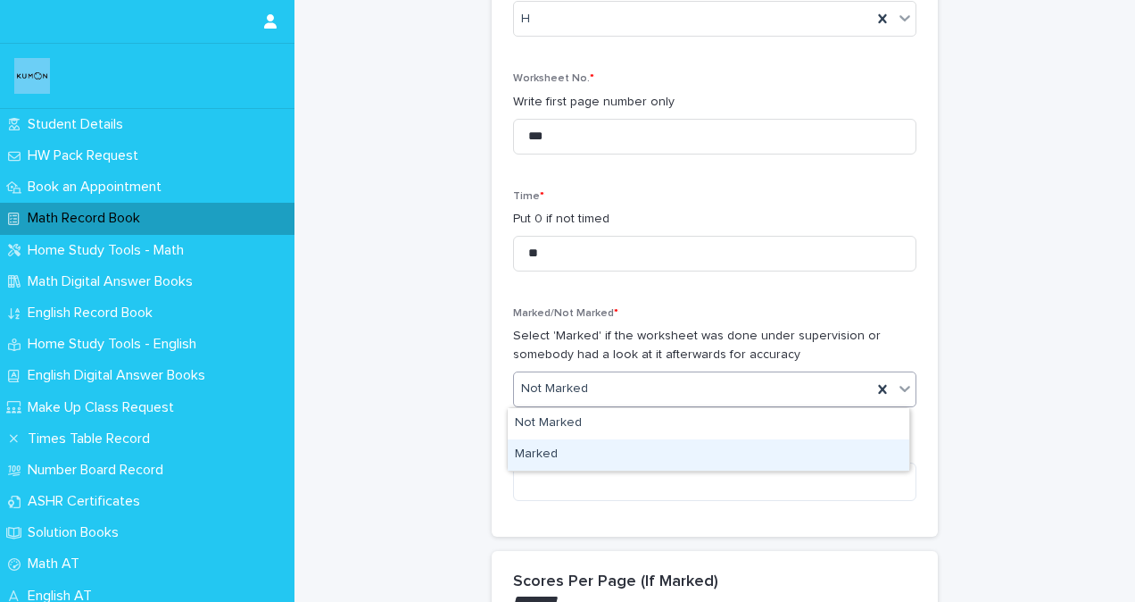
click at [531, 456] on div "Marked" at bounding box center [709, 454] width 402 height 31
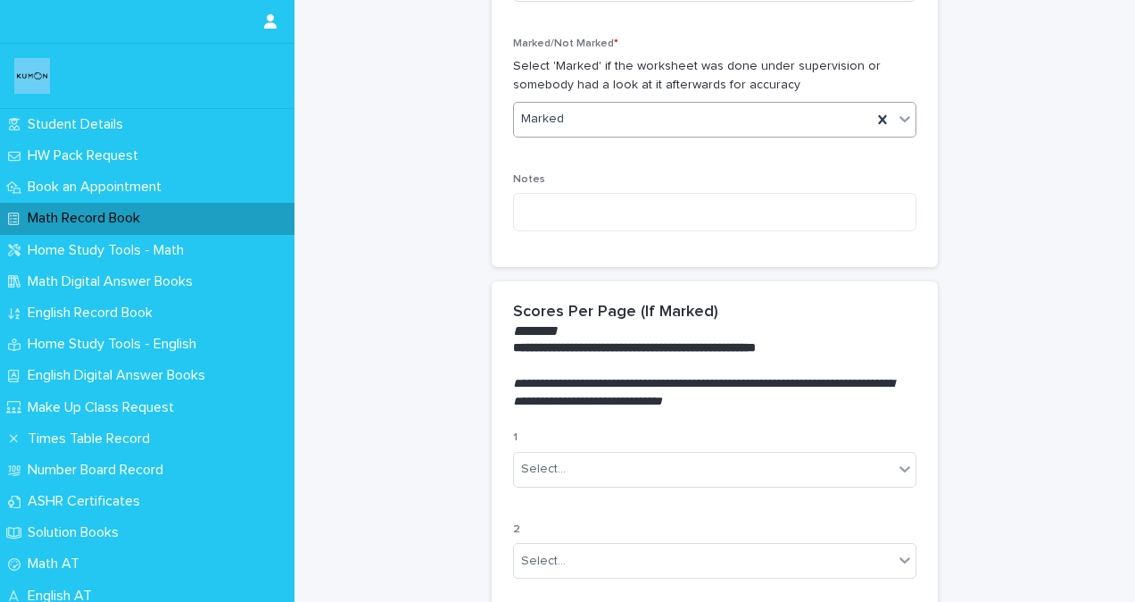
scroll to position [803, 0]
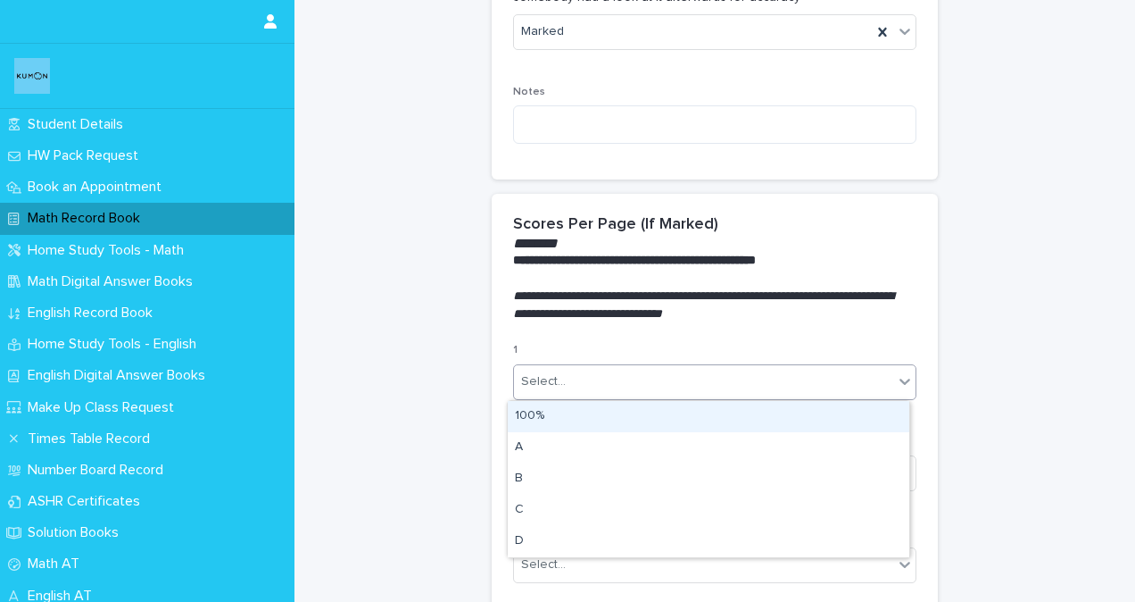
click at [556, 383] on div "Select..." at bounding box center [543, 381] width 45 height 19
click at [519, 413] on div "100%" at bounding box center [709, 416] width 402 height 31
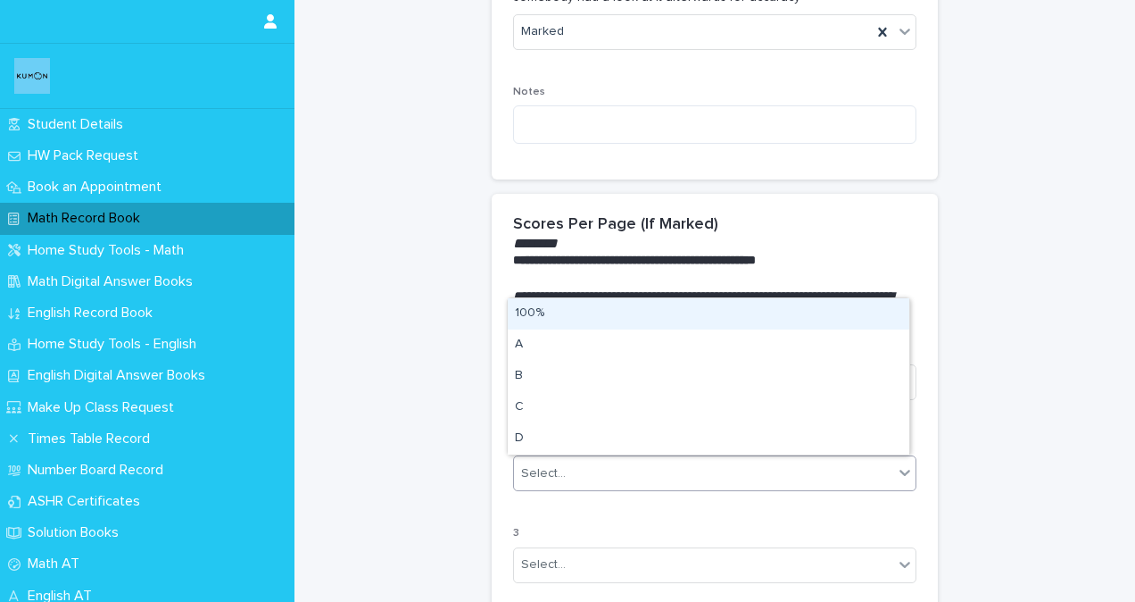
click at [552, 466] on div "Select..." at bounding box center [543, 473] width 45 height 19
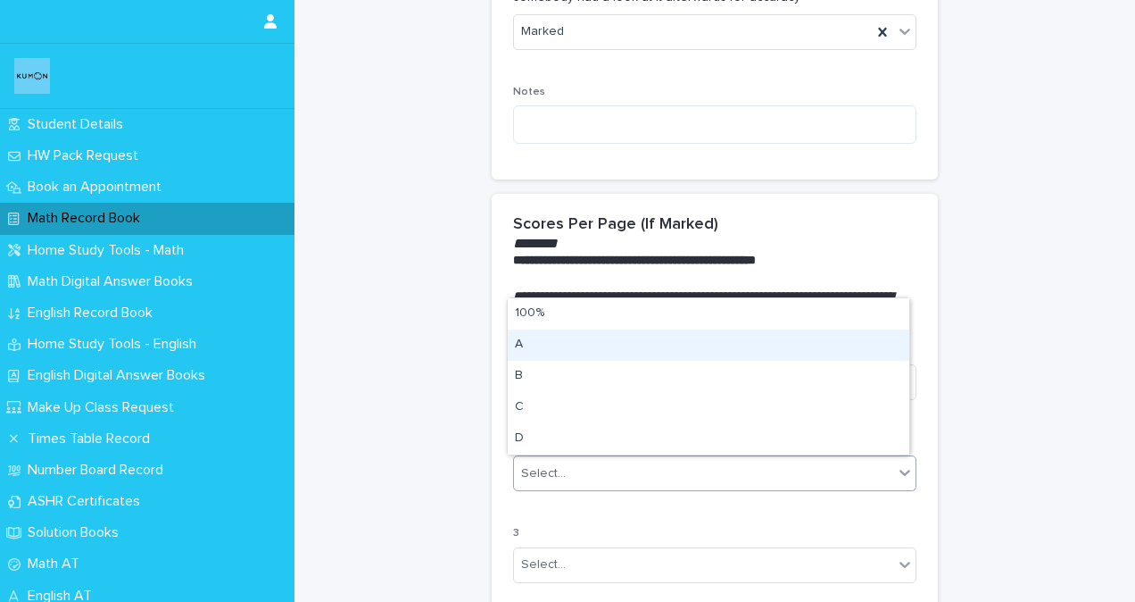
click at [533, 343] on div "A" at bounding box center [709, 344] width 402 height 31
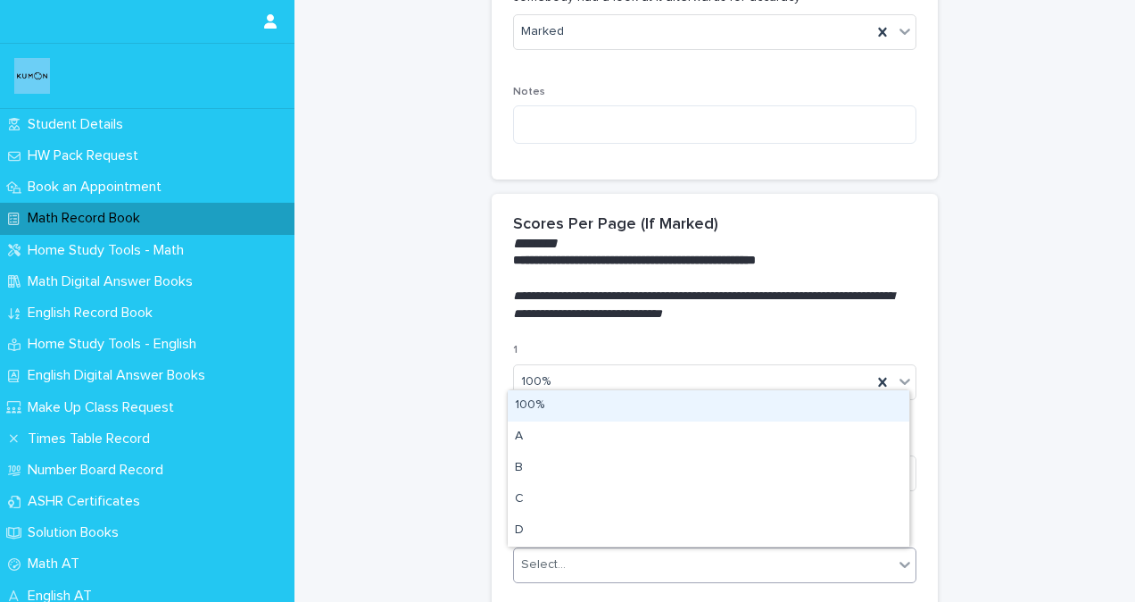
click at [551, 576] on div "Select..." at bounding box center [703, 564] width 379 height 29
click at [536, 399] on div "100%" at bounding box center [709, 405] width 402 height 31
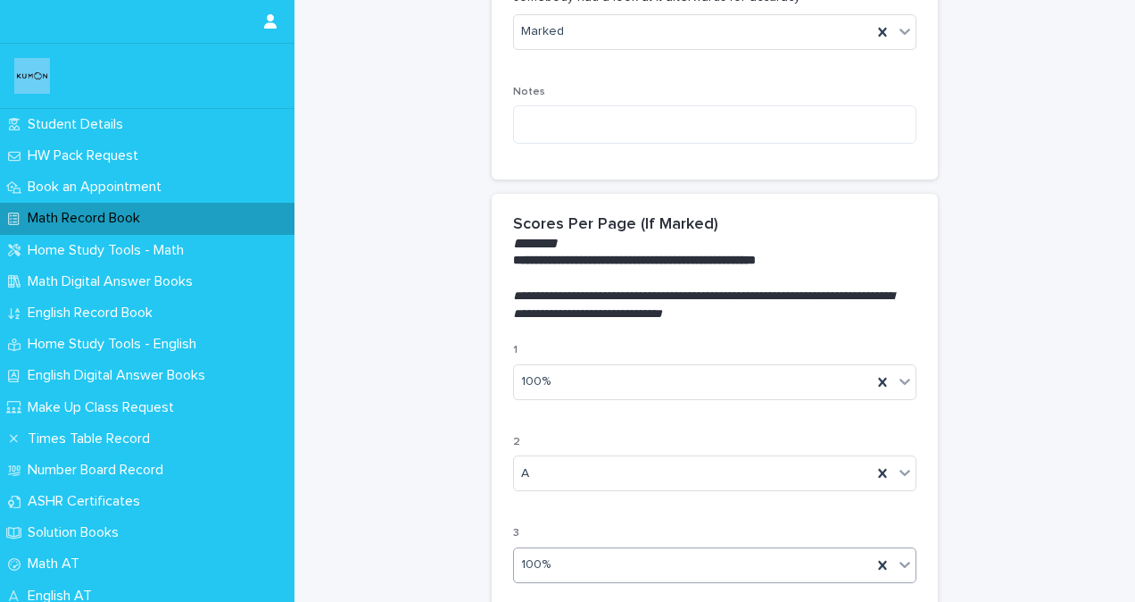
click at [438, 400] on div "**********" at bounding box center [714, 250] width 805 height 2102
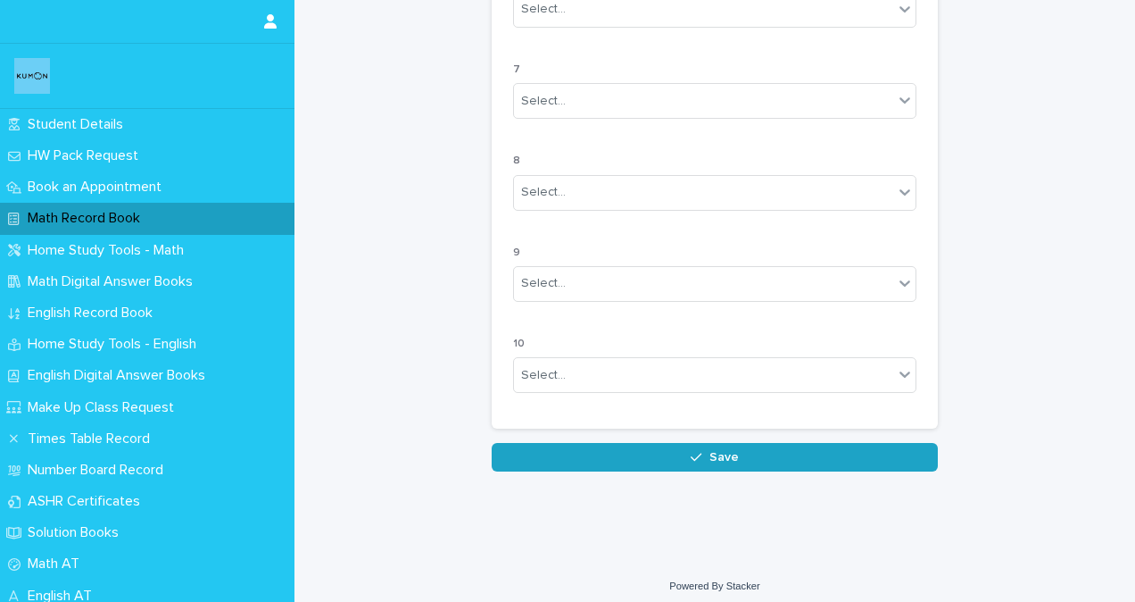
scroll to position [1642, 0]
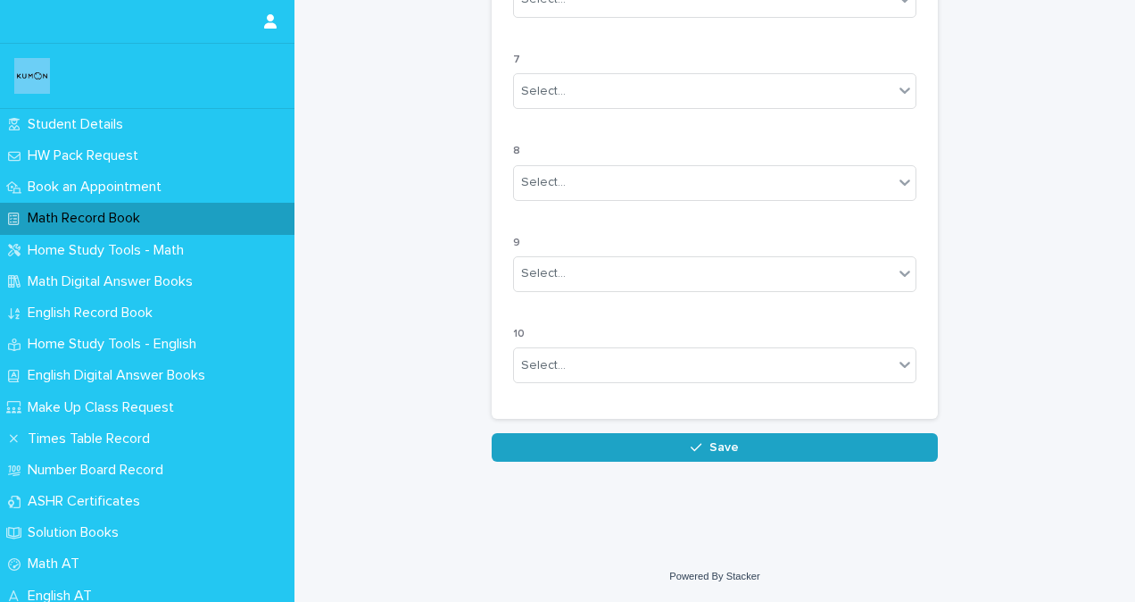
click at [595, 450] on button "Save" at bounding box center [715, 447] width 446 height 29
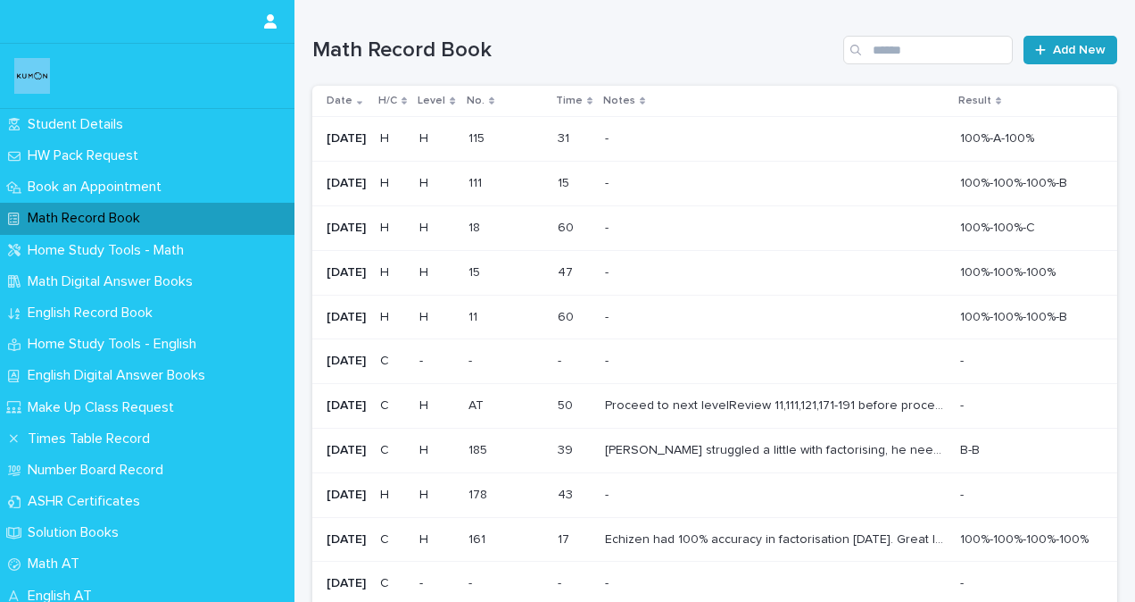
click at [1053, 49] on span "Add New" at bounding box center [1079, 50] width 53 height 12
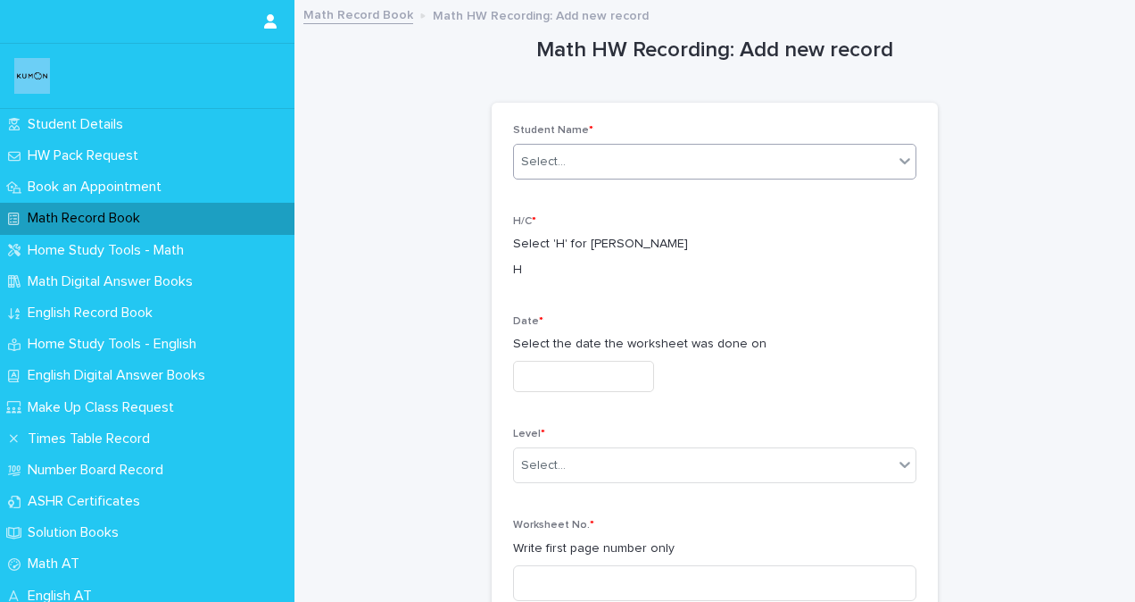
click at [756, 162] on div "Select..." at bounding box center [703, 161] width 379 height 29
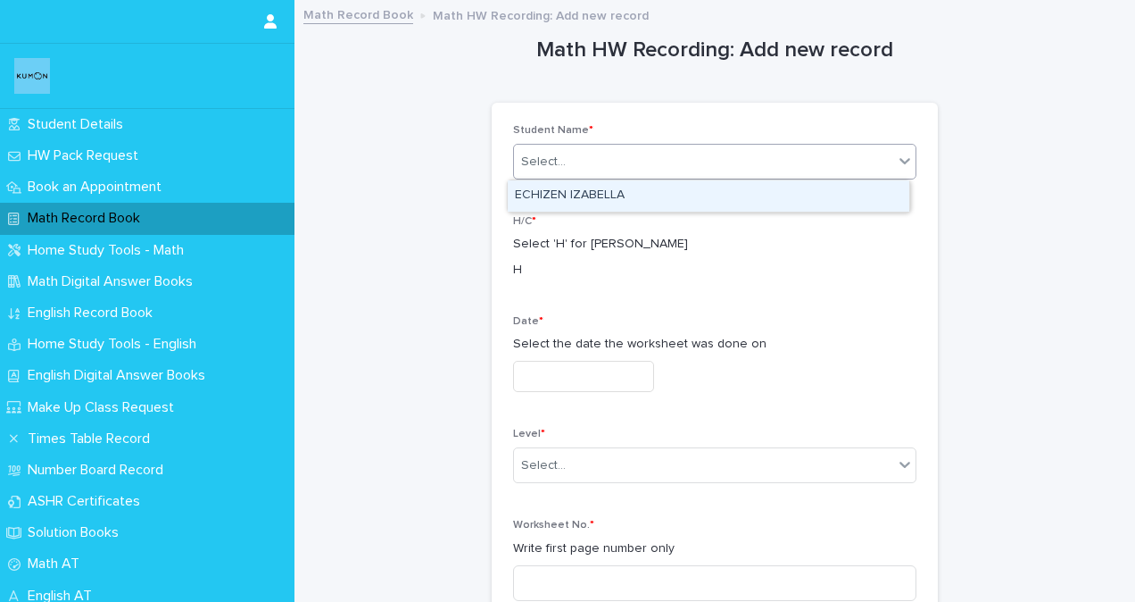
click at [677, 195] on div "ECHIZEN IZABELLA" at bounding box center [709, 195] width 402 height 31
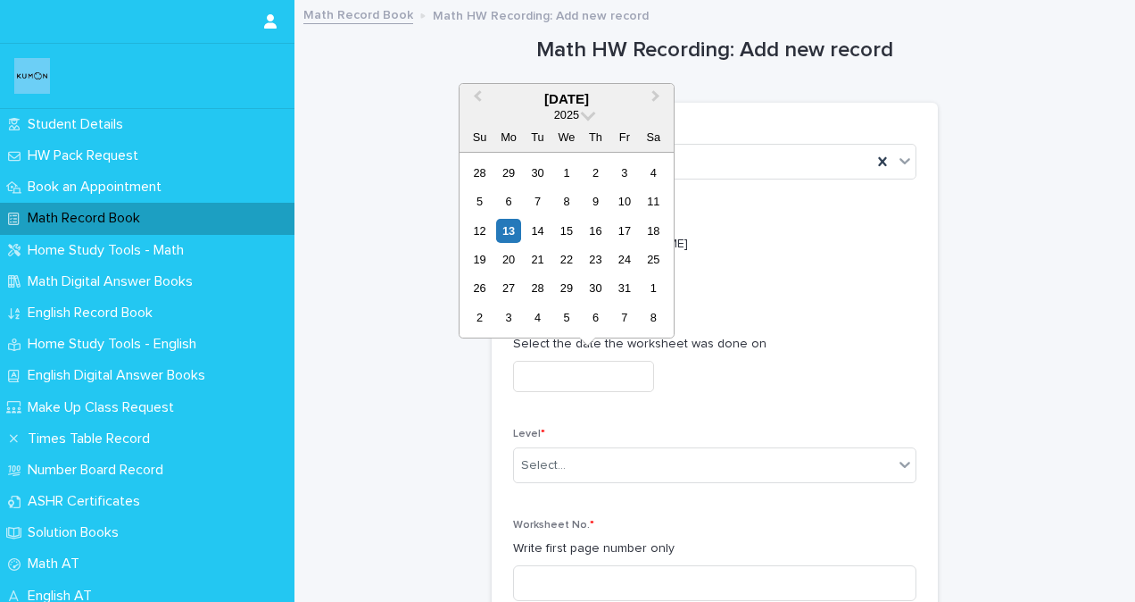
click at [540, 373] on input "text" at bounding box center [583, 376] width 141 height 31
click at [505, 228] on div "13" at bounding box center [508, 231] width 24 height 24
type input "**********"
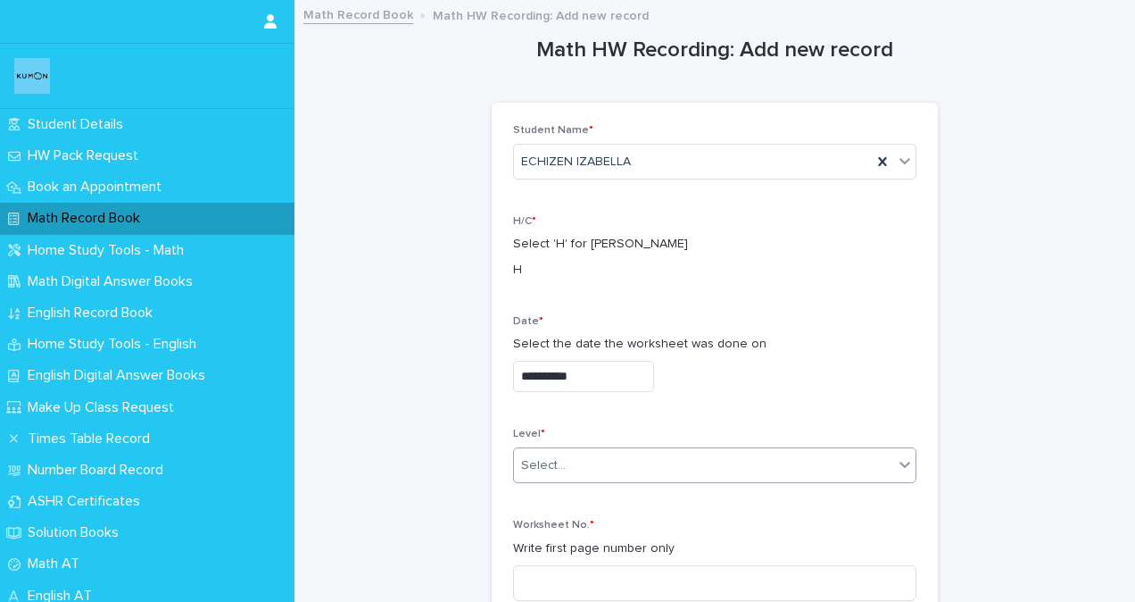
click at [531, 466] on div "Select..." at bounding box center [543, 465] width 45 height 19
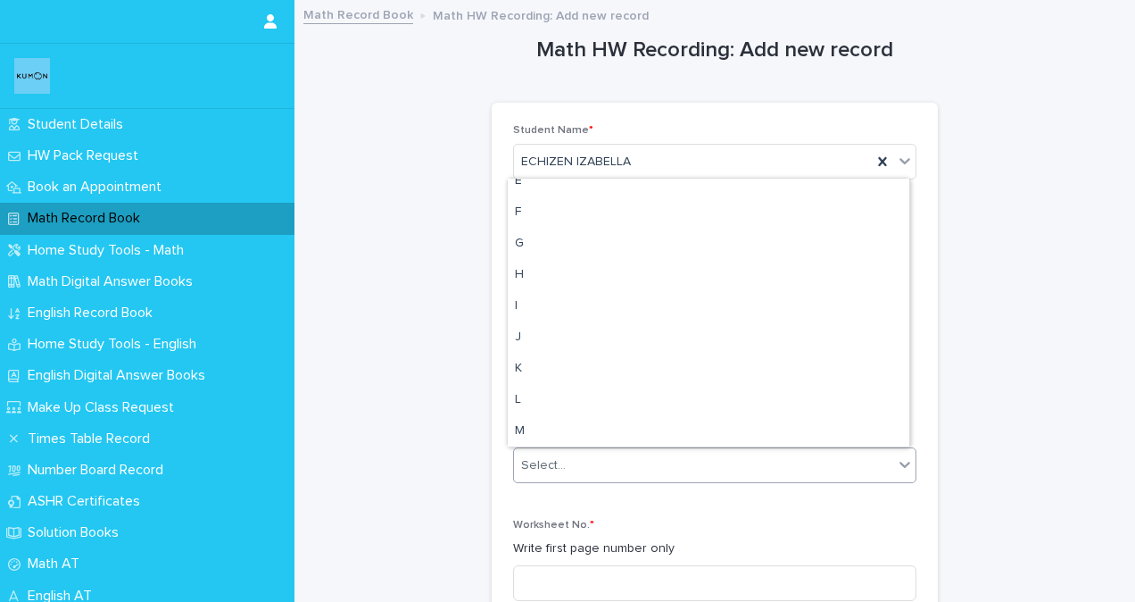
scroll to position [357, 0]
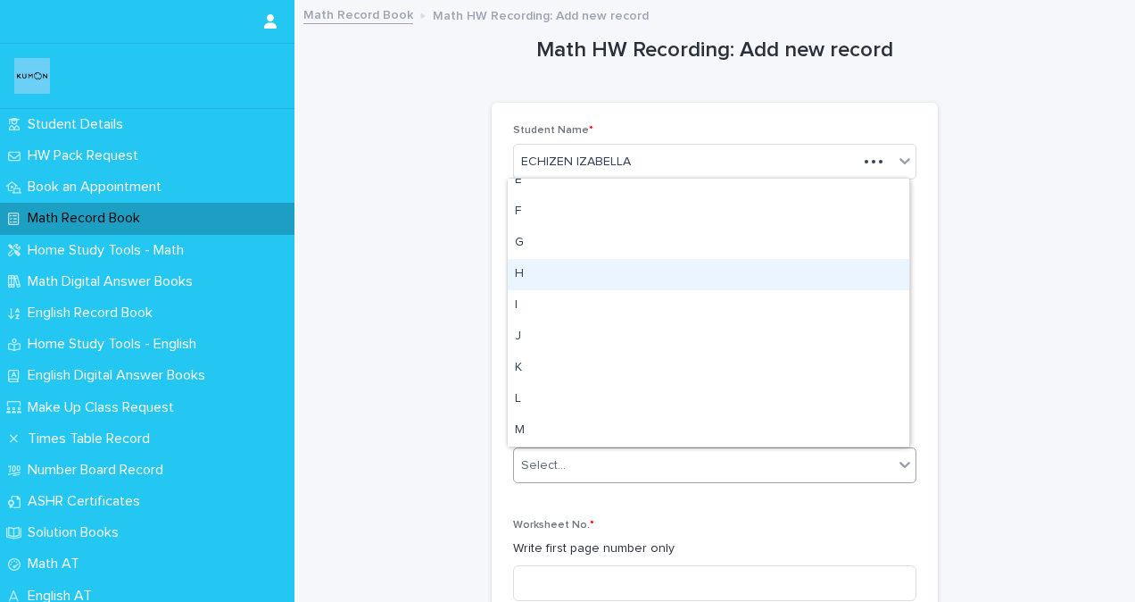
click at [536, 273] on div "H" at bounding box center [709, 274] width 402 height 31
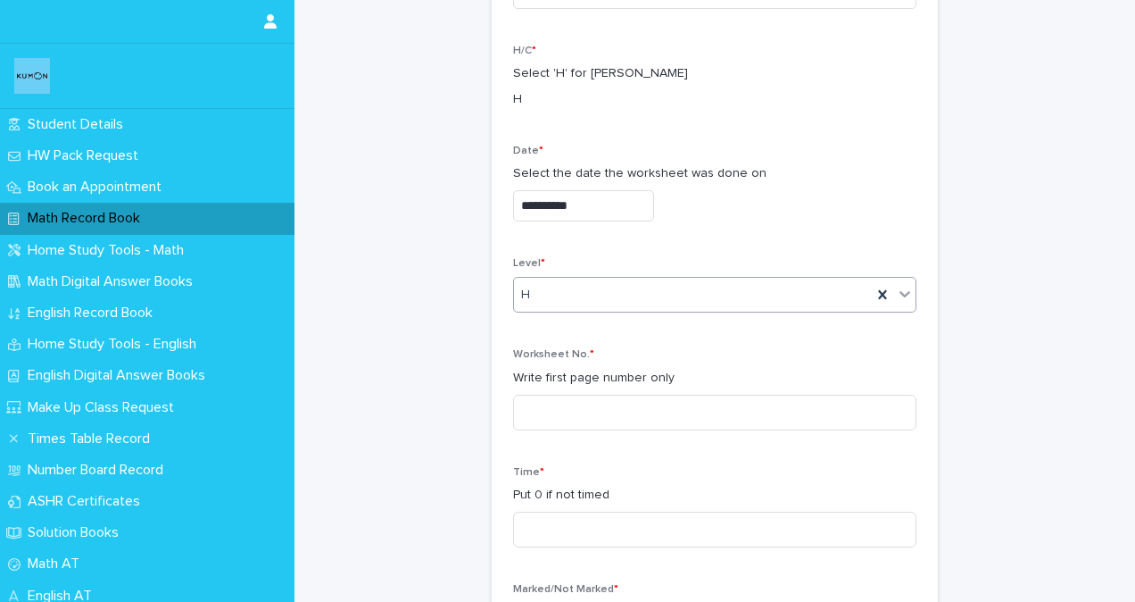
scroll to position [179, 0]
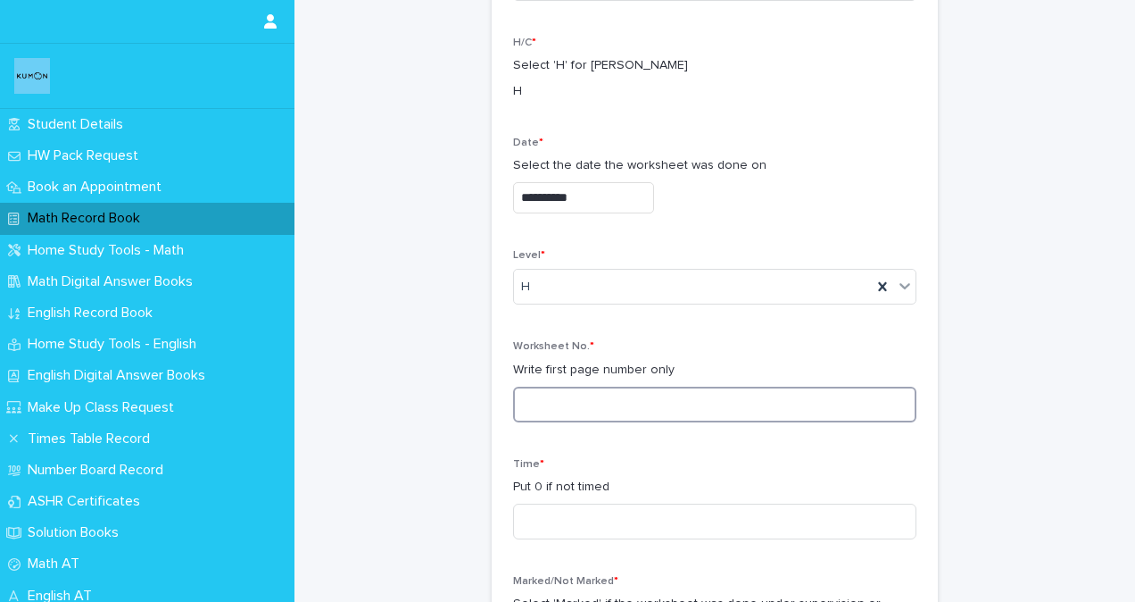
click at [560, 401] on input at bounding box center [714, 404] width 403 height 36
type input "***"
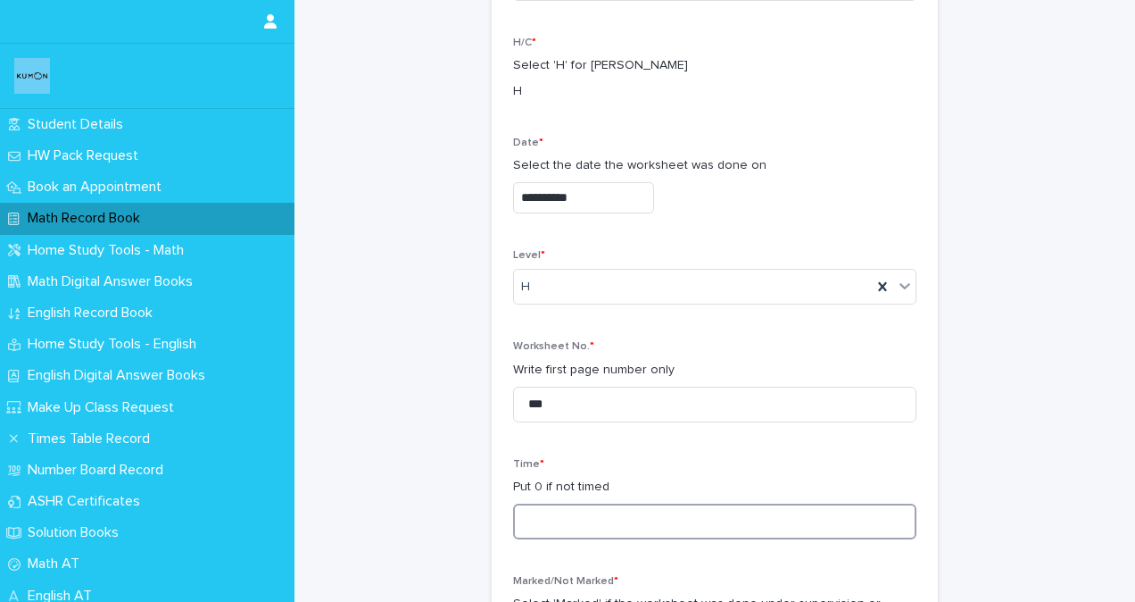
click at [524, 531] on input at bounding box center [714, 521] width 403 height 36
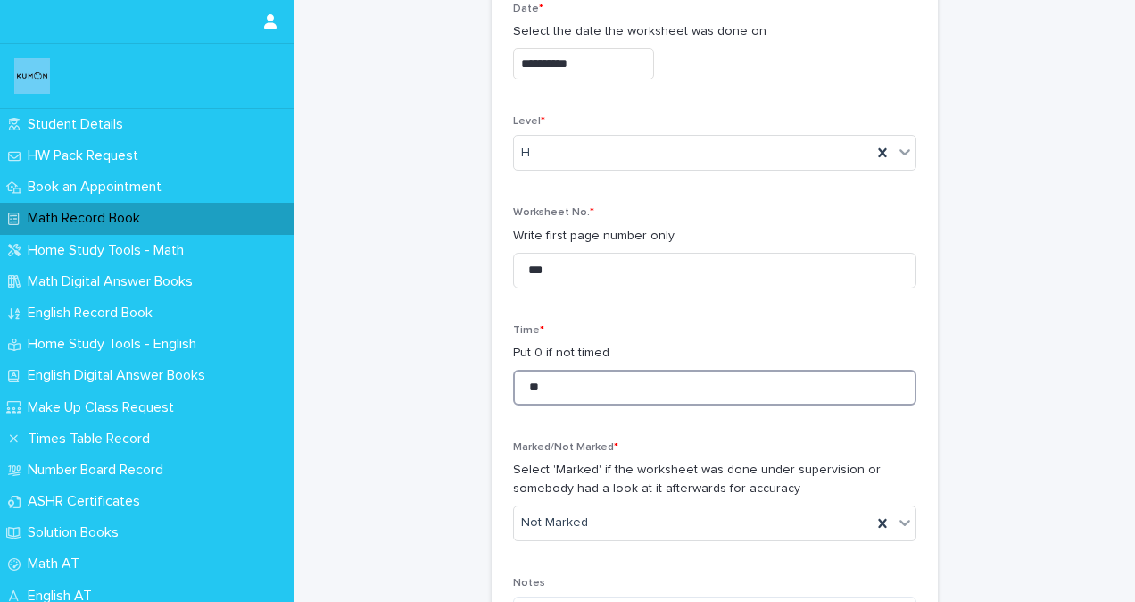
scroll to position [357, 0]
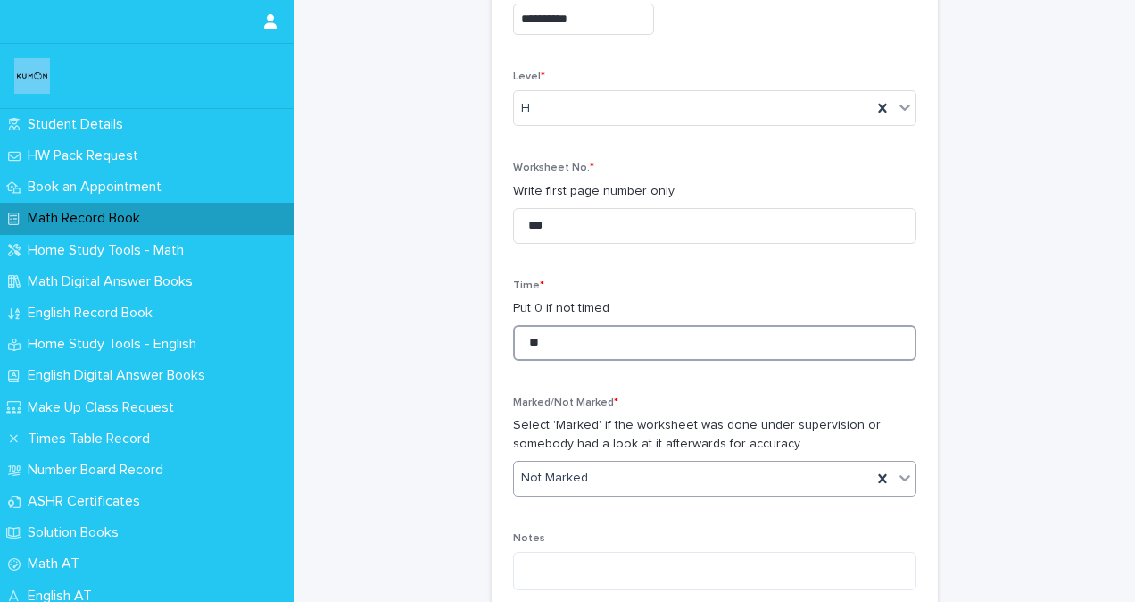
type input "**"
click at [578, 475] on div "Not Marked" at bounding box center [693, 477] width 358 height 29
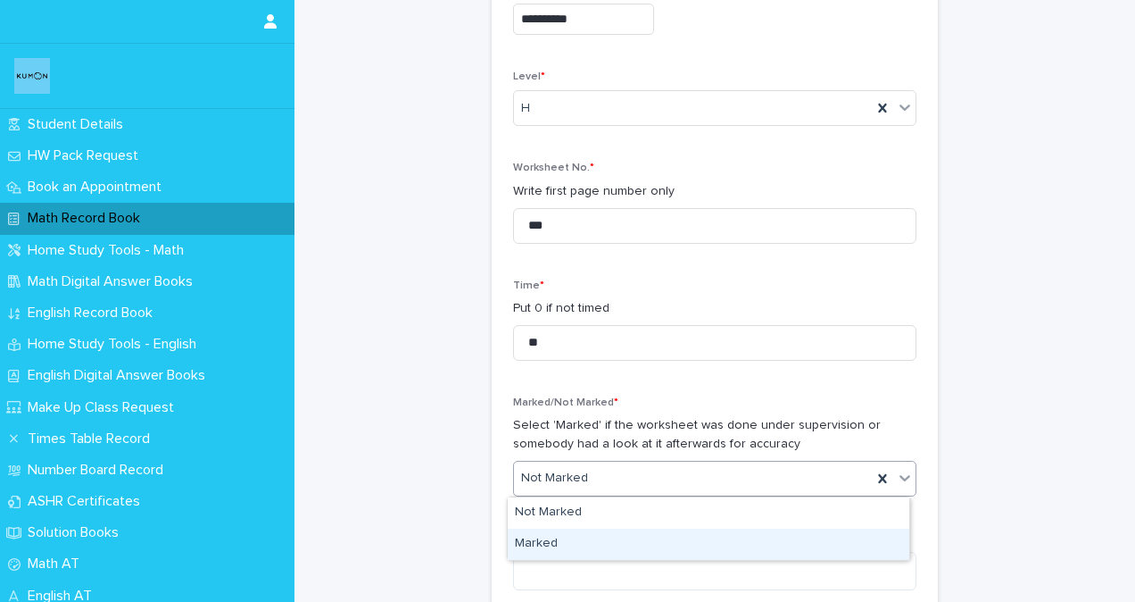
click at [544, 538] on div "Marked" at bounding box center [709, 543] width 402 height 31
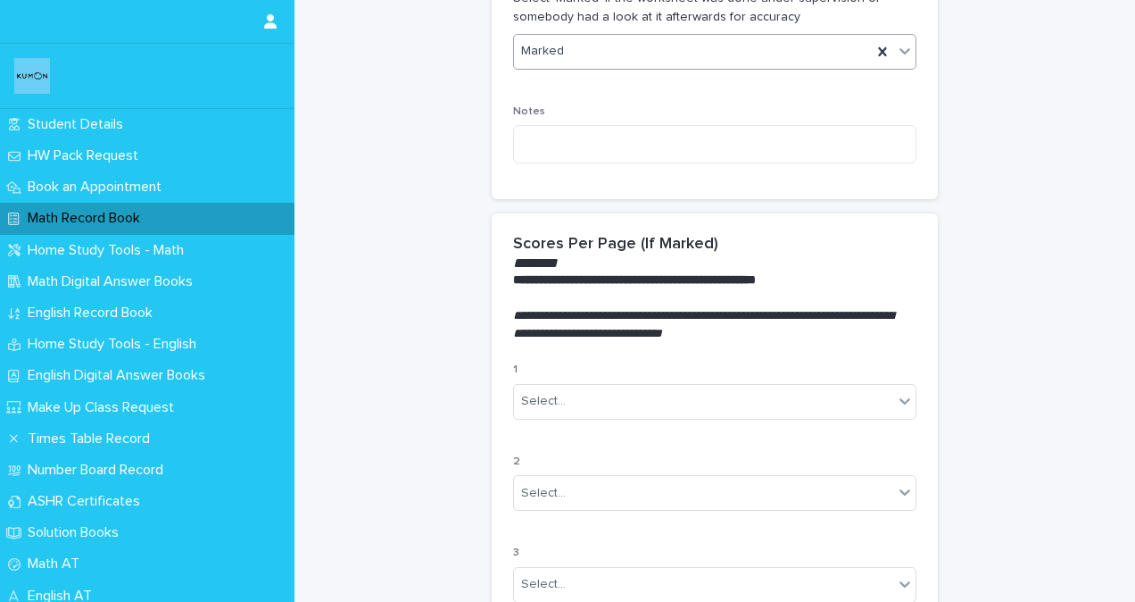
scroll to position [803, 0]
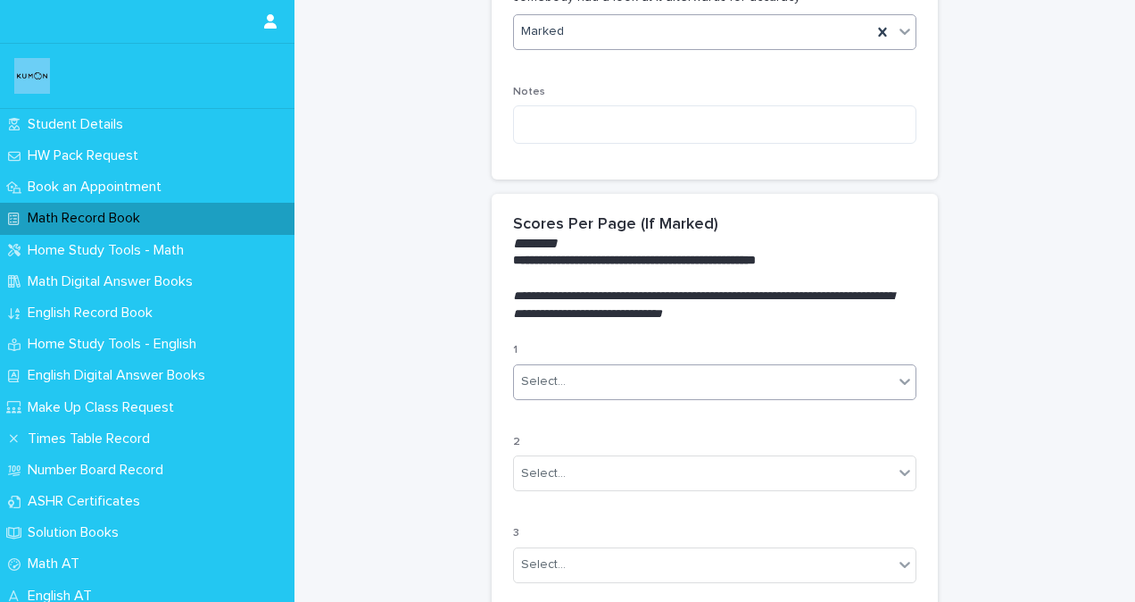
click at [577, 377] on div "Select..." at bounding box center [703, 381] width 379 height 29
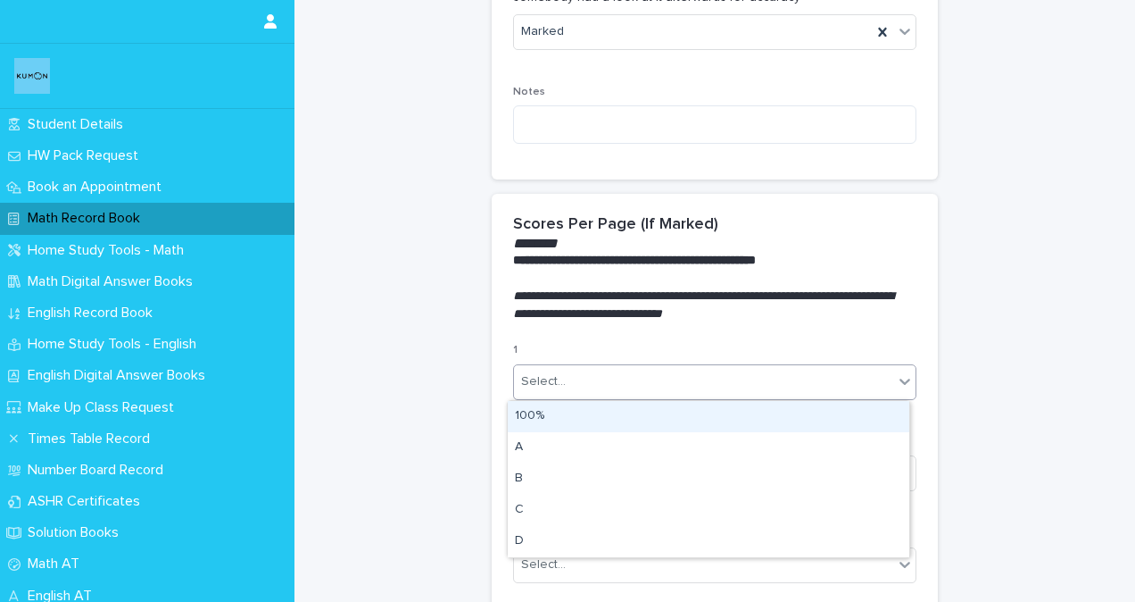
click at [543, 417] on div "100%" at bounding box center [709, 416] width 402 height 31
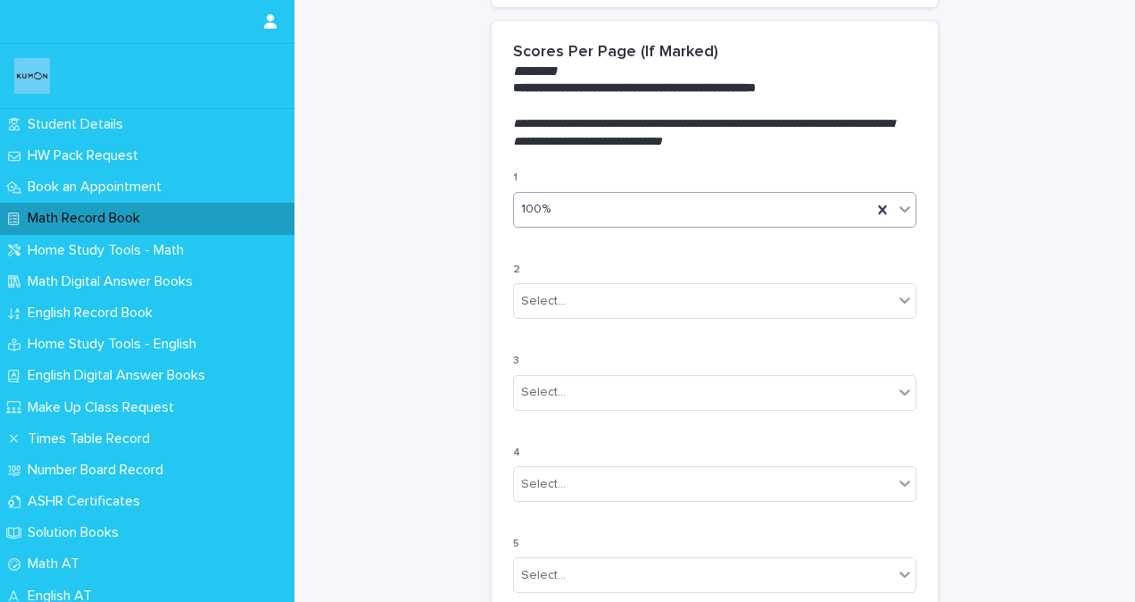
scroll to position [982, 0]
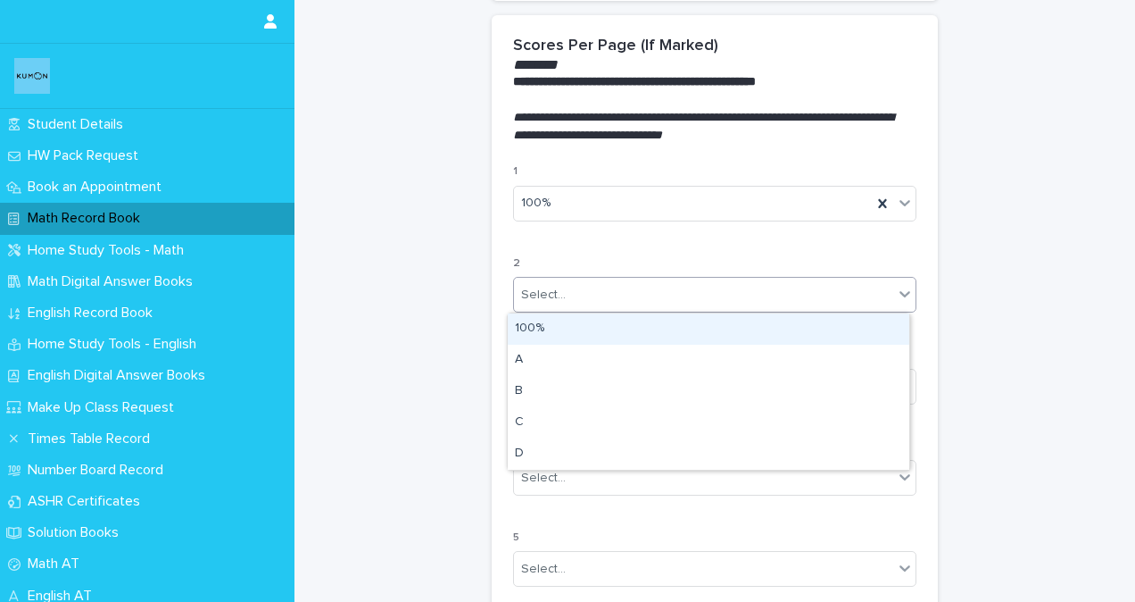
click at [587, 295] on div "Select..." at bounding box center [703, 294] width 379 height 29
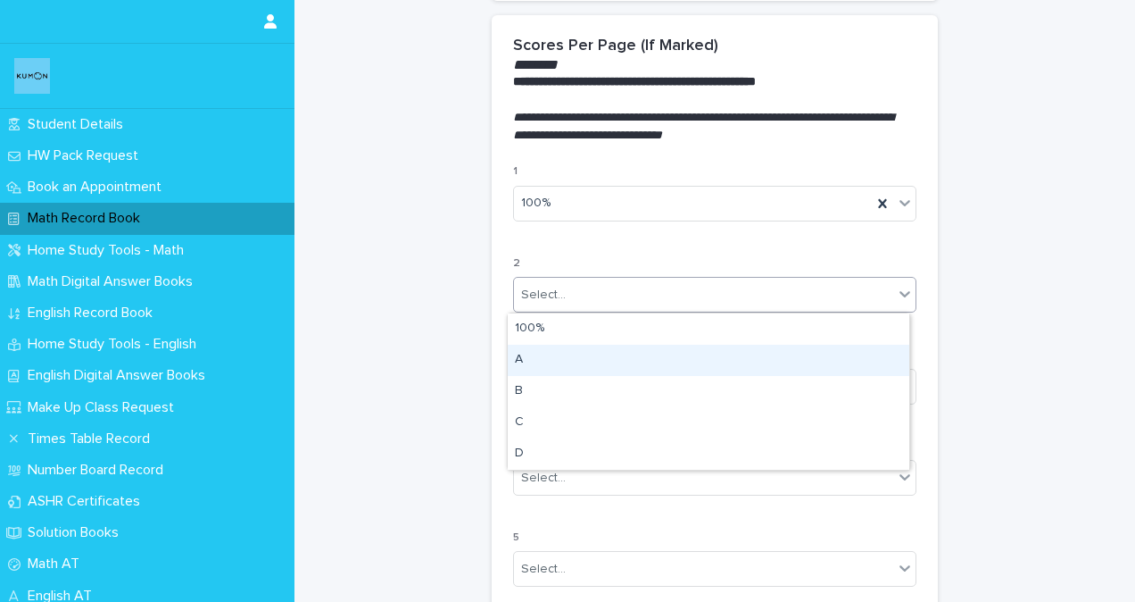
click at [538, 351] on div "A" at bounding box center [709, 360] width 402 height 31
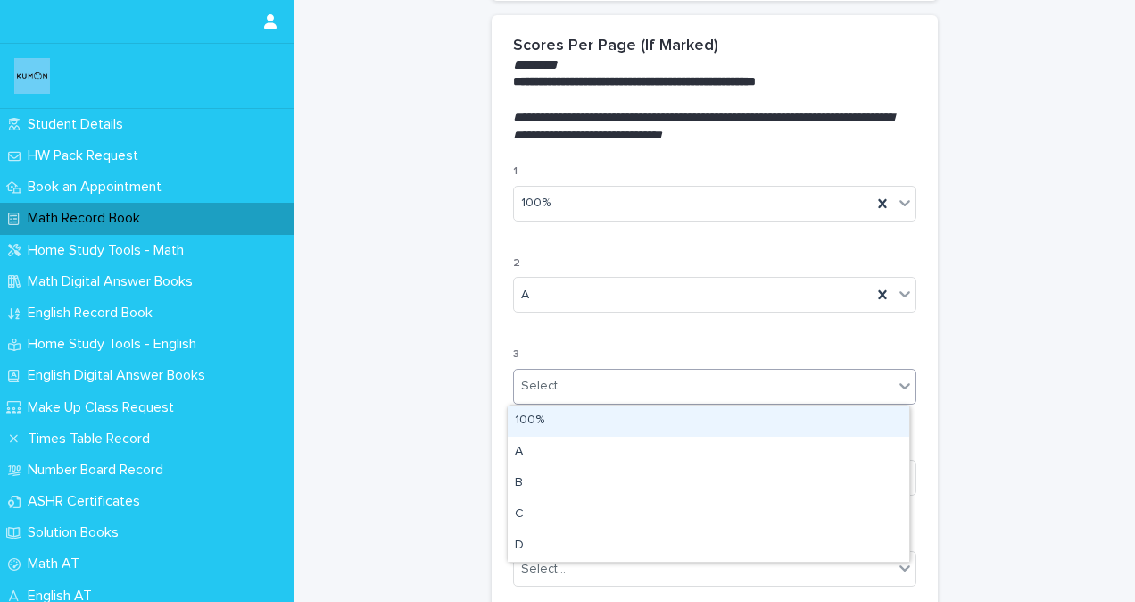
click at [534, 386] on div "Select..." at bounding box center [543, 386] width 45 height 19
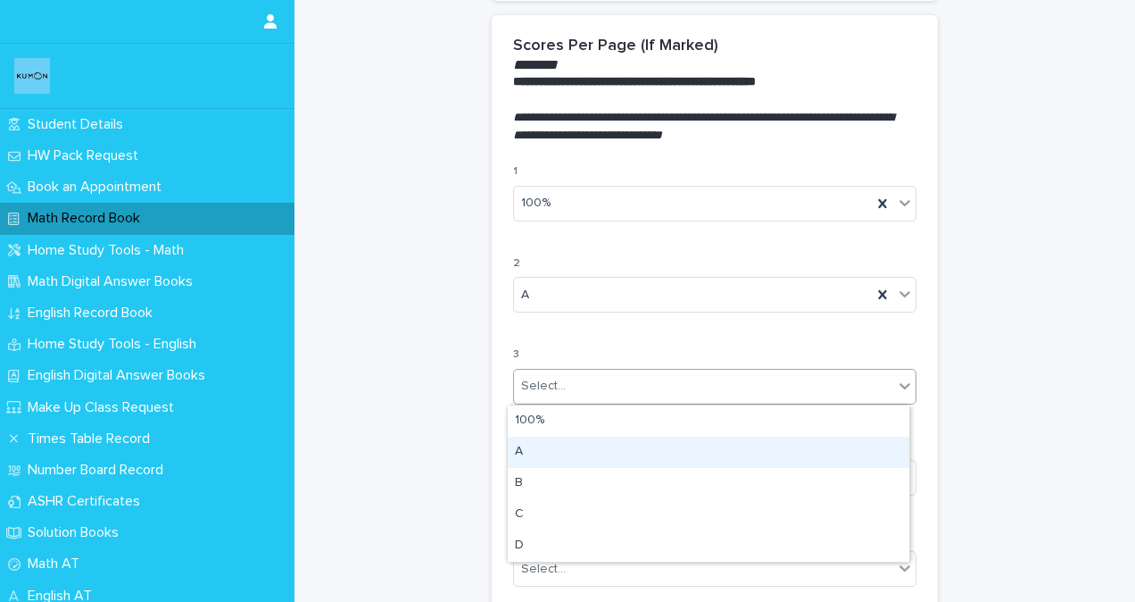
click at [525, 451] on div "A" at bounding box center [709, 451] width 402 height 31
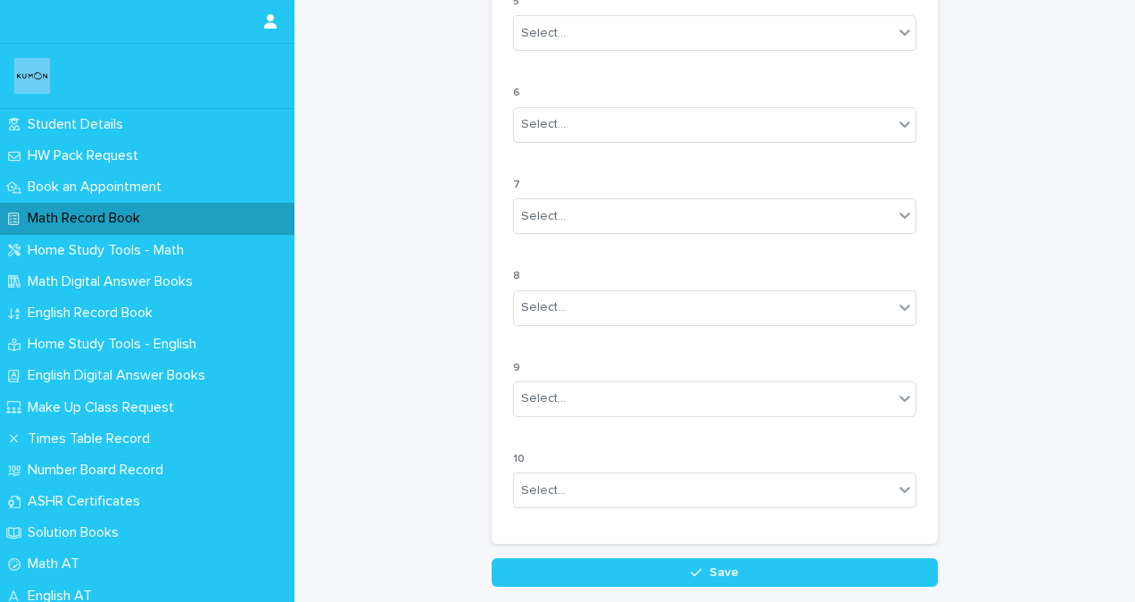
scroll to position [1642, 0]
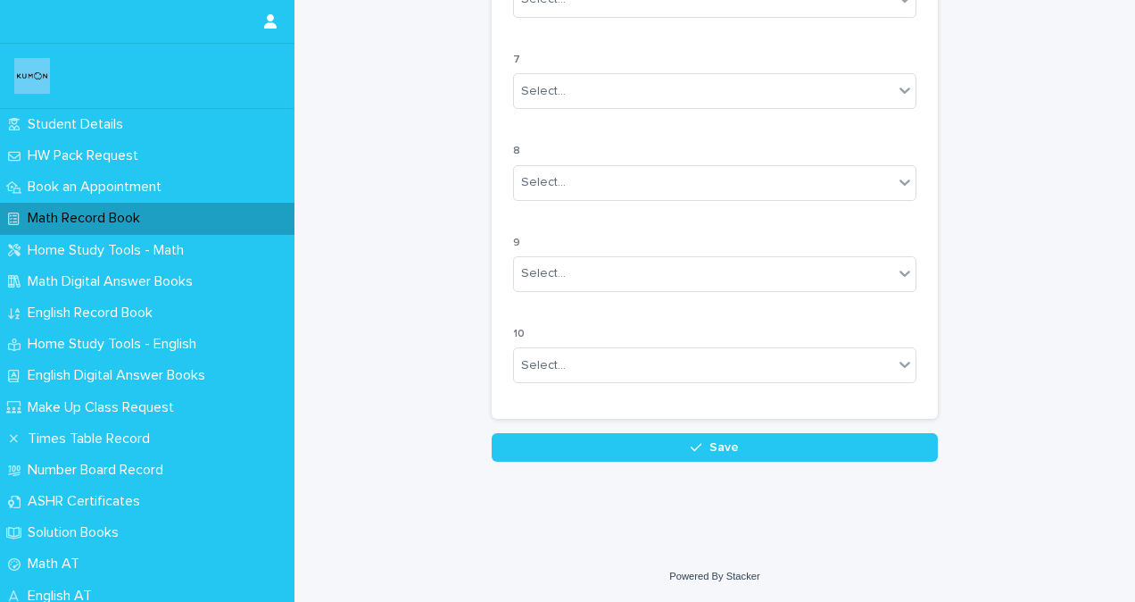
click at [586, 450] on button "Save" at bounding box center [715, 447] width 446 height 29
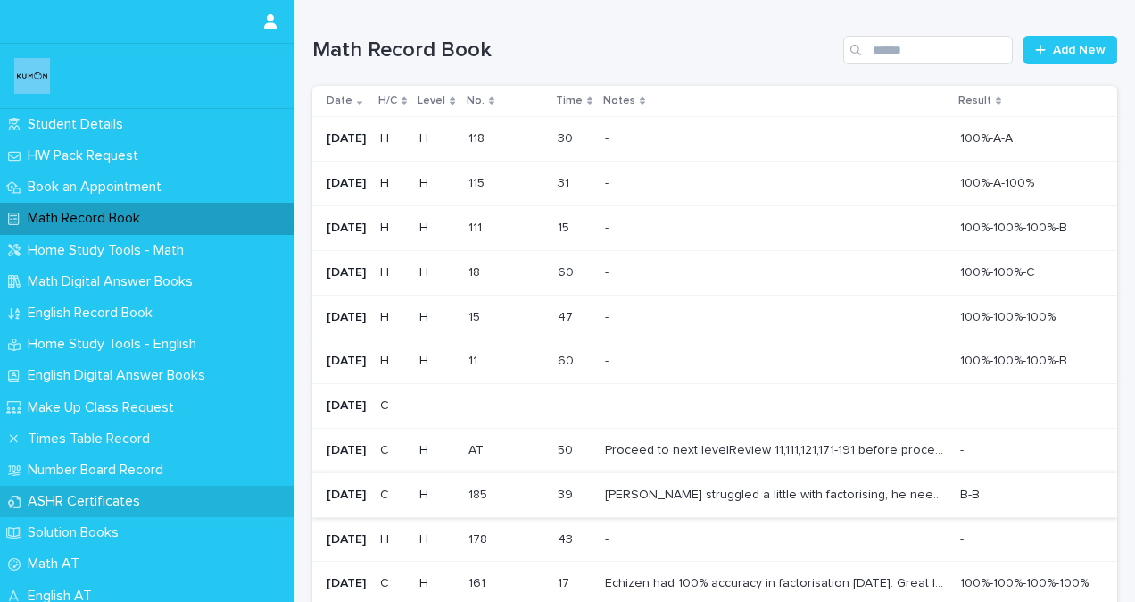
click at [111, 502] on p "ASHR Certificates" at bounding box center [88, 501] width 134 height 17
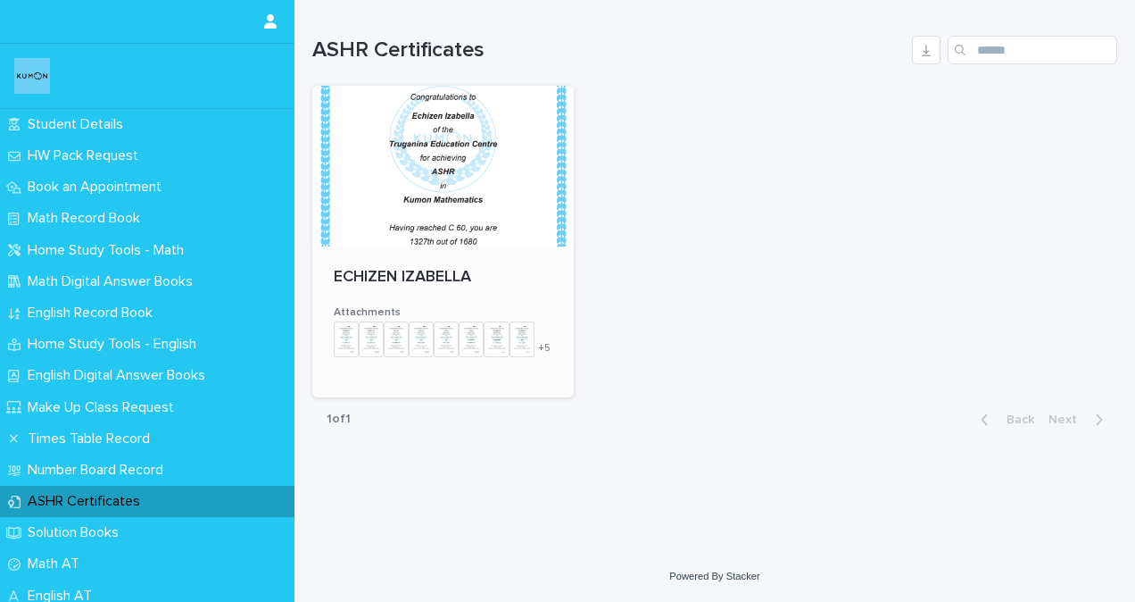
click at [550, 348] on span "+ 5" at bounding box center [544, 348] width 12 height 11
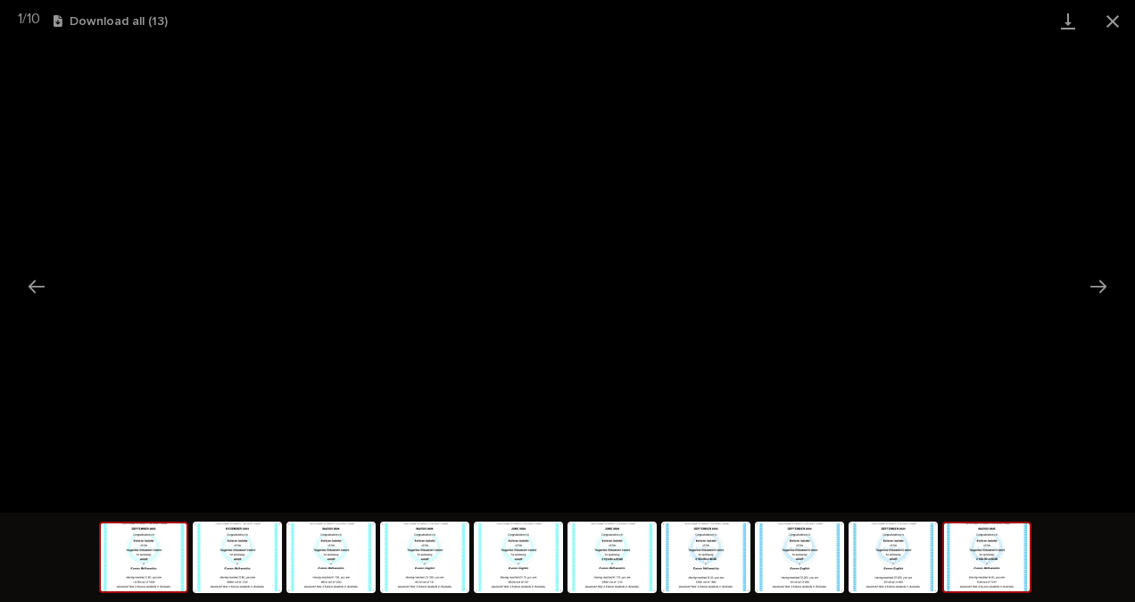
click at [983, 569] on img at bounding box center [987, 557] width 86 height 68
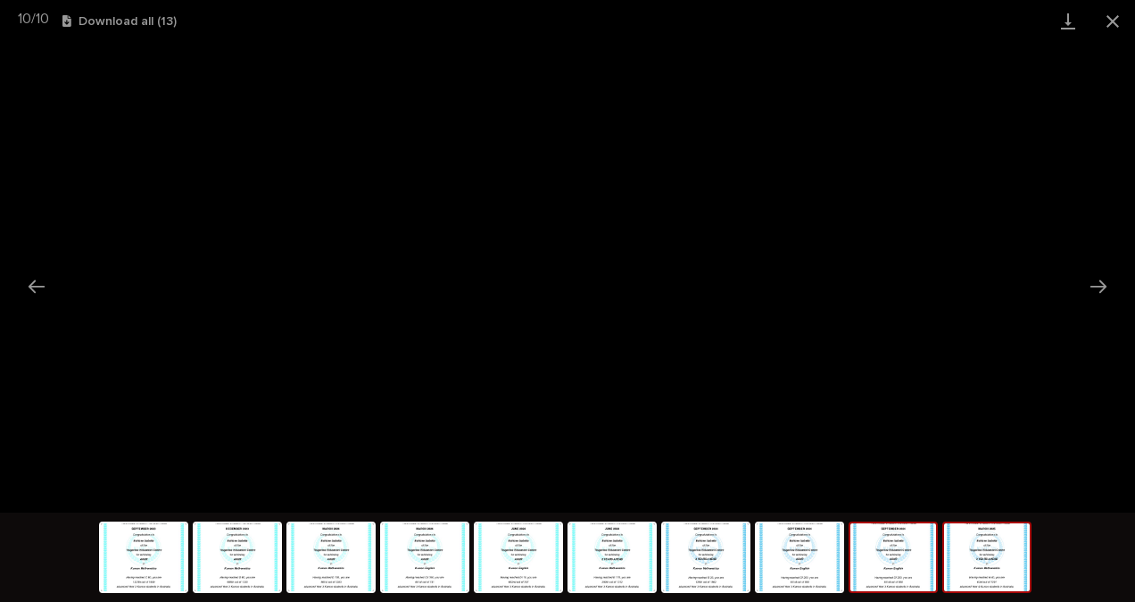
click at [887, 559] on img at bounding box center [894, 557] width 86 height 68
click at [995, 561] on img at bounding box center [987, 557] width 86 height 68
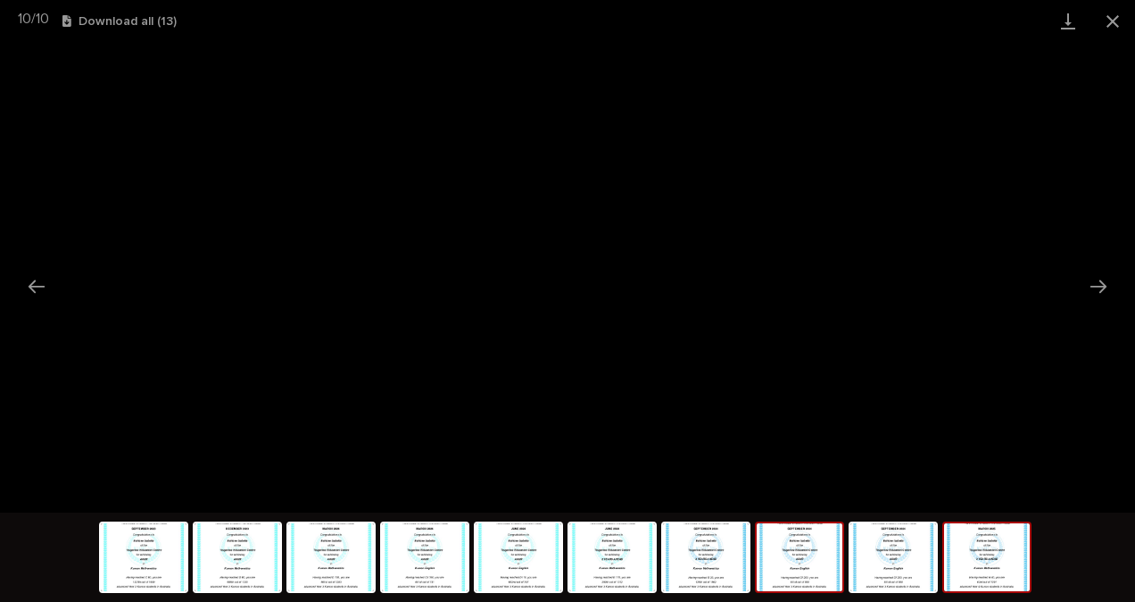
click at [806, 572] on img at bounding box center [800, 557] width 86 height 68
